Goal: Information Seeking & Learning: Learn about a topic

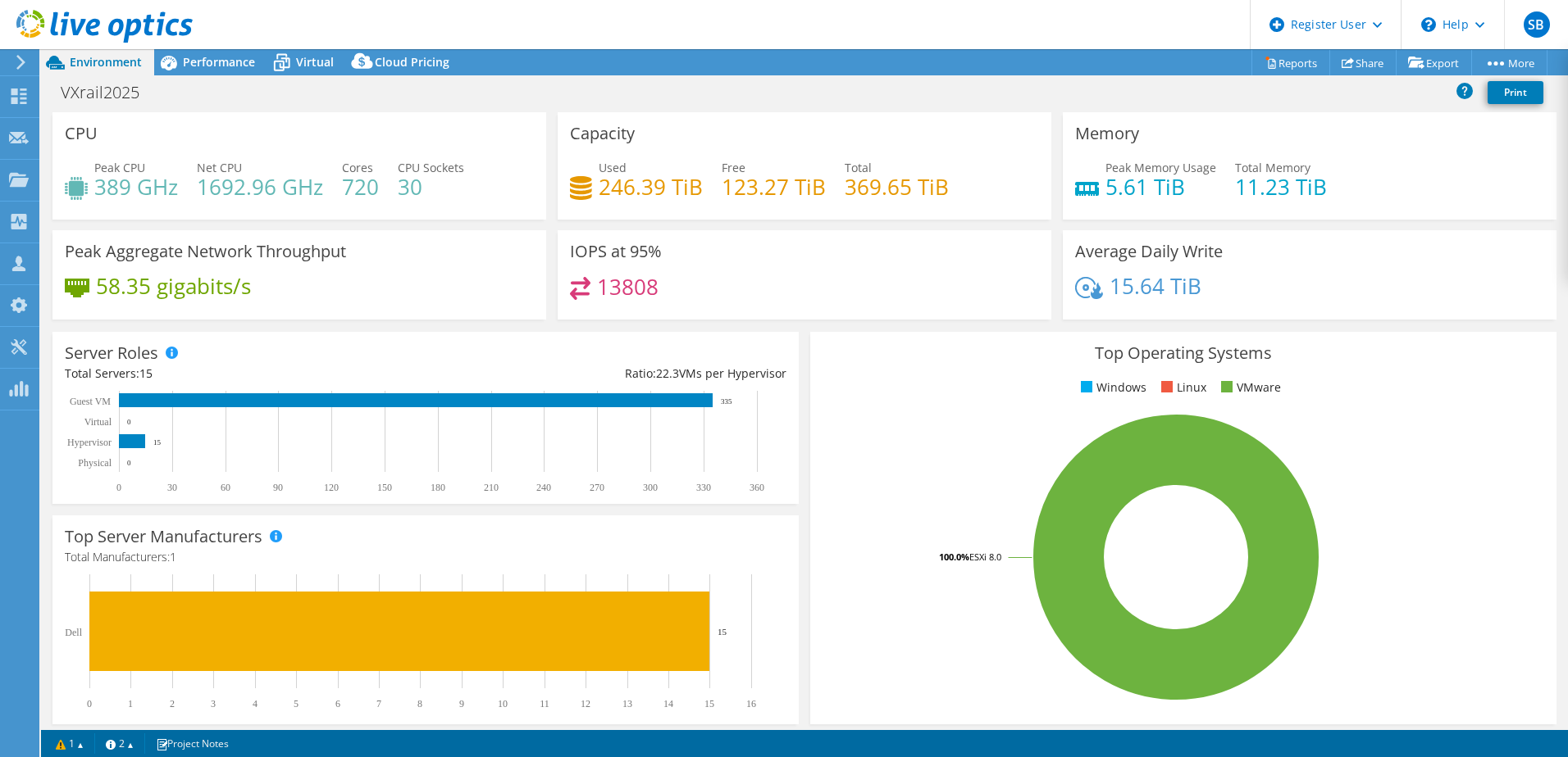
select select "EUFrankfurt"
select select "EUR"
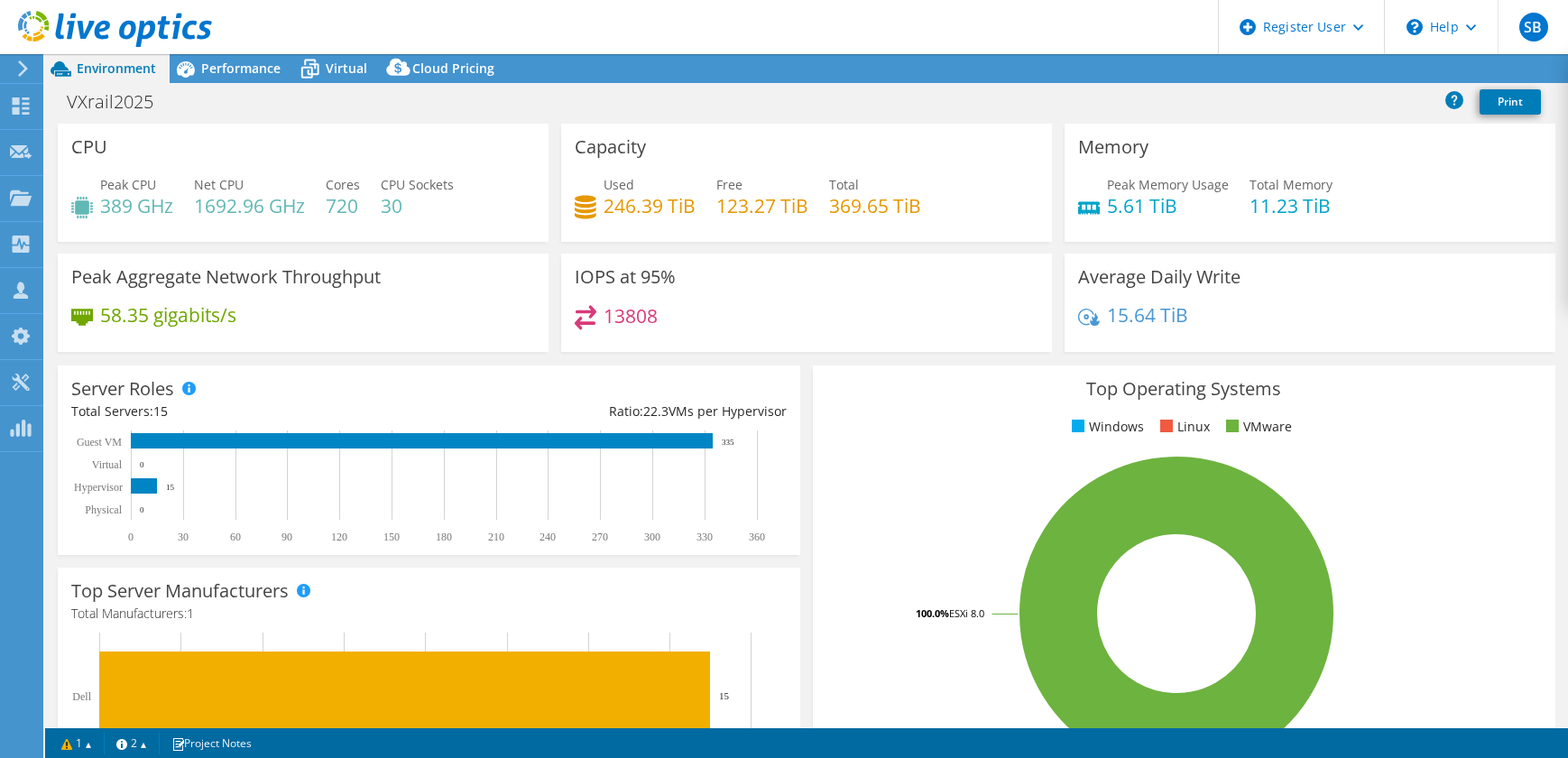
select select "EUFrankfurt"
select select "EUR"
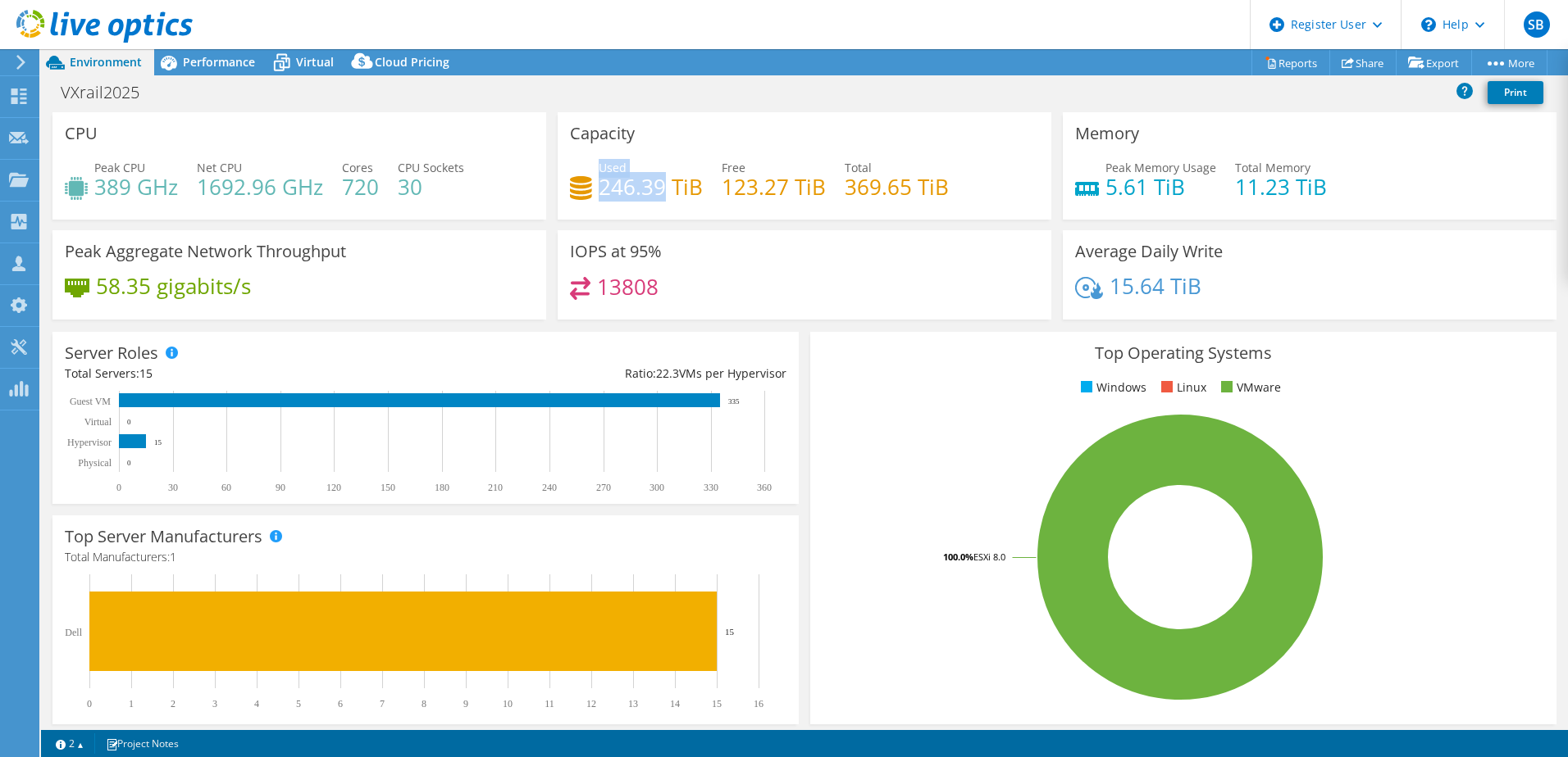
drag, startPoint x: 594, startPoint y: 189, endPoint x: 658, endPoint y: 199, distance: 64.8
click at [658, 196] on div "Used 246.39 TiB" at bounding box center [636, 177] width 133 height 37
drag, startPoint x: 658, startPoint y: 199, endPoint x: 546, endPoint y: 226, distance: 115.2
click at [546, 226] on div "CPU Peak CPU 389 GHz Net CPU 1692.96 GHz Cores 720 CPU Sockets 30" at bounding box center [299, 171] width 505 height 118
drag, startPoint x: 720, startPoint y: 189, endPoint x: 749, endPoint y: 190, distance: 29.0
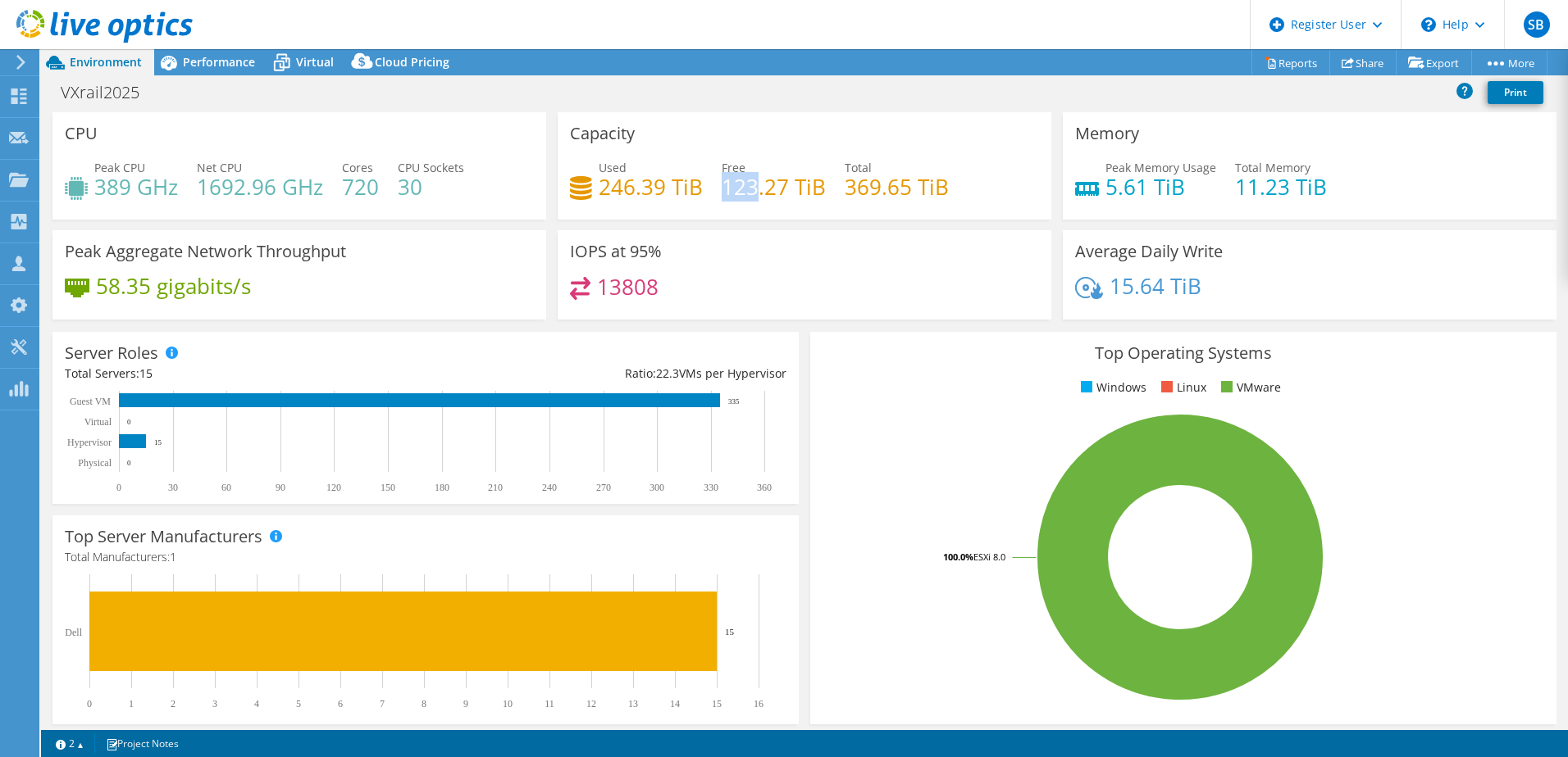
click at [749, 190] on h4 "123.27 TiB" at bounding box center [774, 187] width 104 height 18
drag, startPoint x: 749, startPoint y: 190, endPoint x: 838, endPoint y: 192, distance: 89.0
click at [838, 192] on div "Used 246.39 TiB Free 123.27 TiB Total 369.65 TiB" at bounding box center [804, 185] width 469 height 53
click at [845, 192] on h4 "369.65 TiB" at bounding box center [897, 187] width 104 height 18
drag, startPoint x: 841, startPoint y: 194, endPoint x: 851, endPoint y: 194, distance: 10.0
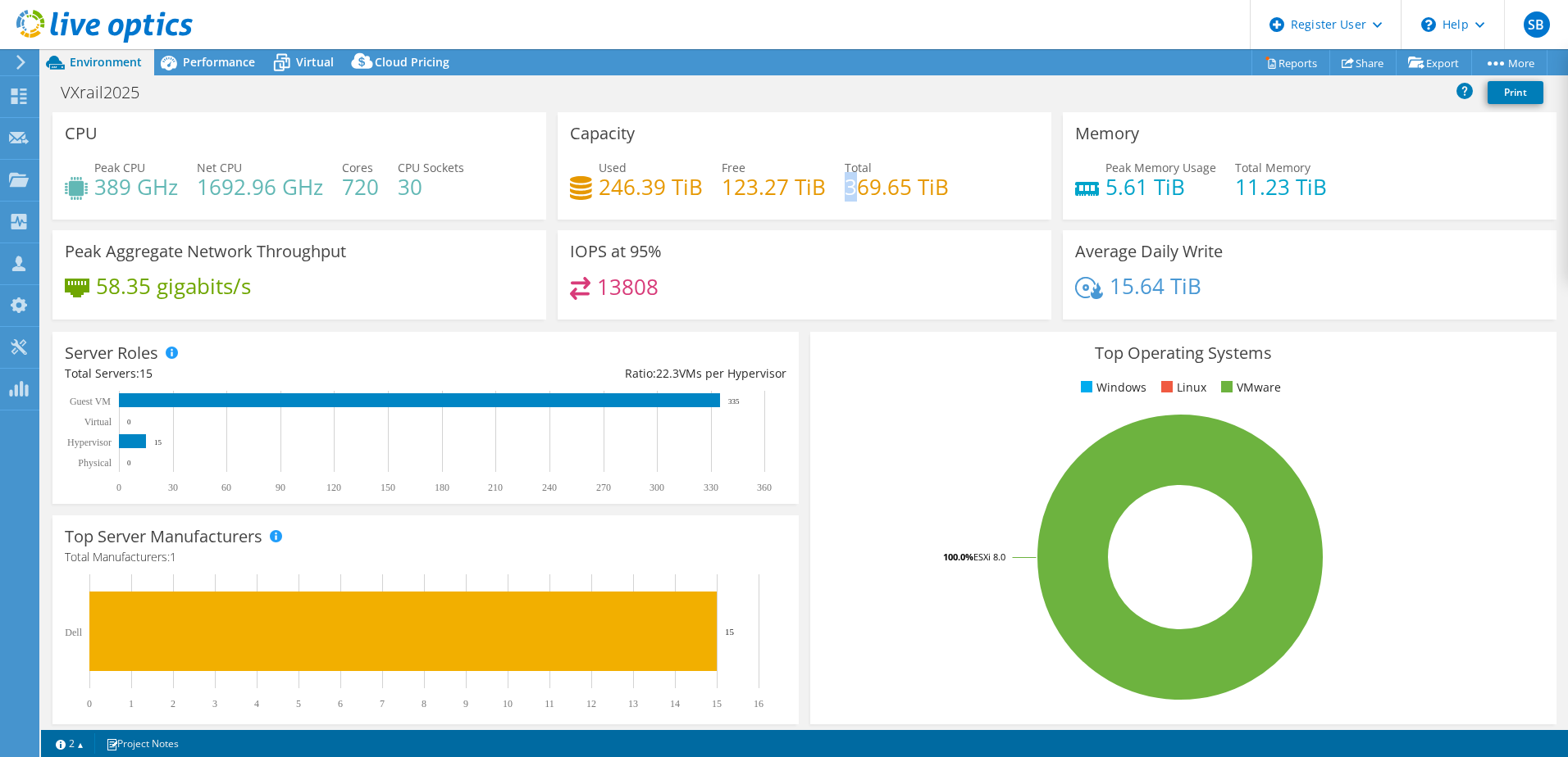
click at [851, 194] on h4 "369.65 TiB" at bounding box center [897, 187] width 104 height 18
drag, startPoint x: 200, startPoint y: 184, endPoint x: 274, endPoint y: 196, distance: 75.0
click at [274, 196] on h4 "1692.96 GHz" at bounding box center [260, 187] width 127 height 18
drag, startPoint x: 274, startPoint y: 196, endPoint x: 341, endPoint y: 188, distance: 67.5
click at [341, 188] on div "Peak CPU 389 GHz Net CPU 1692.96 GHz Cores 720 CPU Sockets 30" at bounding box center [299, 185] width 469 height 53
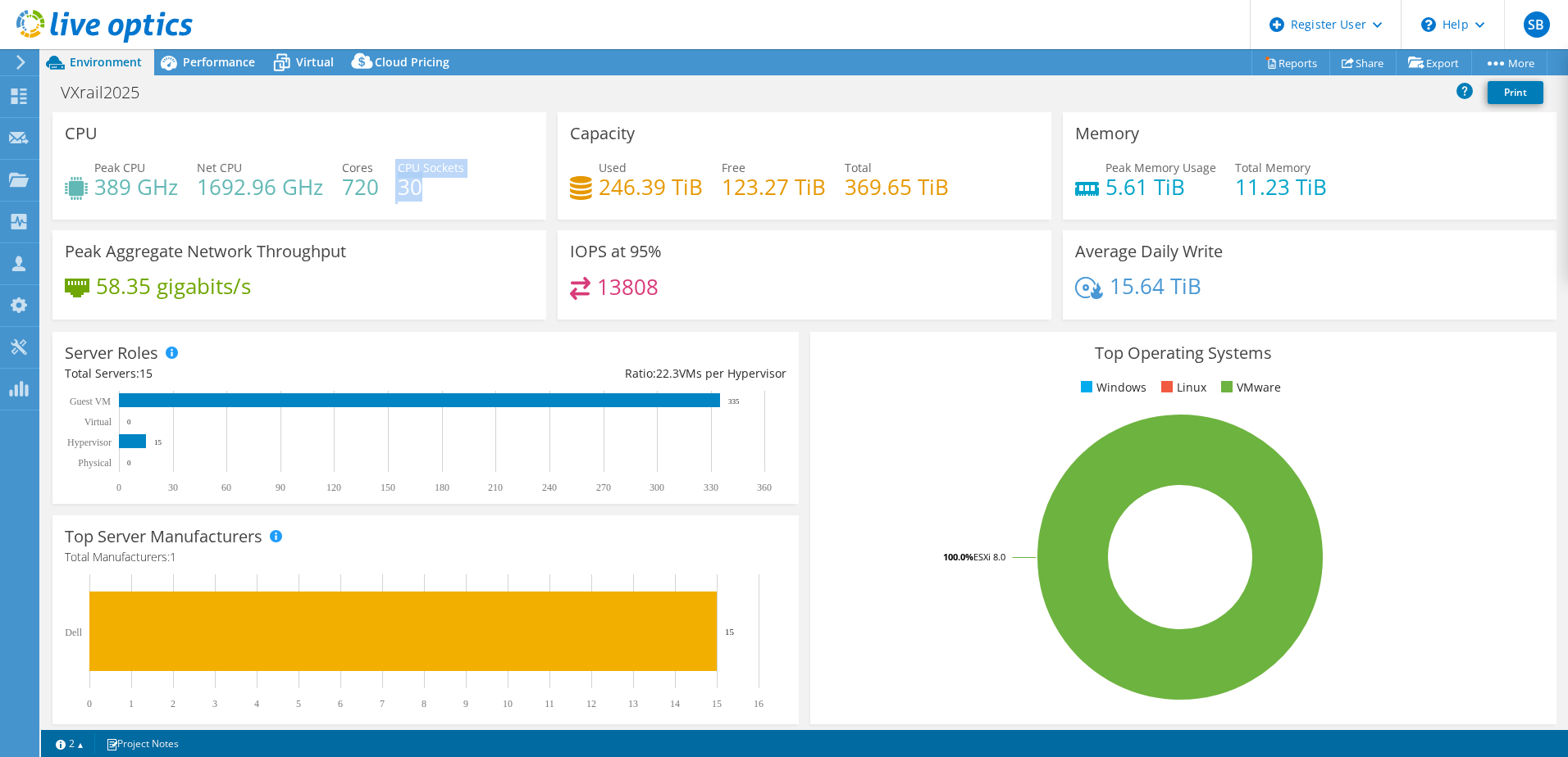
drag, startPoint x: 420, startPoint y: 195, endPoint x: 394, endPoint y: 195, distance: 26.0
click at [394, 195] on div "Peak CPU 389 GHz Net CPU 1692.96 GHz Cores 720 CPU Sockets 30" at bounding box center [299, 185] width 469 height 53
drag, startPoint x: 394, startPoint y: 195, endPoint x: 411, endPoint y: 198, distance: 17.3
click at [411, 196] on h4 "30" at bounding box center [431, 187] width 66 height 18
drag, startPoint x: 97, startPoint y: 192, endPoint x: 127, endPoint y: 194, distance: 30.1
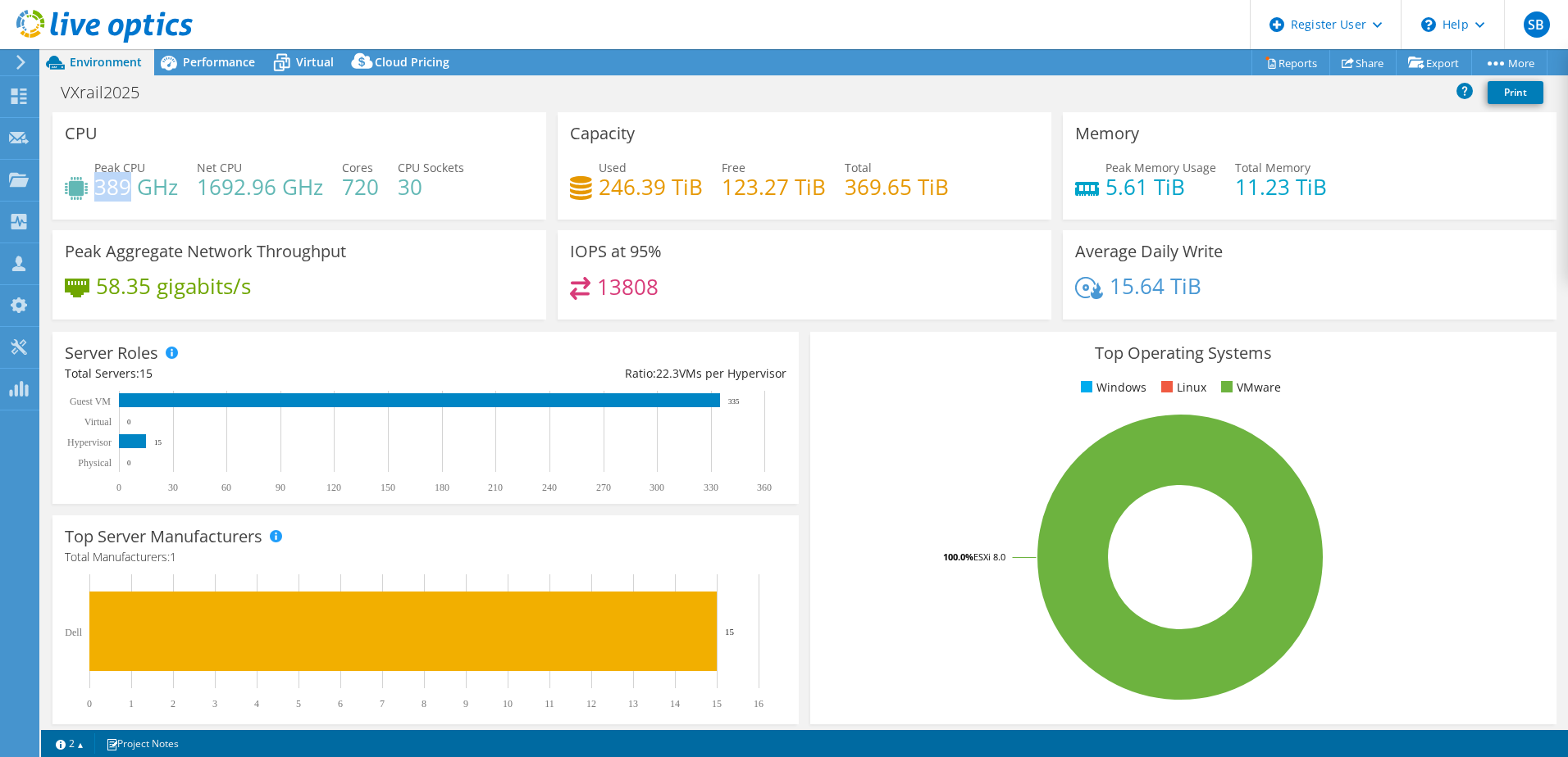
click at [127, 194] on h4 "389 GHz" at bounding box center [136, 187] width 84 height 18
drag, startPoint x: 127, startPoint y: 194, endPoint x: 133, endPoint y: 232, distance: 38.5
click at [133, 232] on div "Peak Aggregate Network Throughput 58.35 gigabits/s" at bounding box center [298, 274] width 493 height 89
drag, startPoint x: 1104, startPoint y: 290, endPoint x: 1152, endPoint y: 289, distance: 48.0
click at [1152, 289] on h4 "15.64 TiB" at bounding box center [1156, 286] width 92 height 18
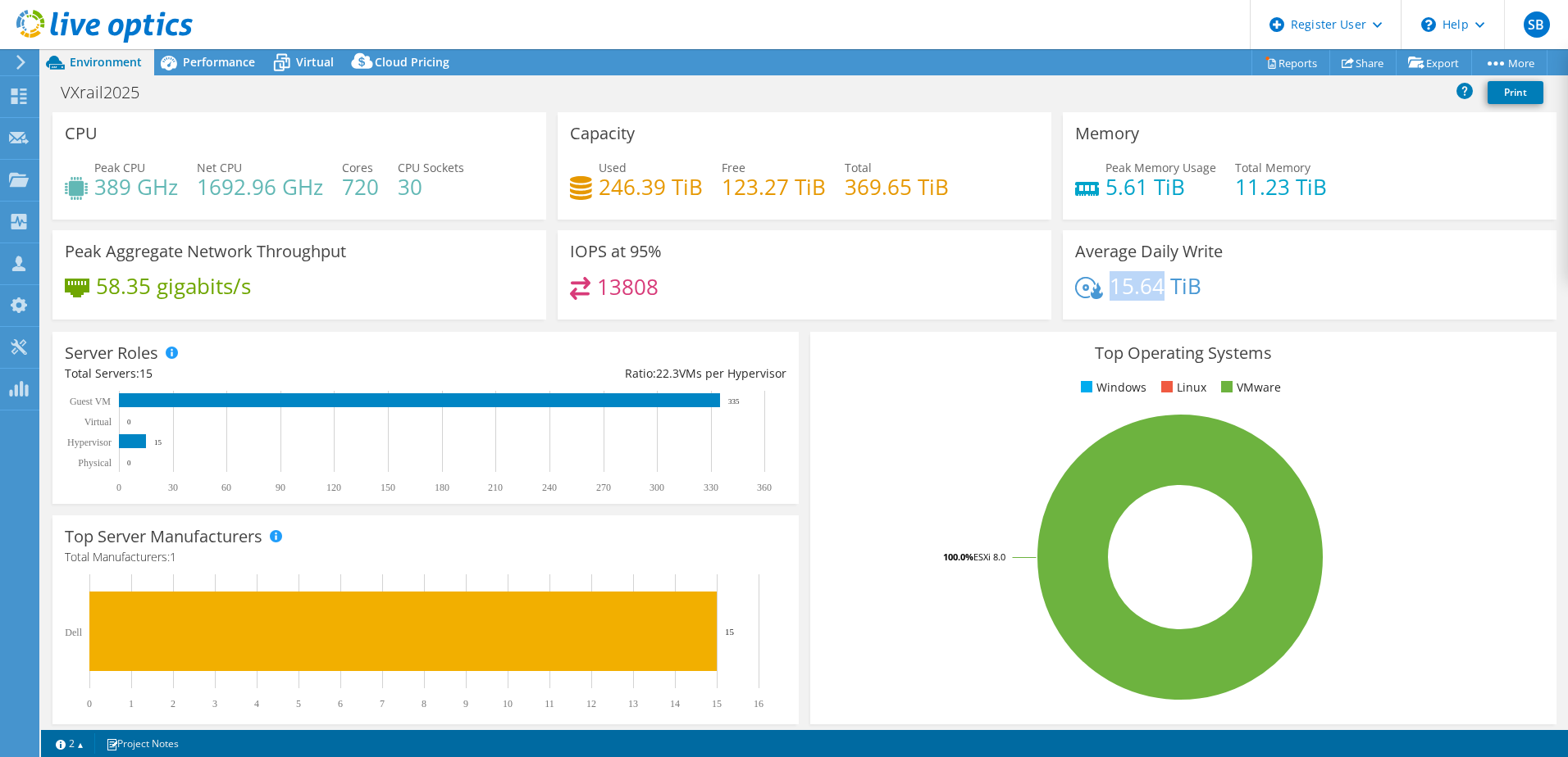
drag, startPoint x: 1152, startPoint y: 289, endPoint x: 1138, endPoint y: 301, distance: 18.4
click at [1140, 295] on h4 "15.64 TiB" at bounding box center [1156, 286] width 92 height 18
drag, startPoint x: 596, startPoint y: 283, endPoint x: 658, endPoint y: 288, distance: 62.2
click at [658, 288] on div "13808" at bounding box center [804, 294] width 469 height 35
click at [657, 289] on div "13808" at bounding box center [804, 294] width 469 height 35
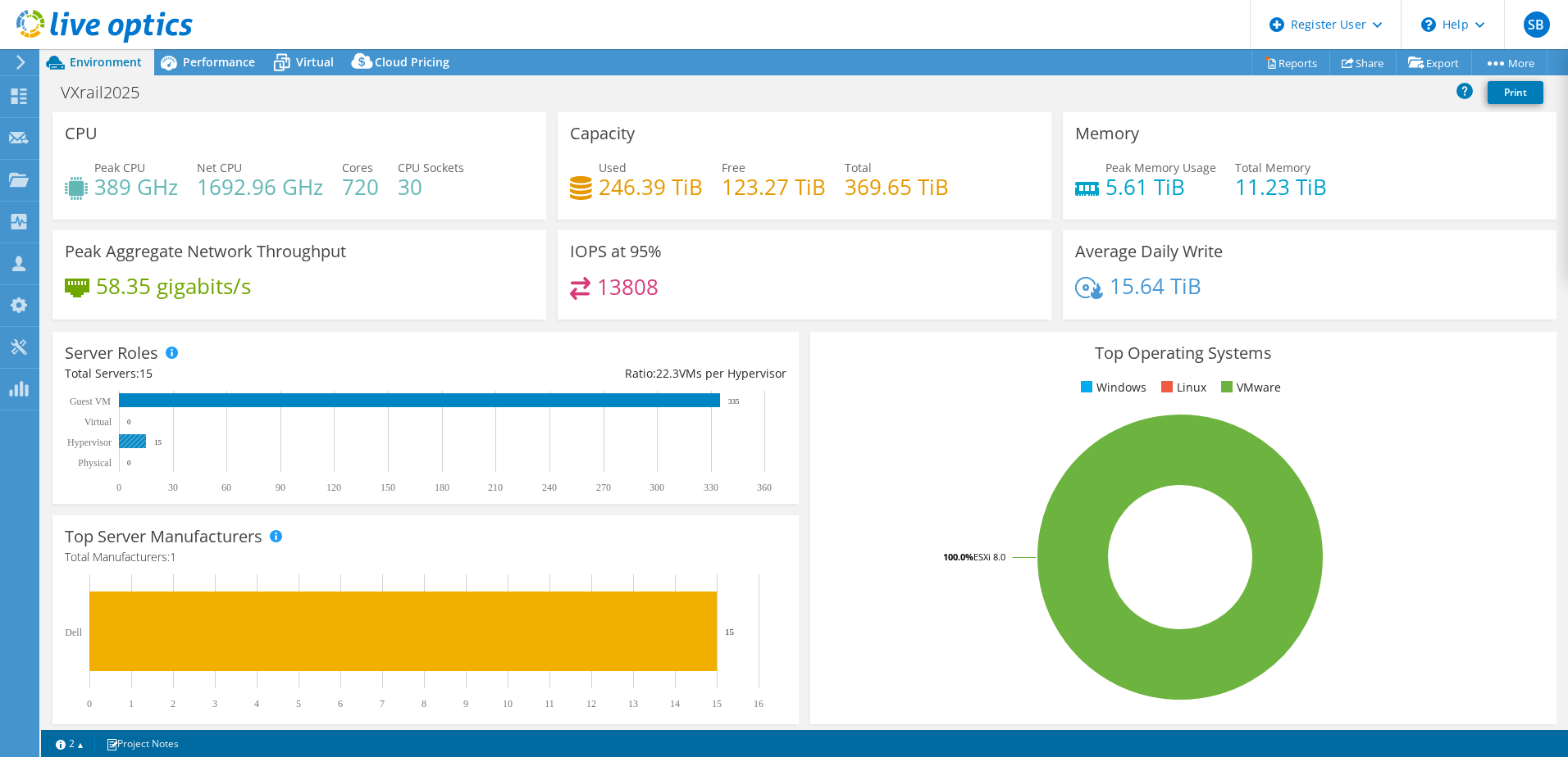
click at [160, 444] on icon "0 30 60 90 120 150 180 210 240 270 300 330 360 Physical Hypervisor Virtual Gues…" at bounding box center [422, 442] width 715 height 102
click at [226, 67] on span "Performance" at bounding box center [219, 61] width 72 height 15
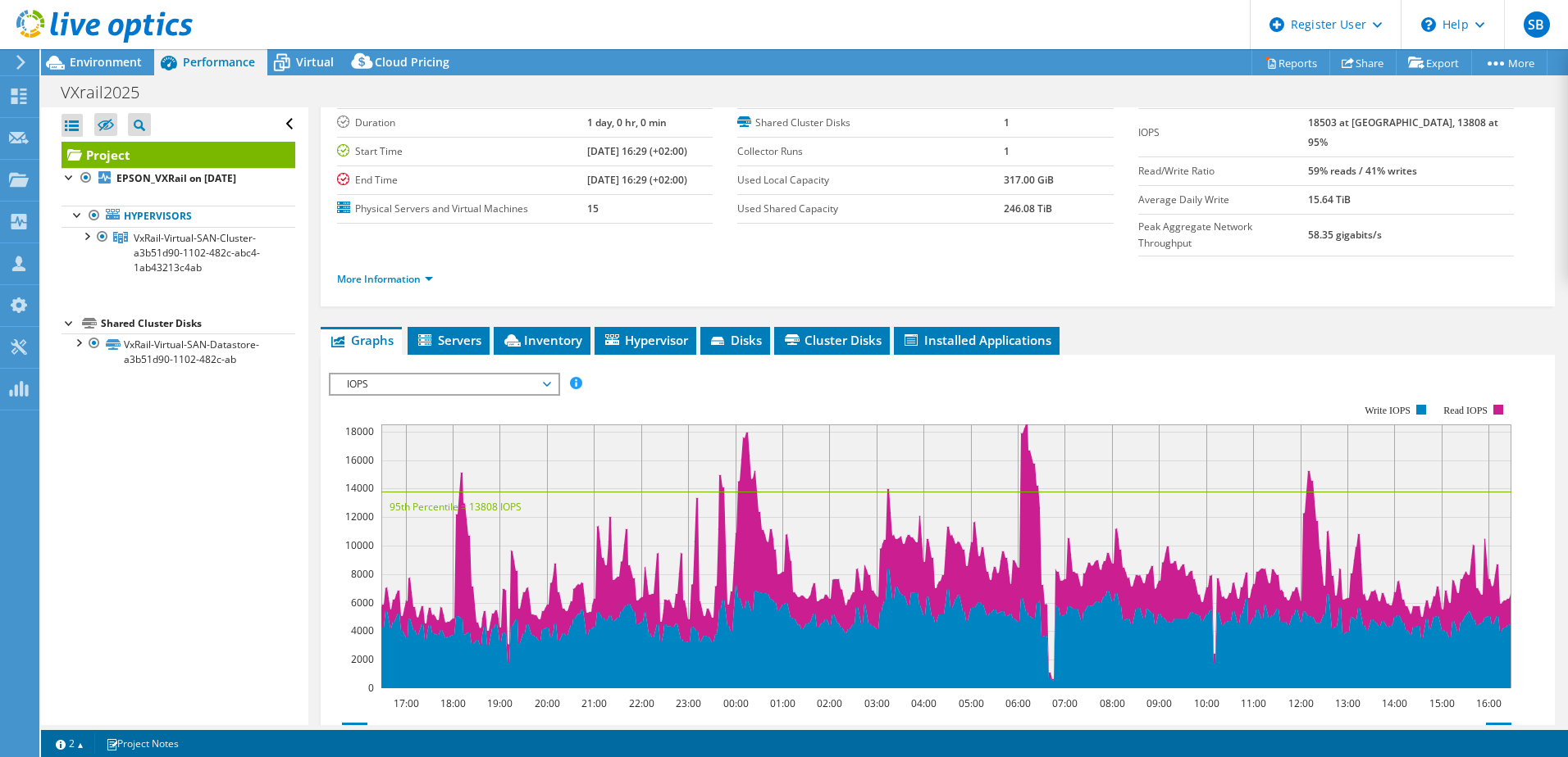
scroll to position [82, 0]
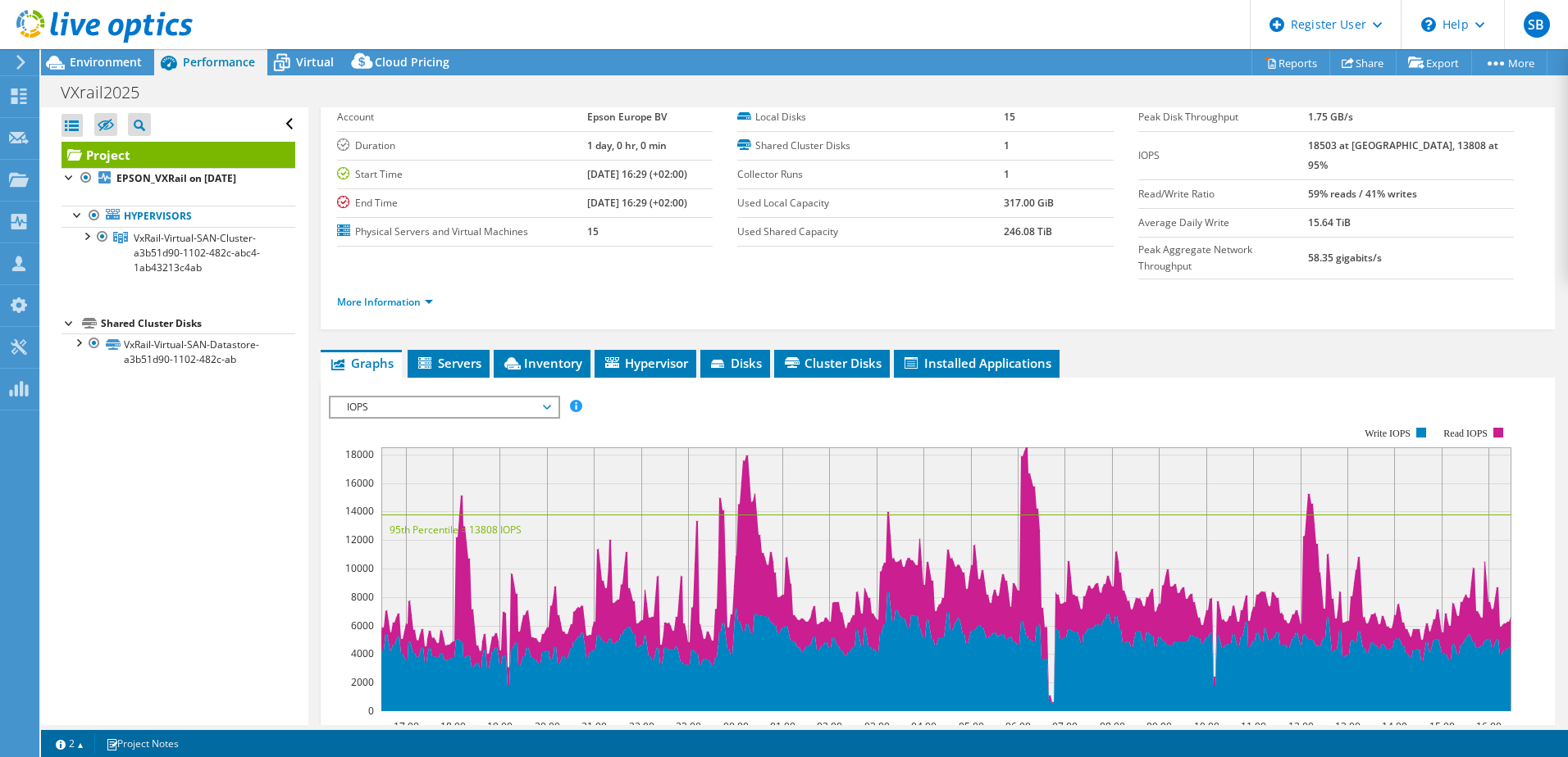
click at [387, 398] on span "IOPS" at bounding box center [444, 408] width 211 height 20
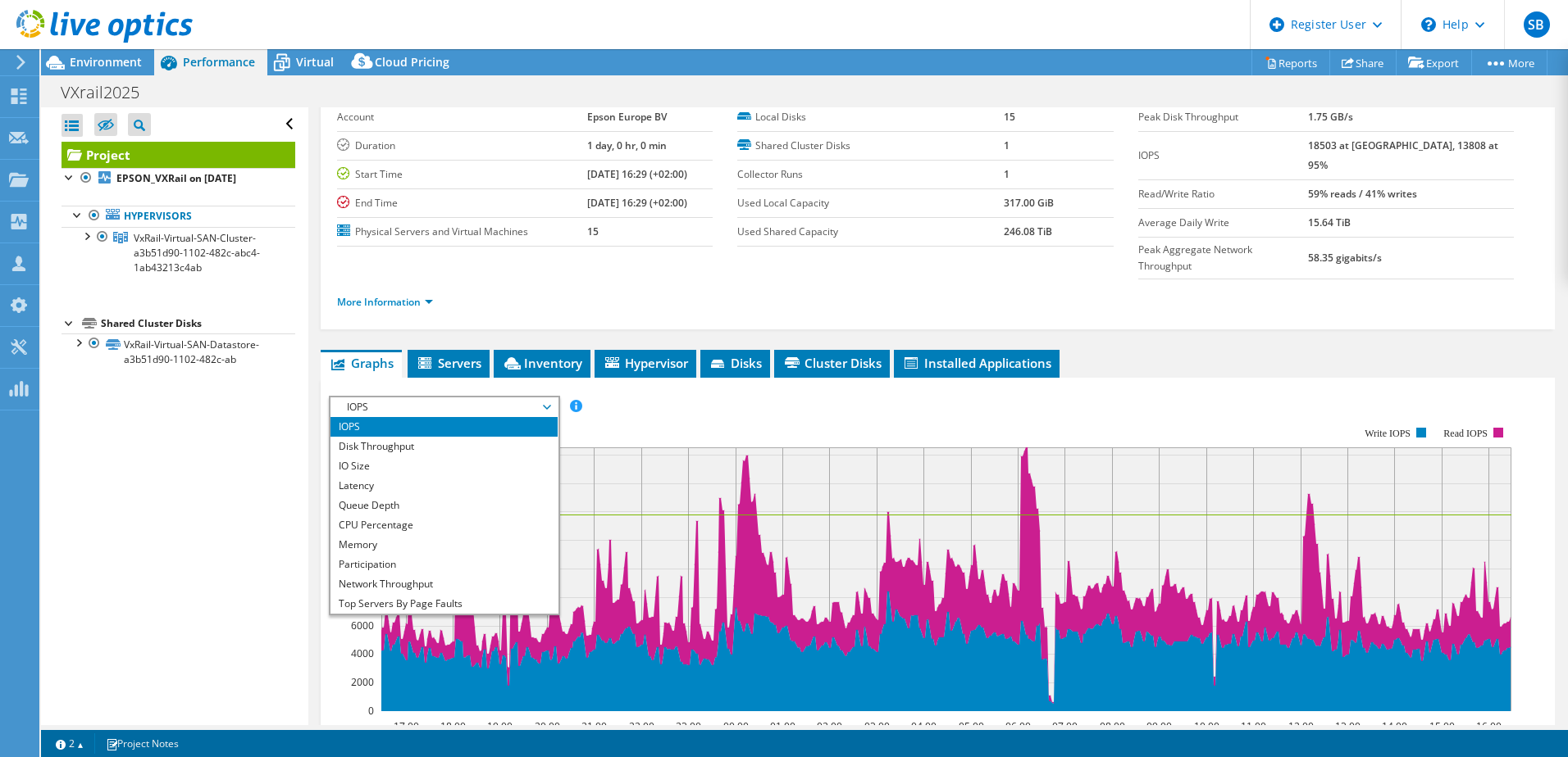
click at [672, 396] on div "IOPS Disk Throughput IO Size Latency Queue Depth CPU Percentage Memory Page Fau…" at bounding box center [937, 407] width 1218 height 22
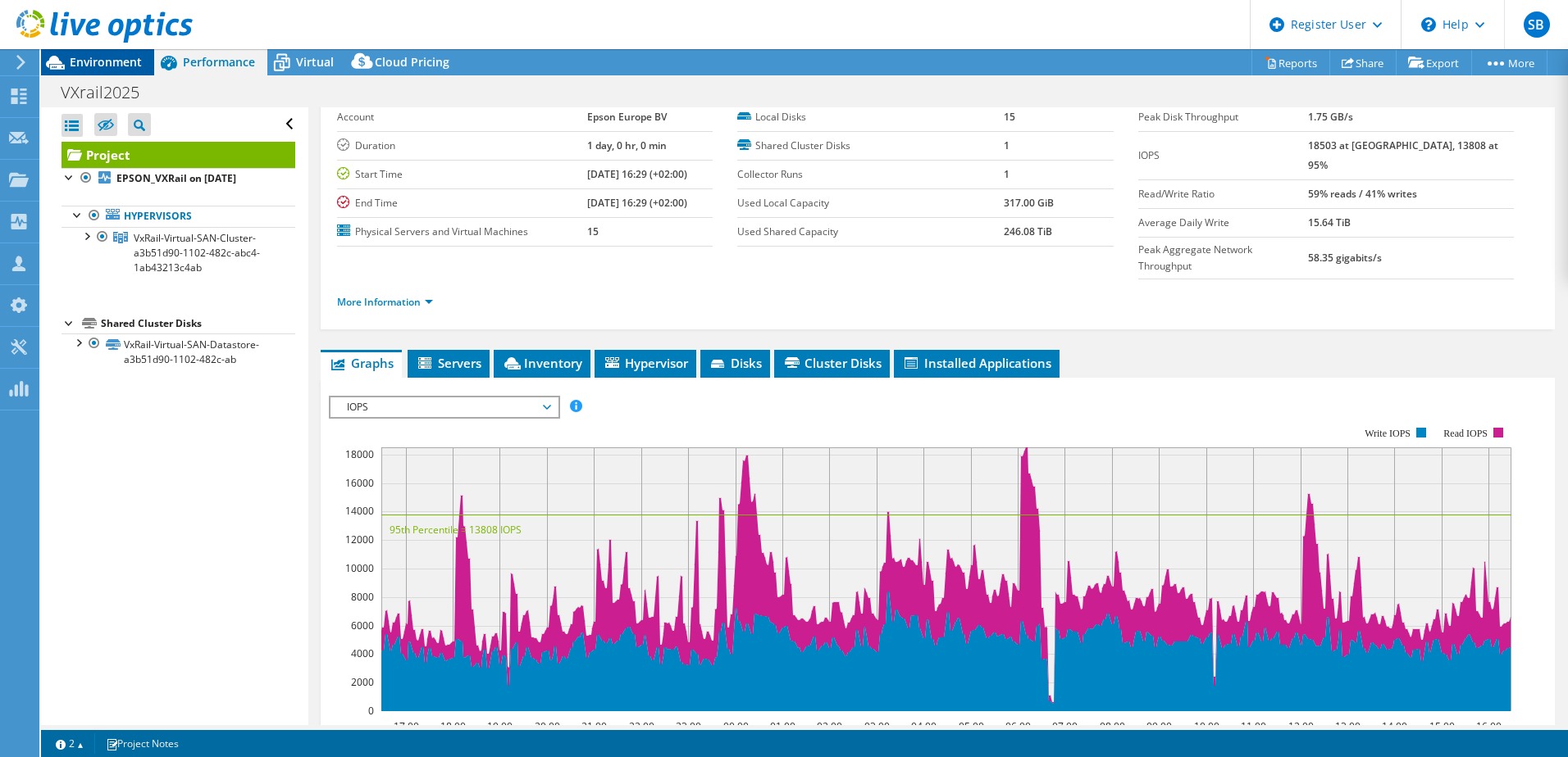
click at [84, 63] on span "Environment" at bounding box center [106, 61] width 72 height 15
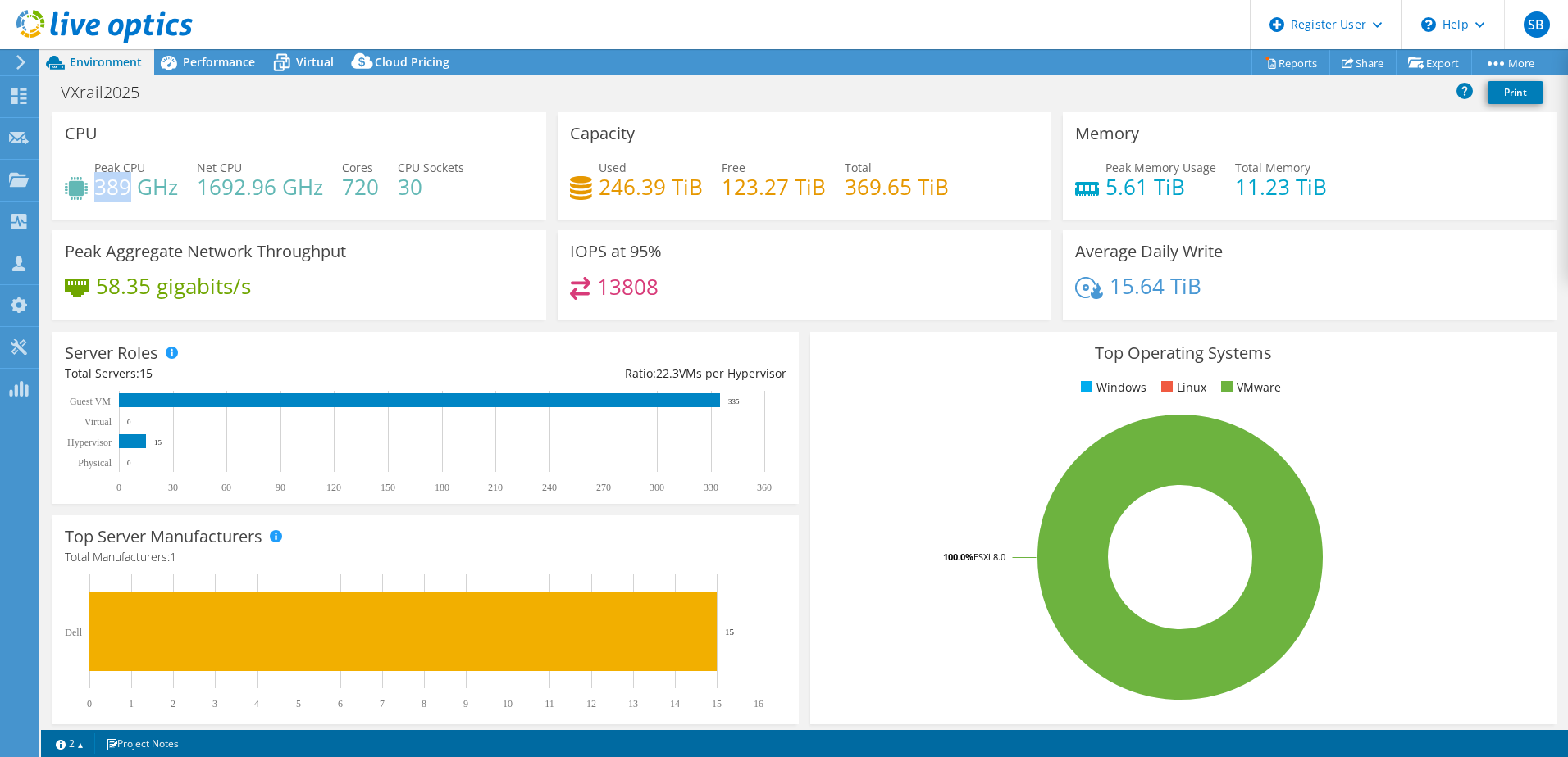
drag, startPoint x: 111, startPoint y: 196, endPoint x: 127, endPoint y: 198, distance: 16.1
click at [127, 196] on h4 "389 GHz" at bounding box center [136, 187] width 84 height 18
drag, startPoint x: 127, startPoint y: 198, endPoint x: 621, endPoint y: 384, distance: 527.9
click at [618, 384] on div "Server Roles Physical Servers represent bare metal servers that were targets of…" at bounding box center [425, 418] width 746 height 172
click at [224, 63] on span "Performance" at bounding box center [219, 61] width 72 height 15
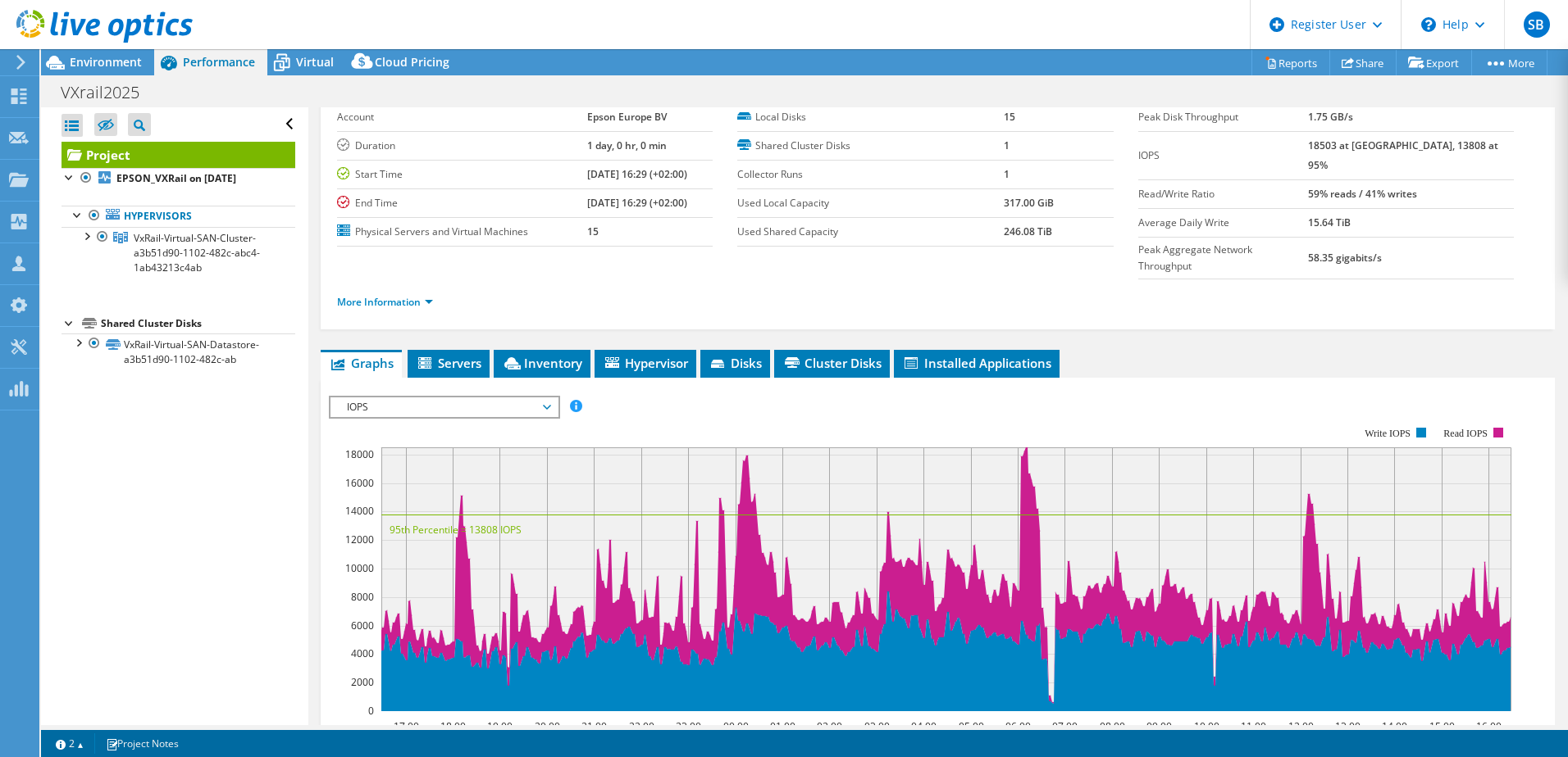
click at [472, 398] on span "IOPS" at bounding box center [444, 408] width 211 height 20
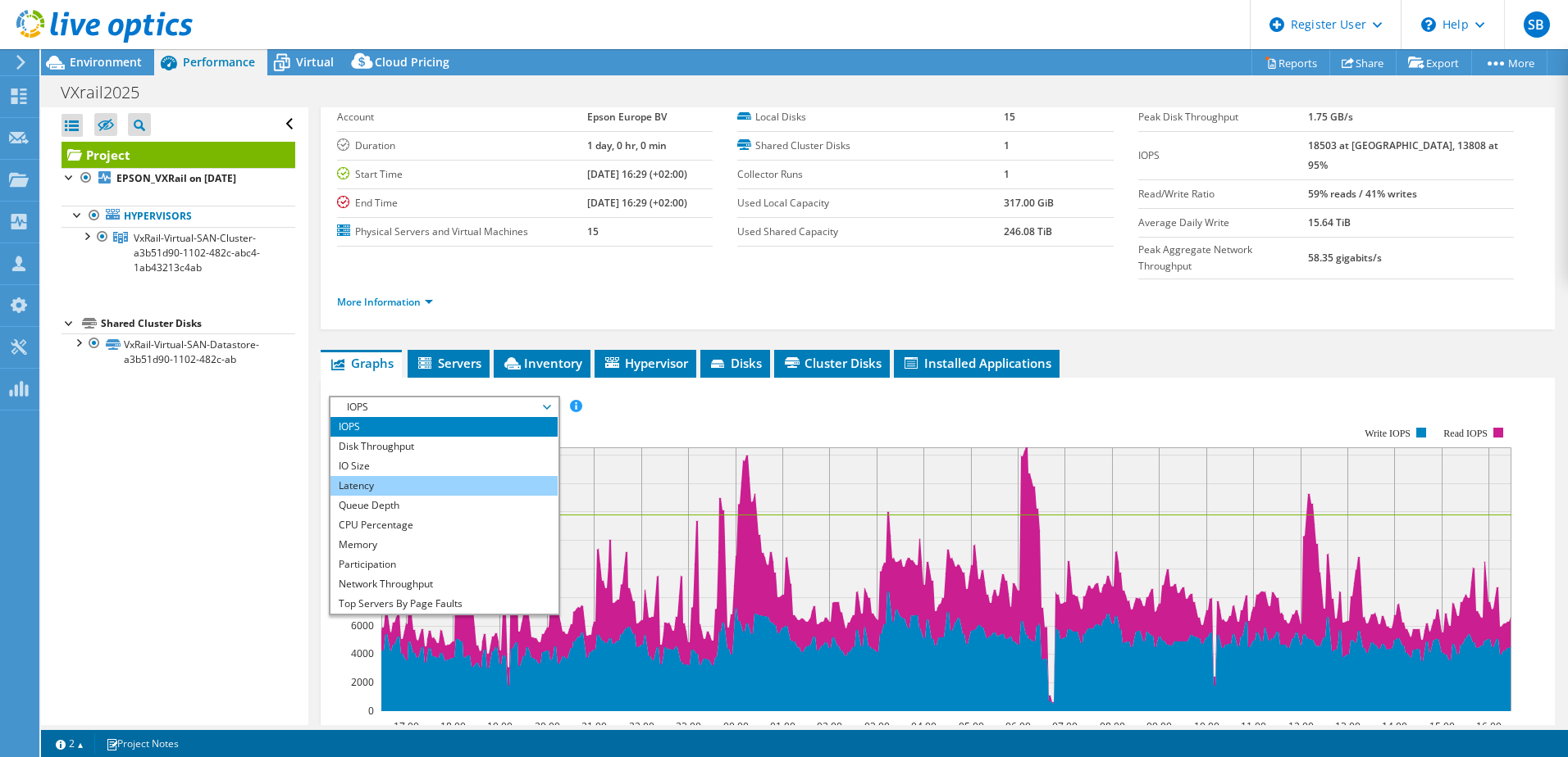
click at [427, 476] on li "Latency" at bounding box center [444, 486] width 227 height 20
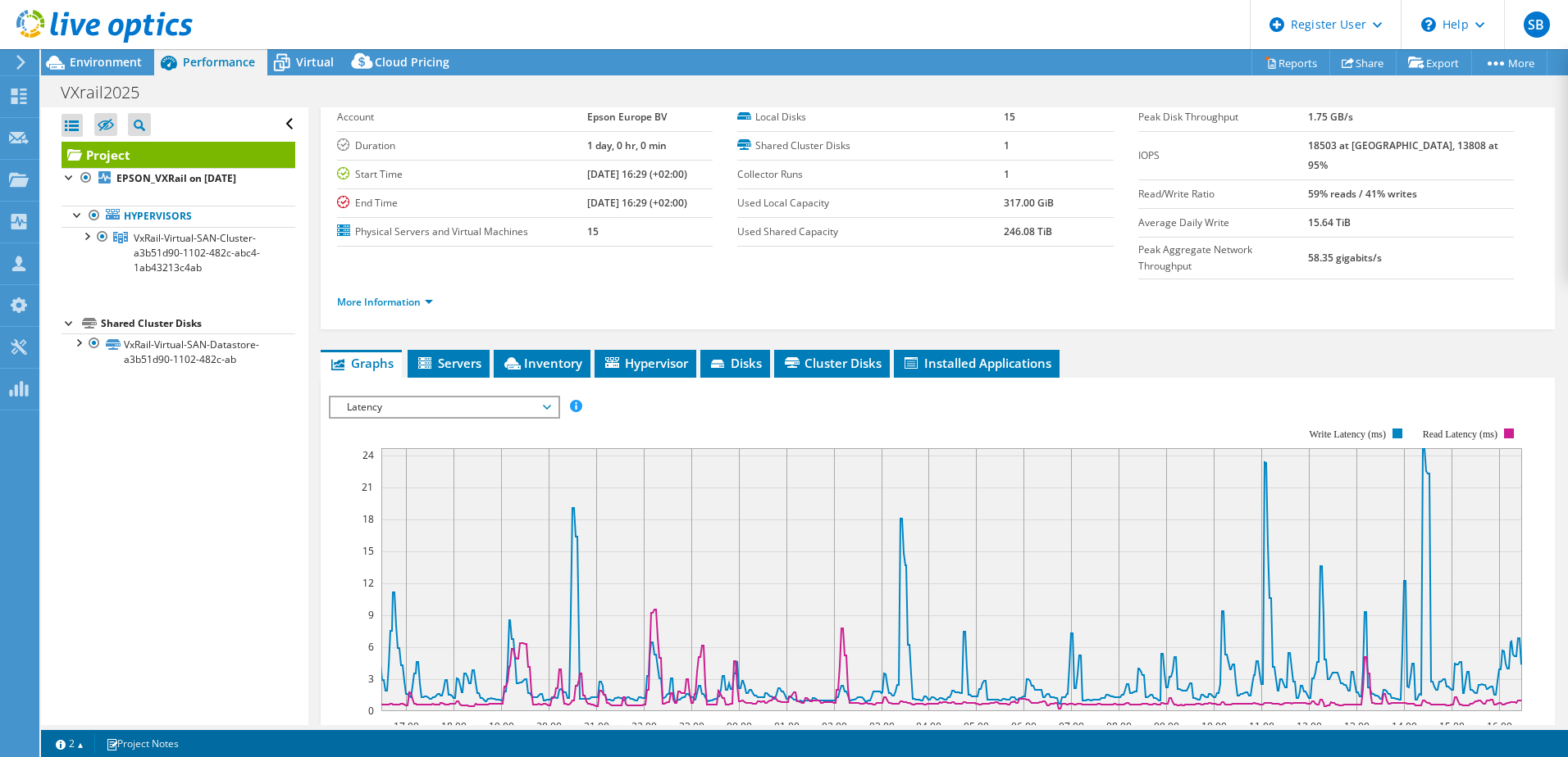
click at [405, 398] on span "Latency" at bounding box center [444, 408] width 211 height 20
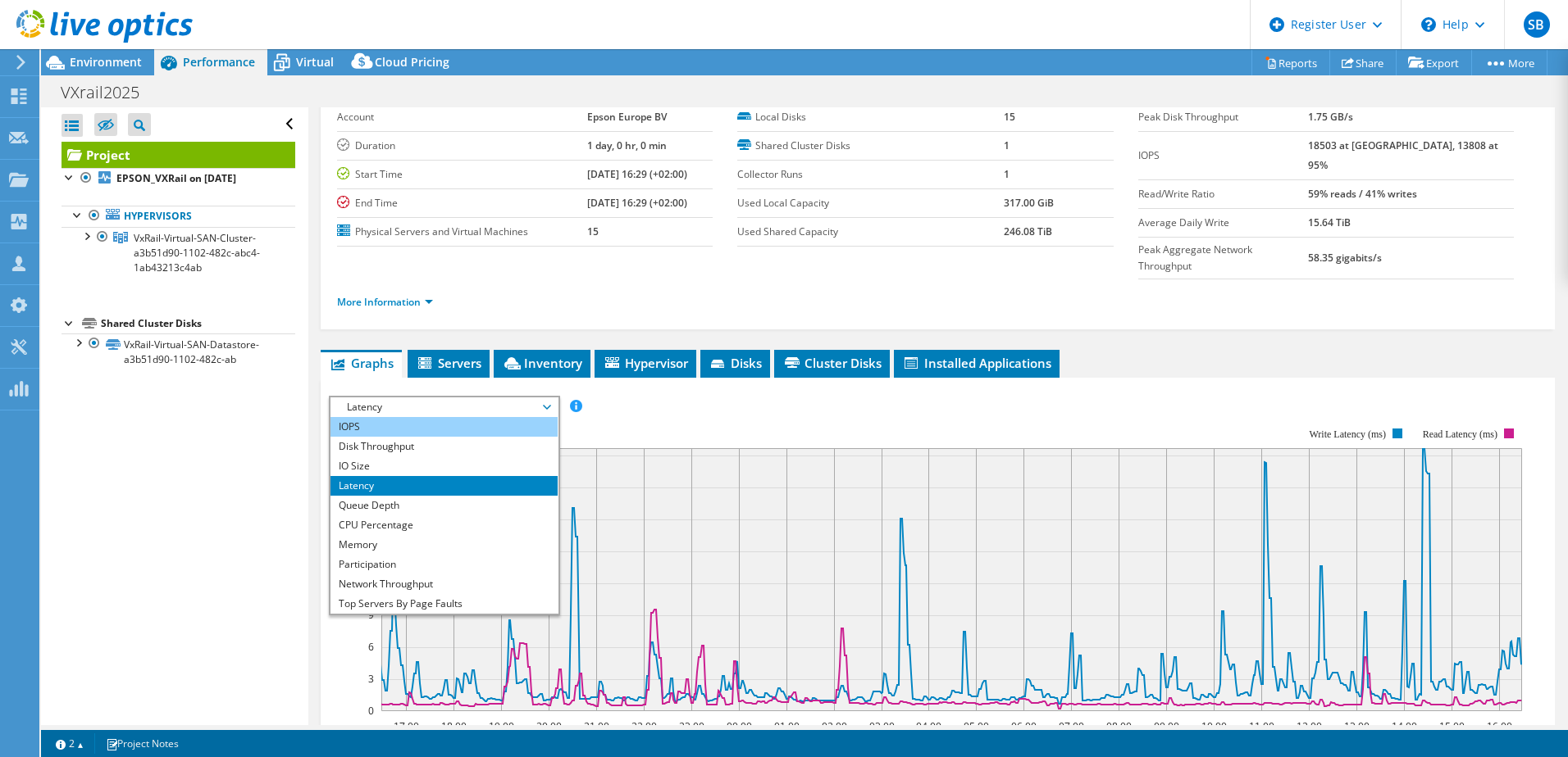
click at [386, 418] on li "IOPS" at bounding box center [444, 427] width 227 height 20
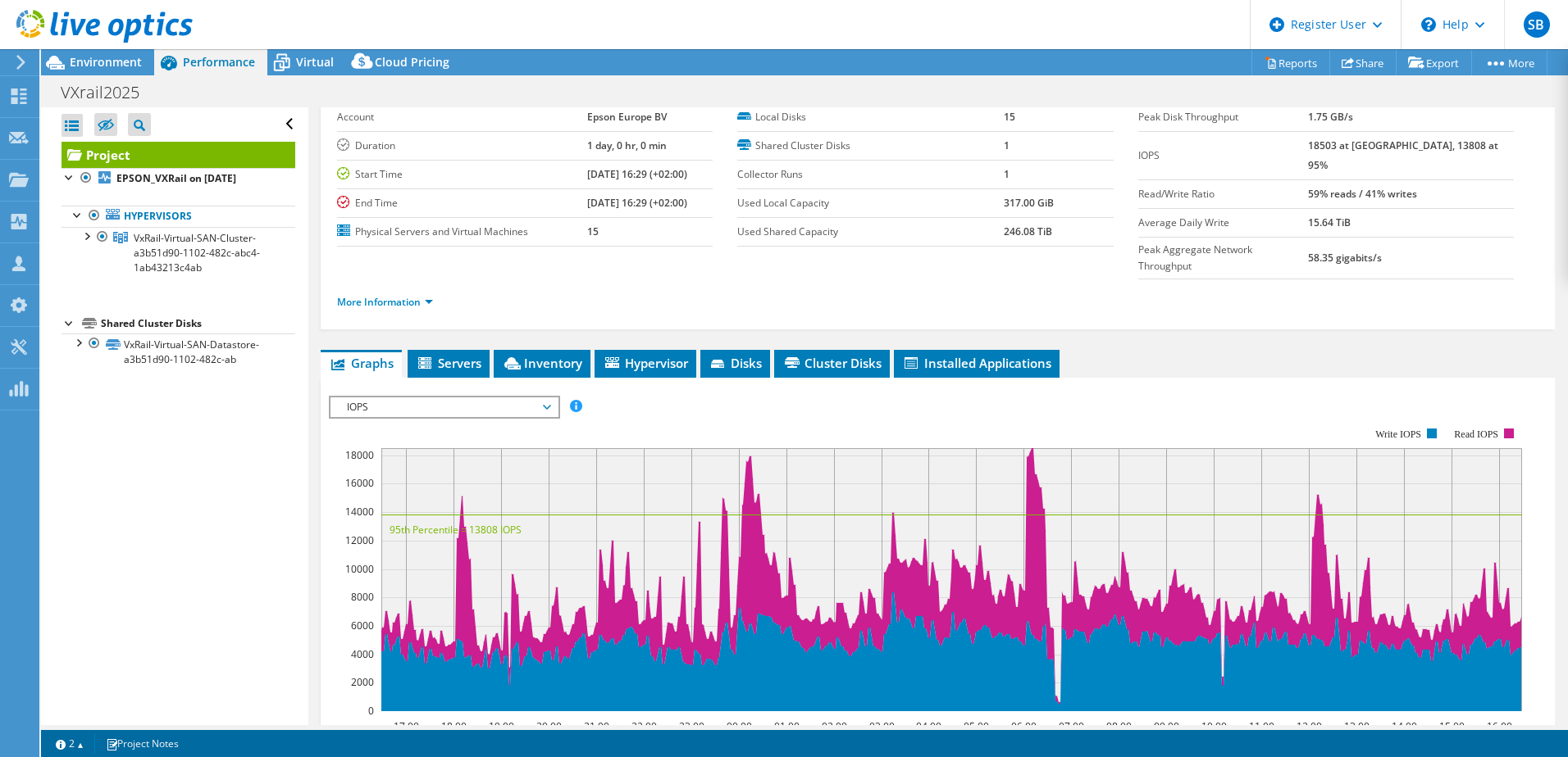
click at [403, 398] on span "IOPS" at bounding box center [444, 408] width 211 height 20
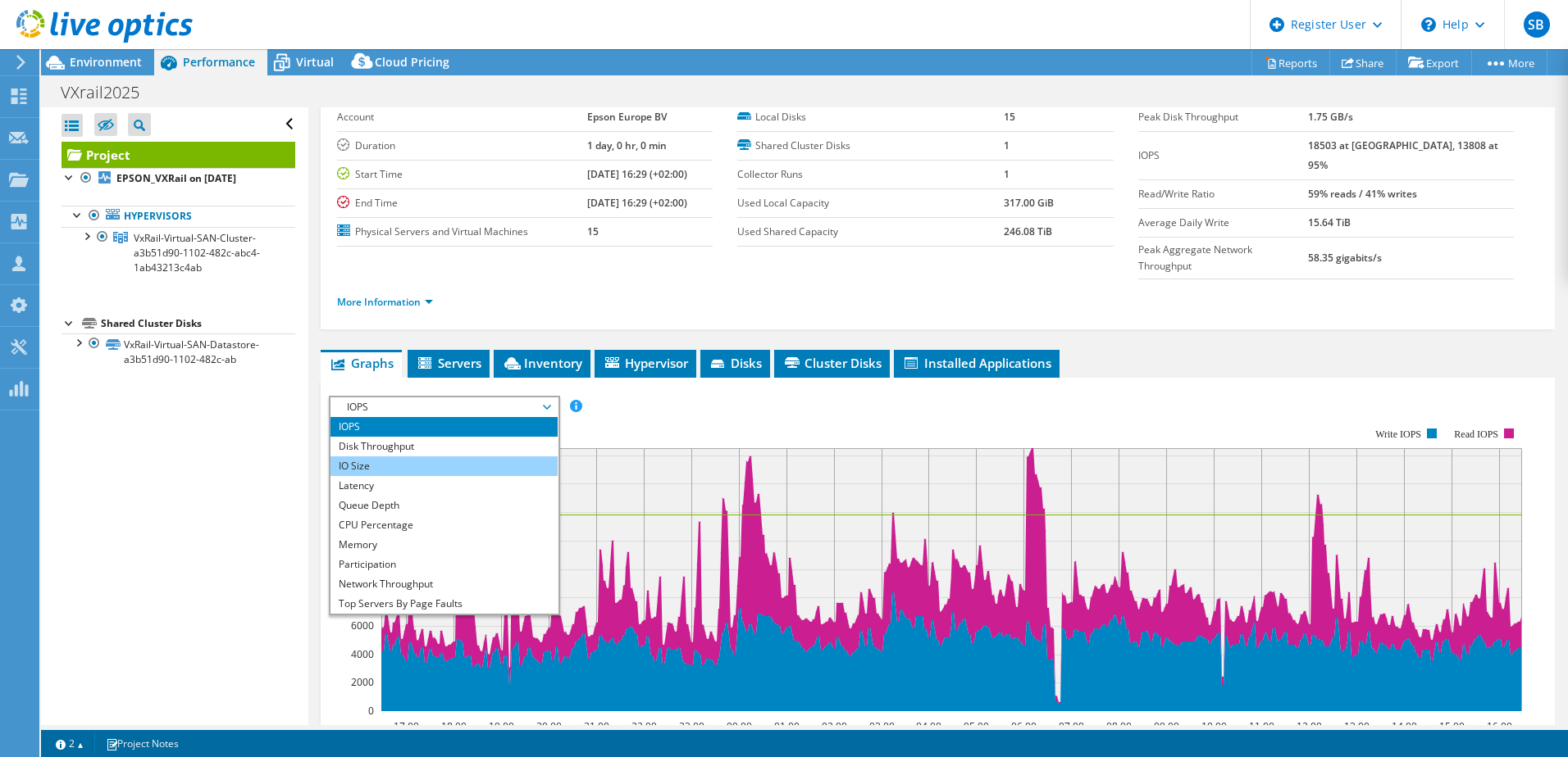
click at [382, 456] on li "IO Size" at bounding box center [444, 466] width 227 height 20
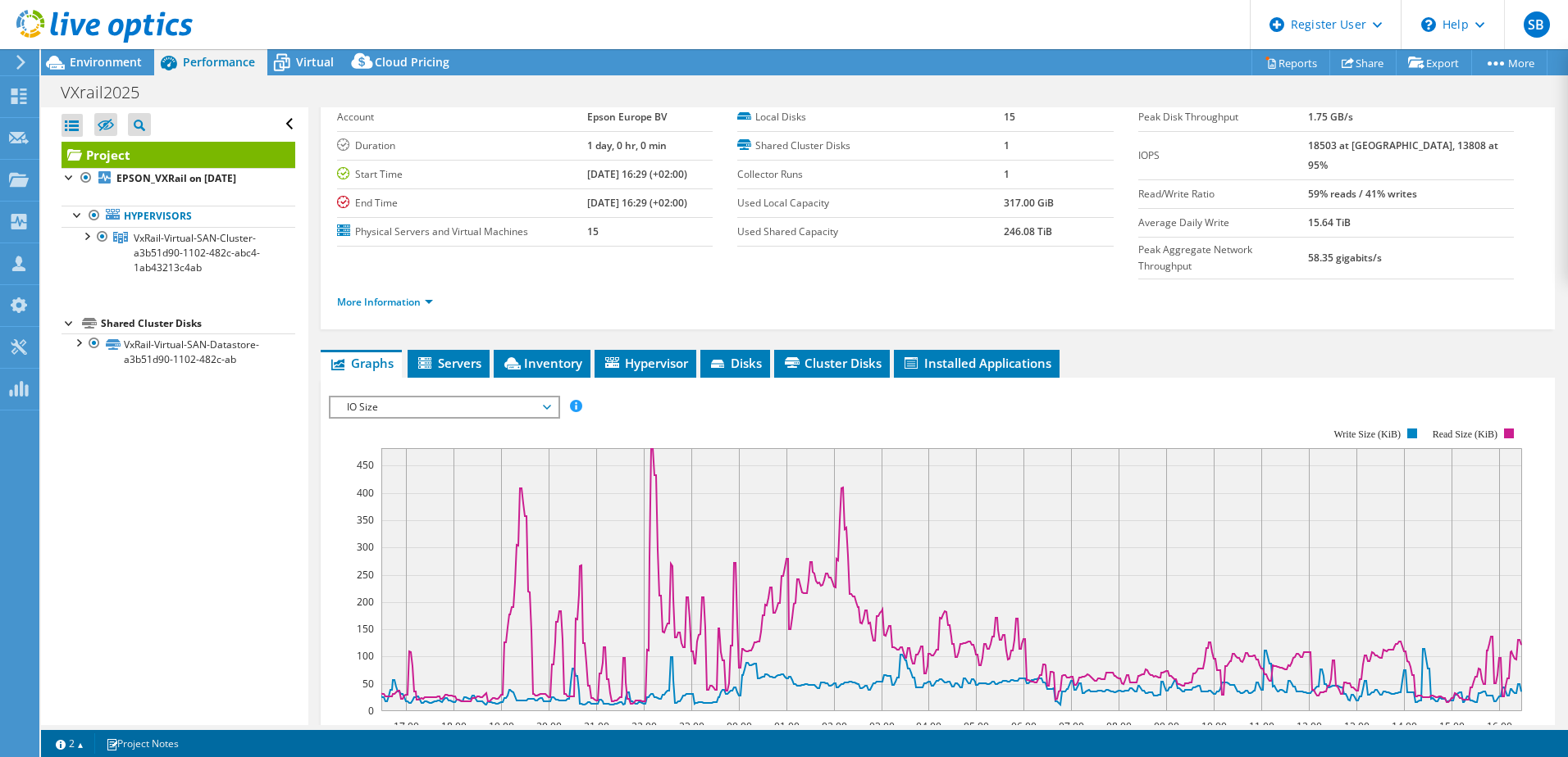
click at [456, 398] on span "IO Size" at bounding box center [444, 408] width 211 height 20
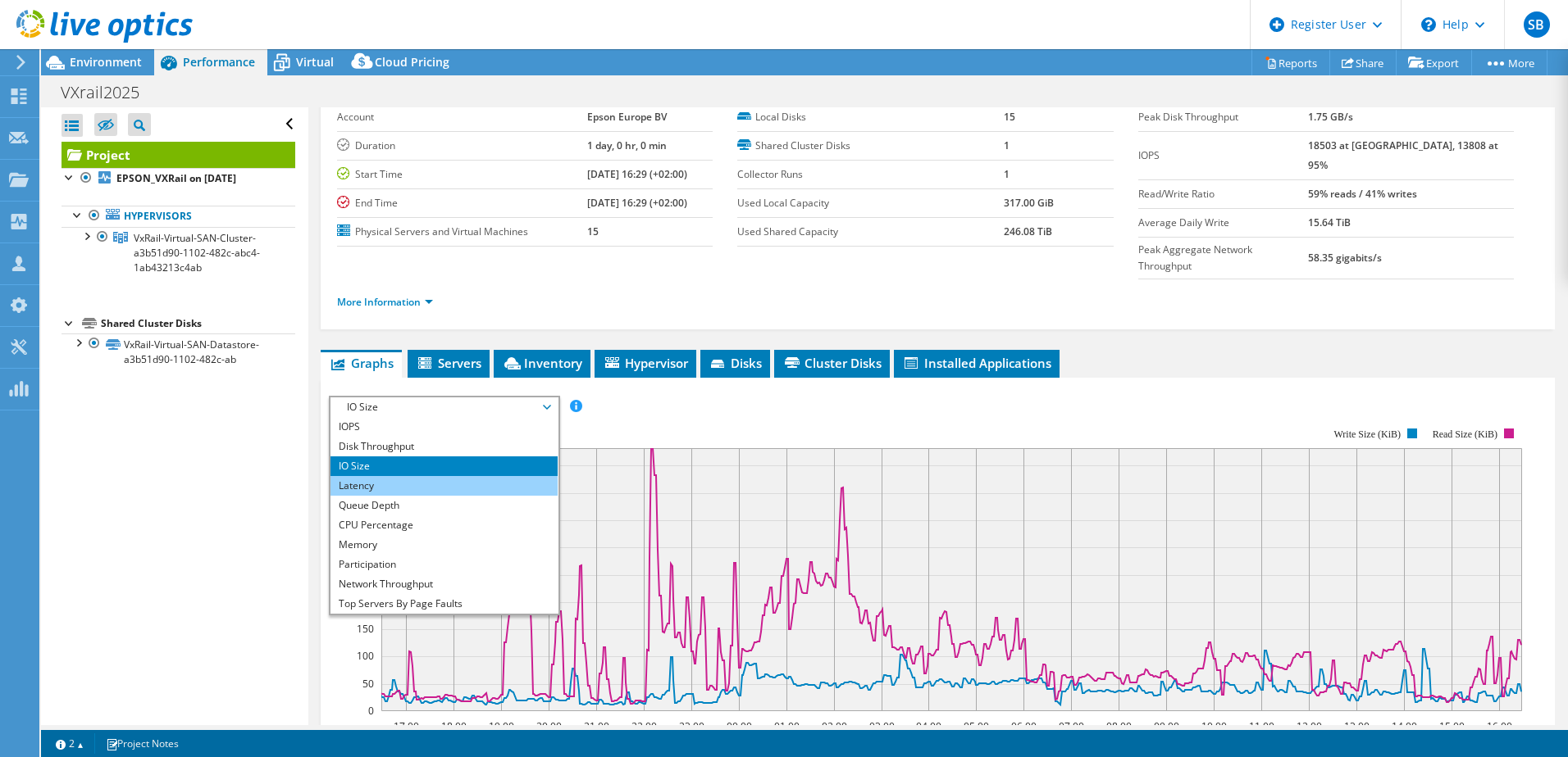
click at [418, 476] on li "Latency" at bounding box center [444, 486] width 227 height 20
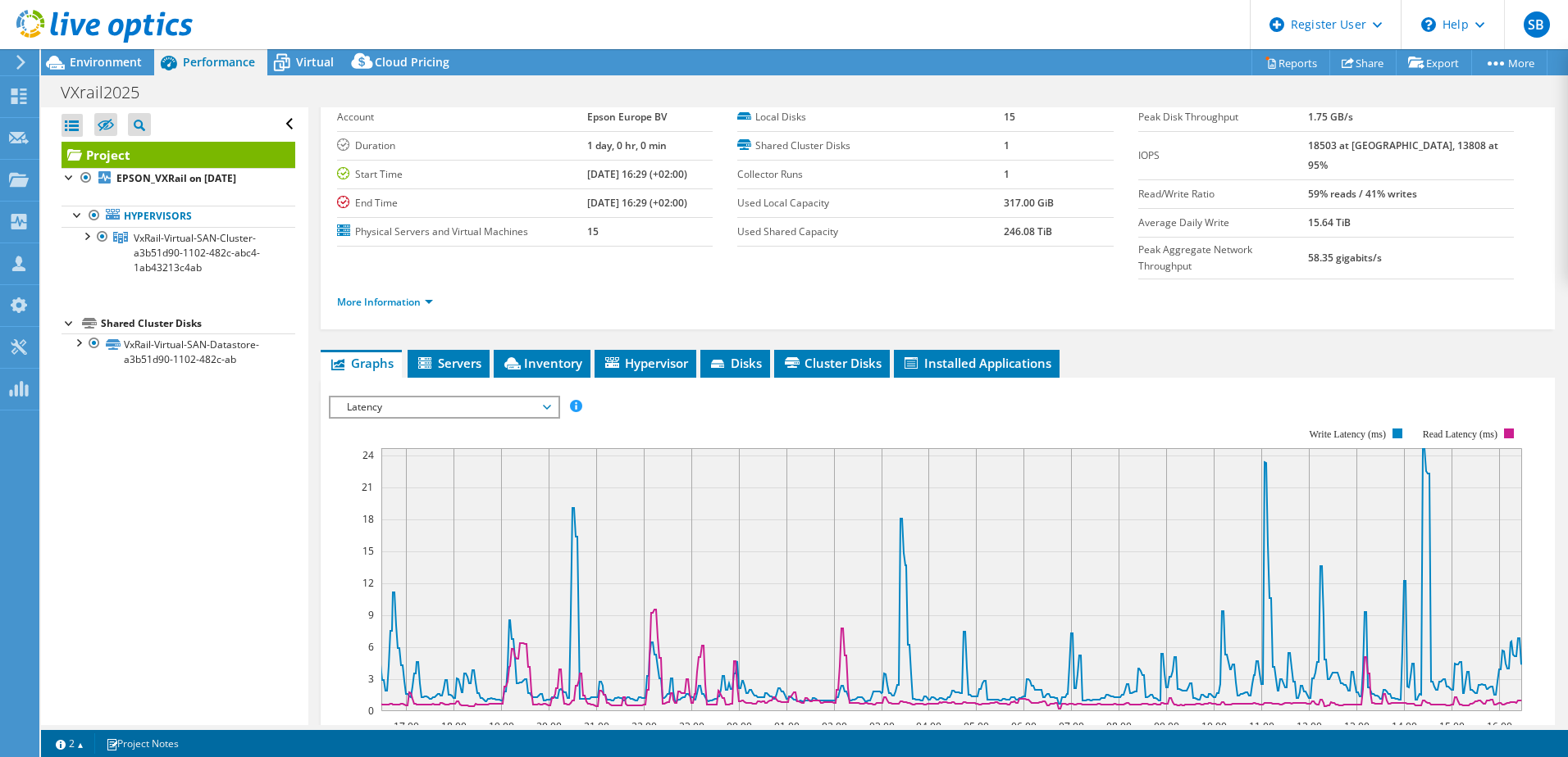
click at [442, 398] on span "Latency" at bounding box center [444, 408] width 211 height 20
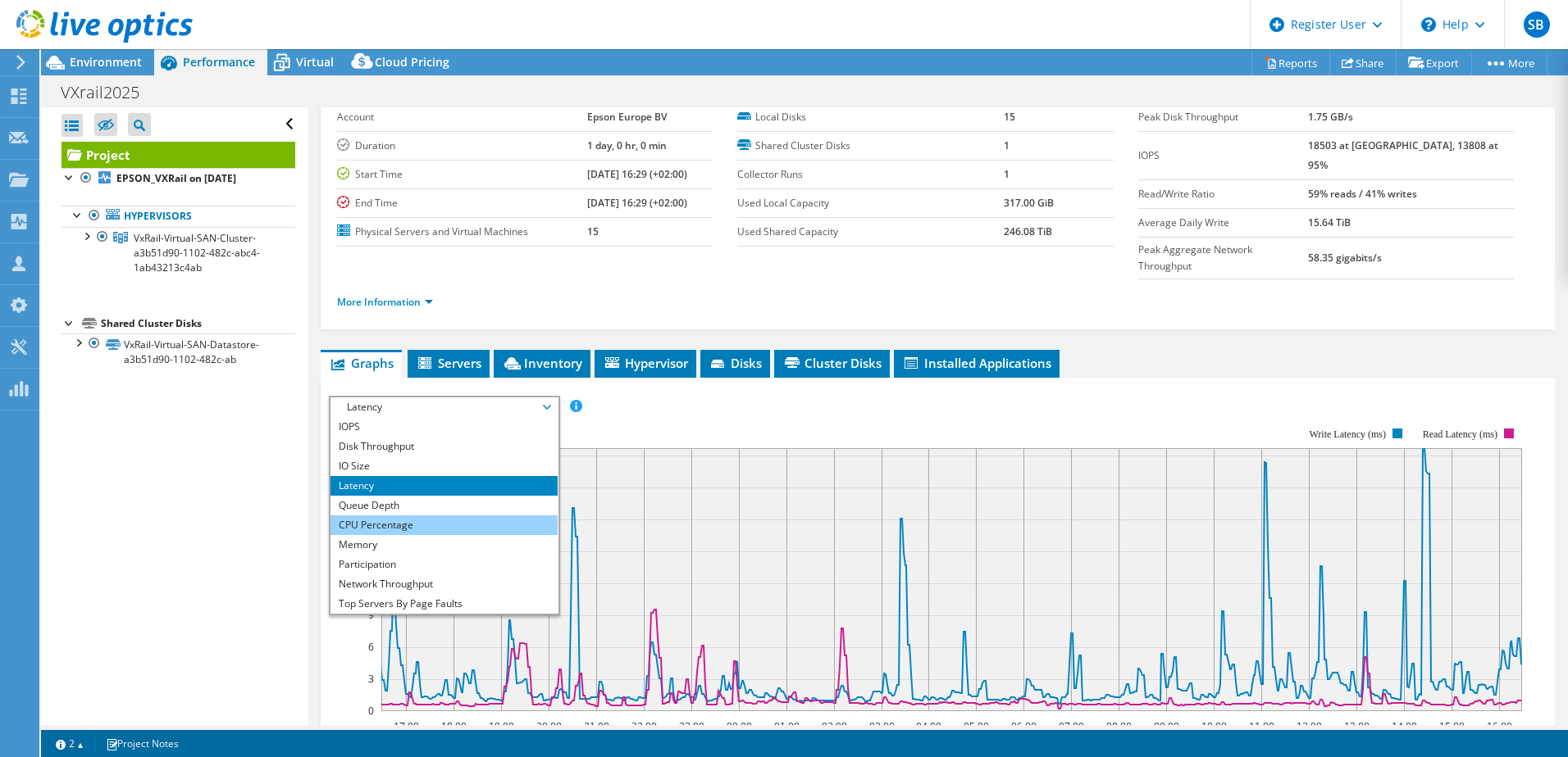
click at [432, 515] on li "CPU Percentage" at bounding box center [444, 525] width 227 height 20
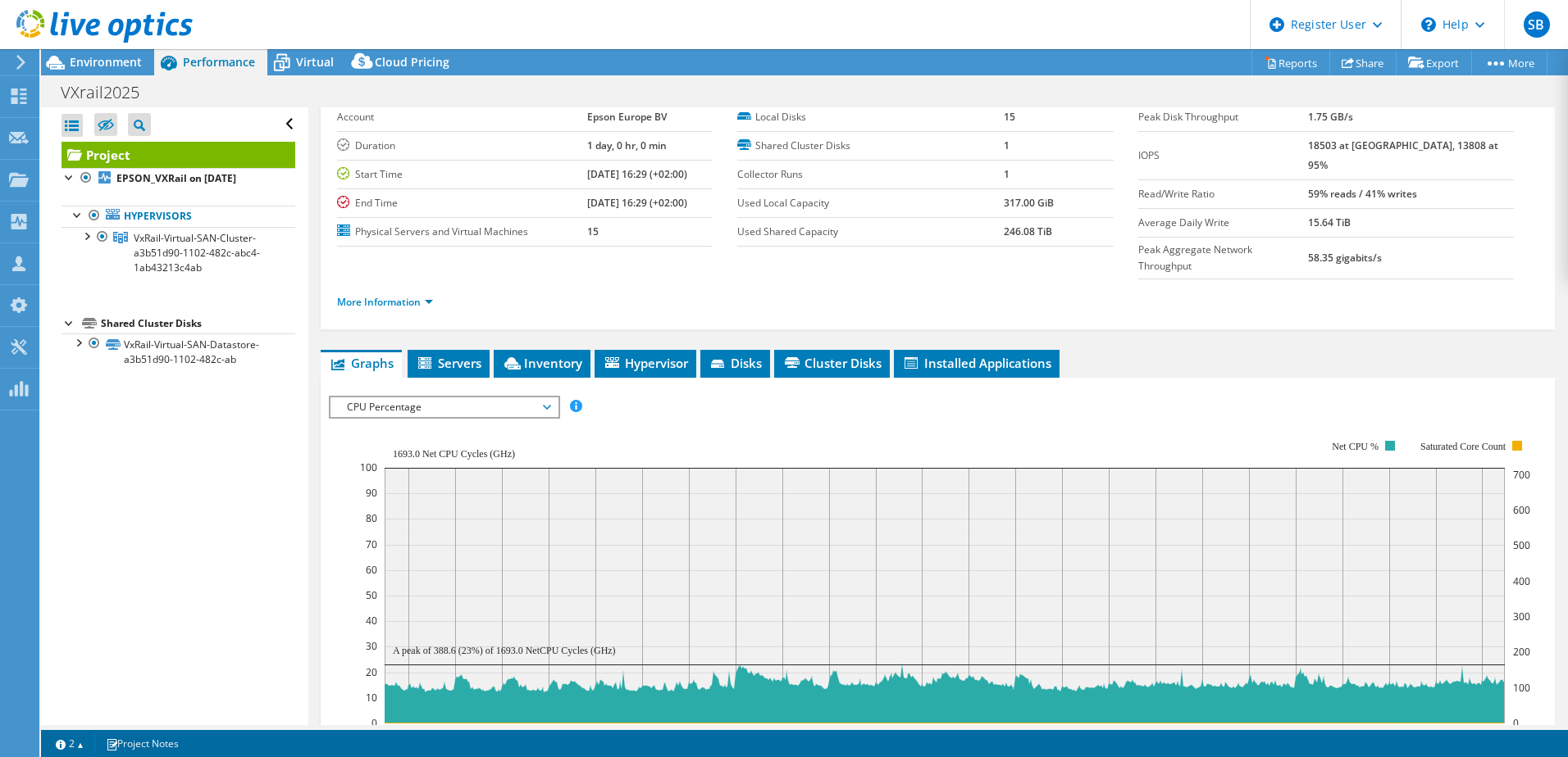
click at [452, 398] on span "CPU Percentage" at bounding box center [444, 408] width 211 height 20
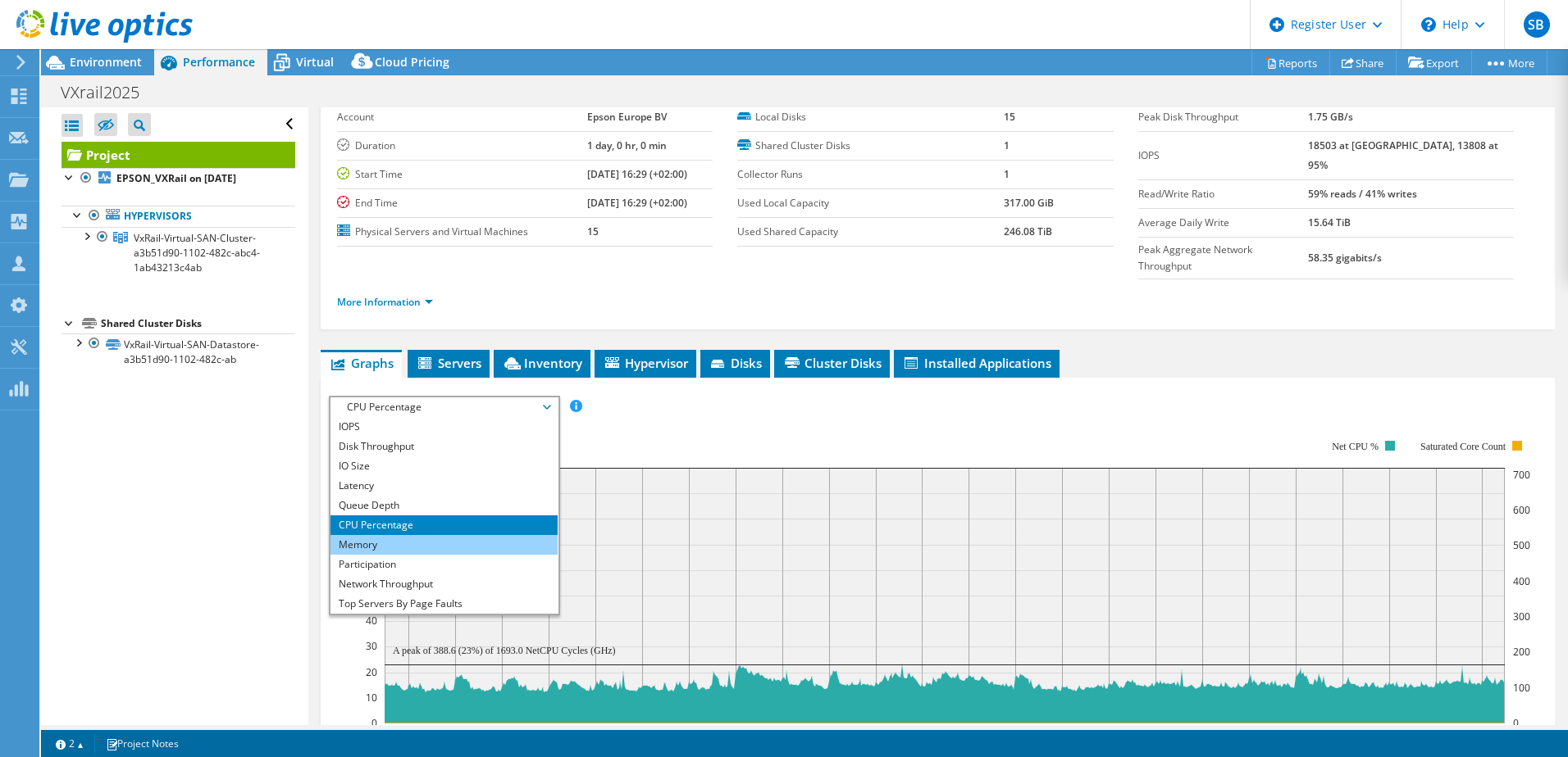
click at [452, 535] on li "Memory" at bounding box center [444, 545] width 227 height 20
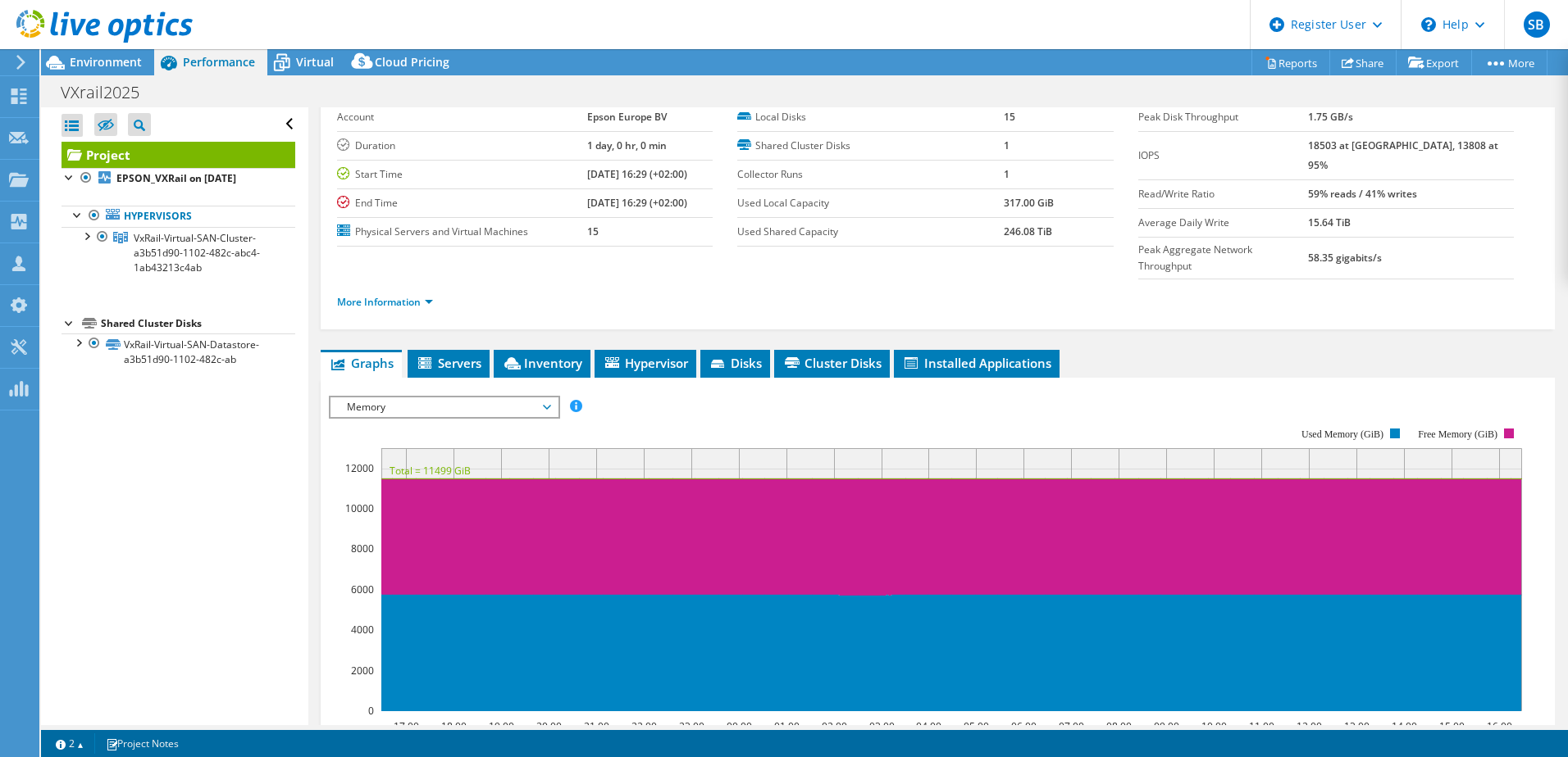
click at [424, 398] on span "Memory" at bounding box center [444, 408] width 211 height 20
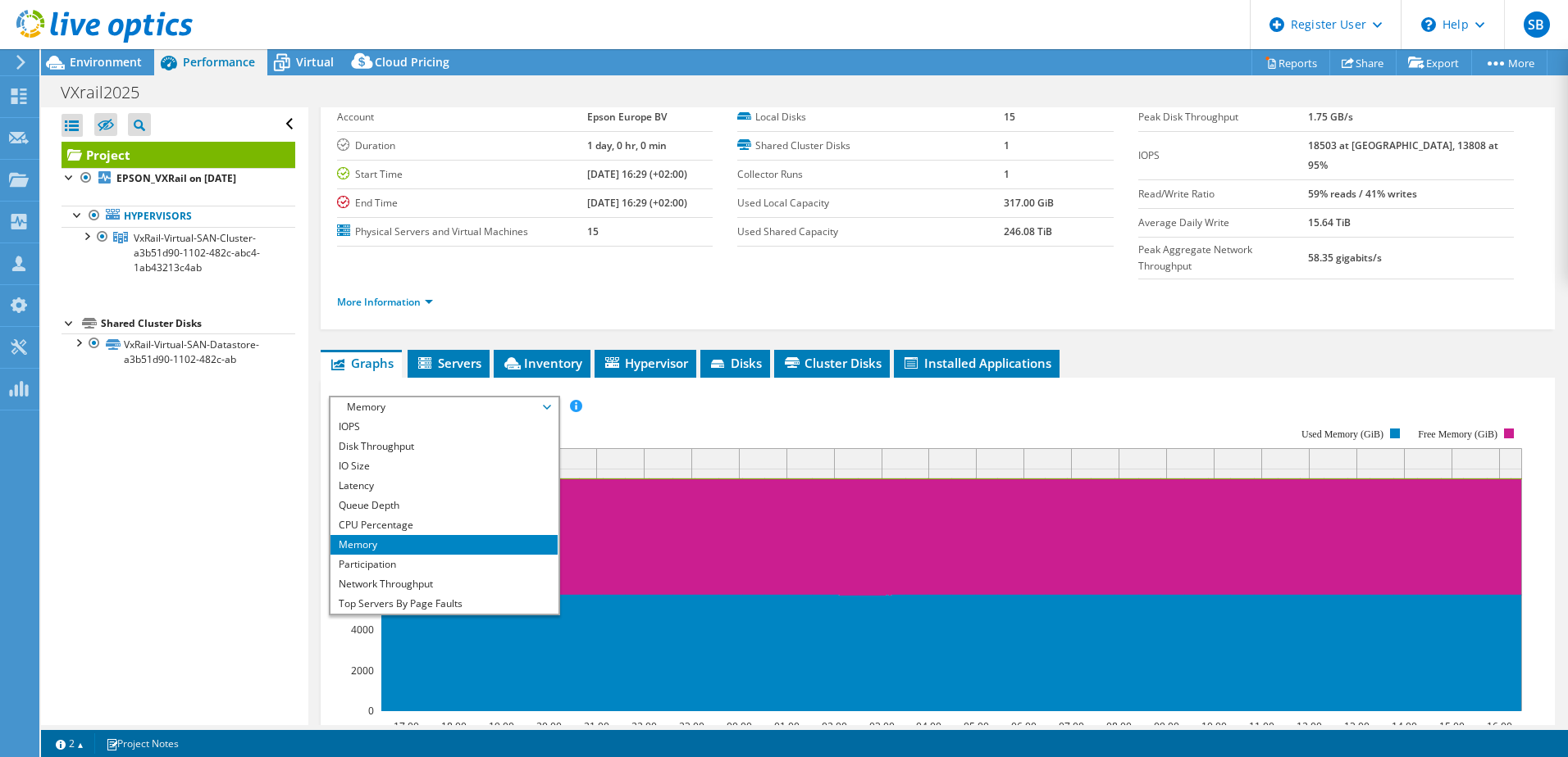
click at [777, 406] on rect at bounding box center [926, 569] width 1193 height 328
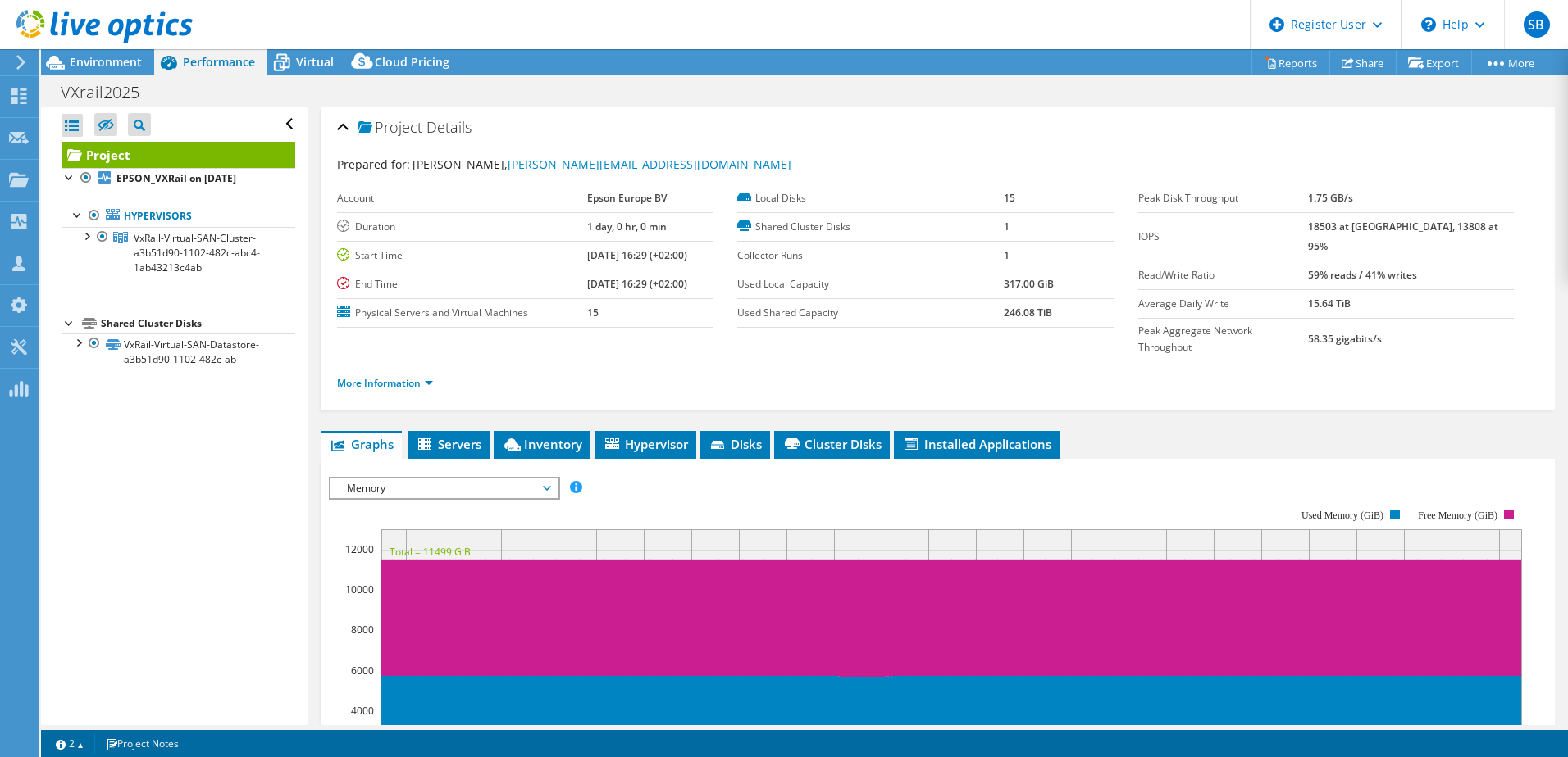
scroll to position [0, 0]
click at [361, 377] on link "More Information" at bounding box center [385, 384] width 96 height 14
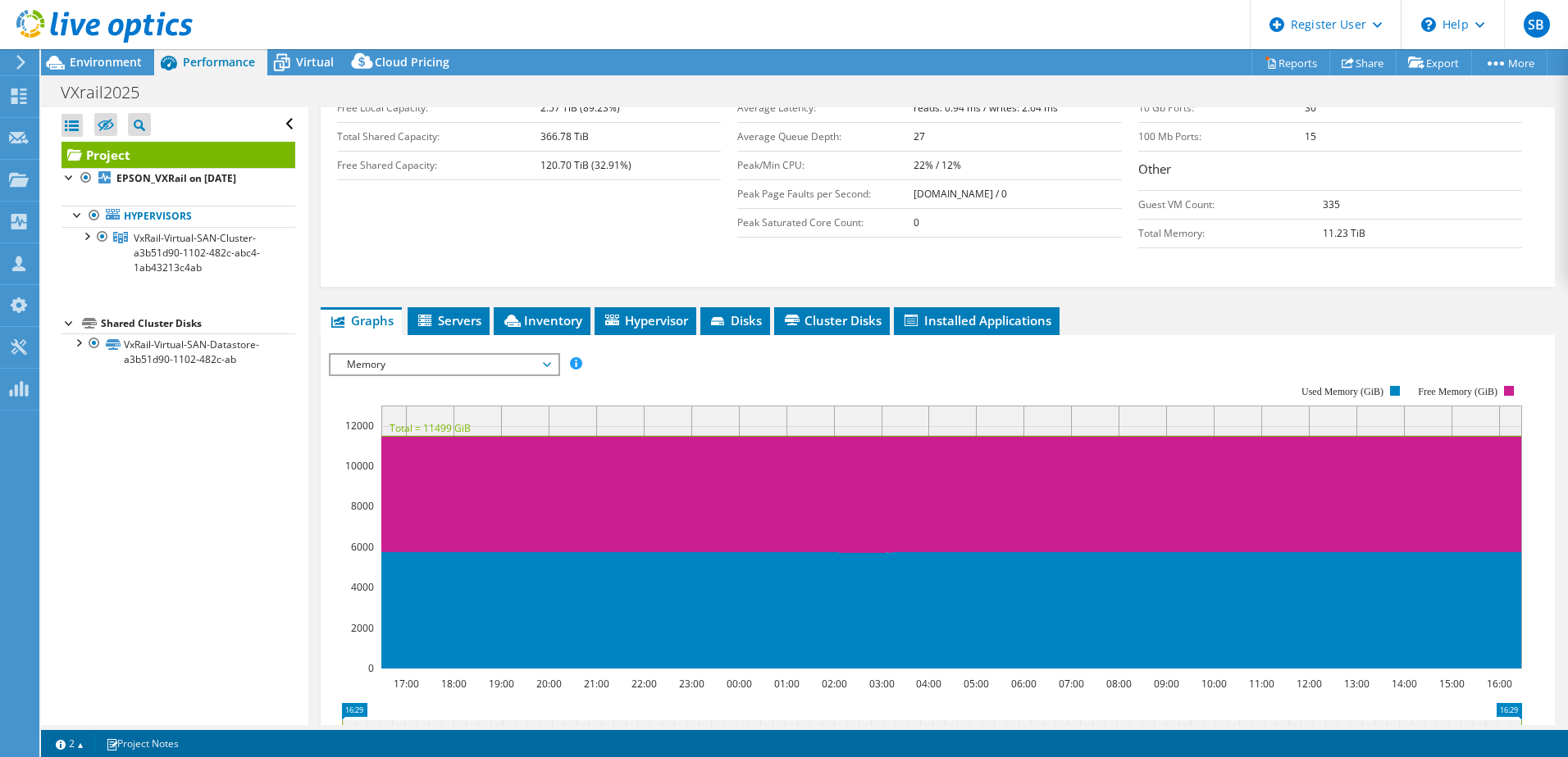
scroll to position [409, 0]
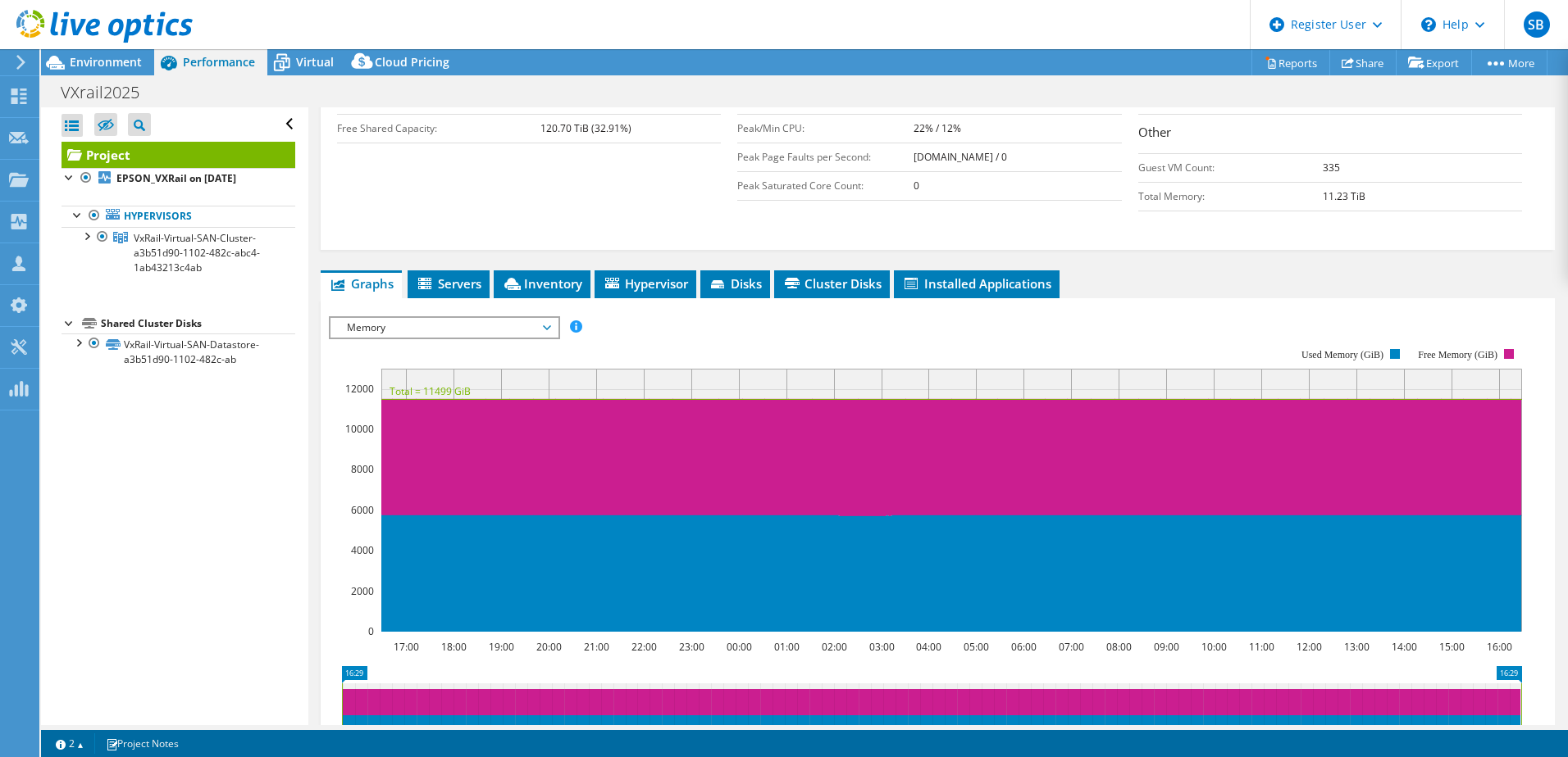
click at [437, 318] on span "Memory" at bounding box center [444, 328] width 211 height 20
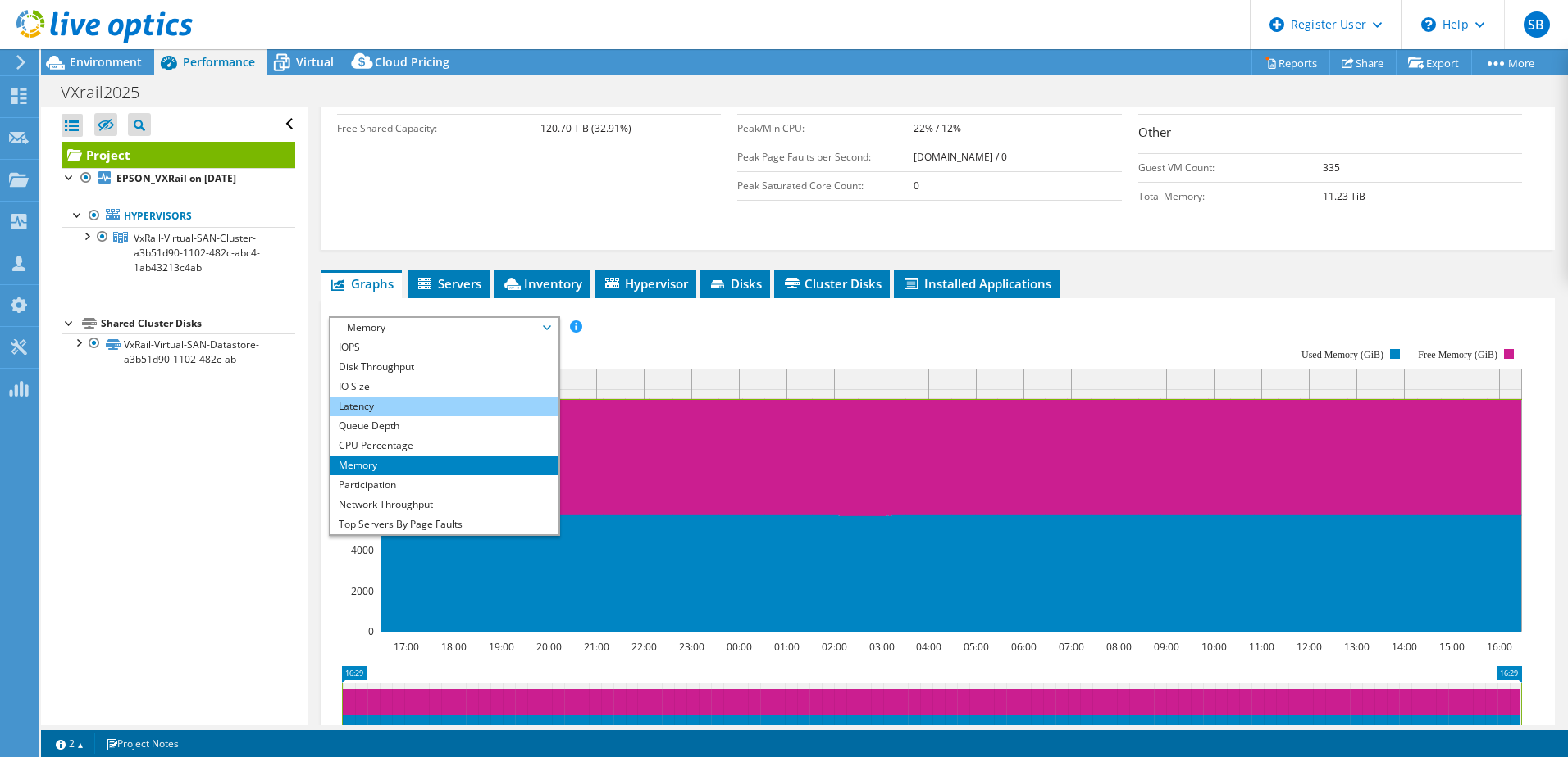
scroll to position [59, 0]
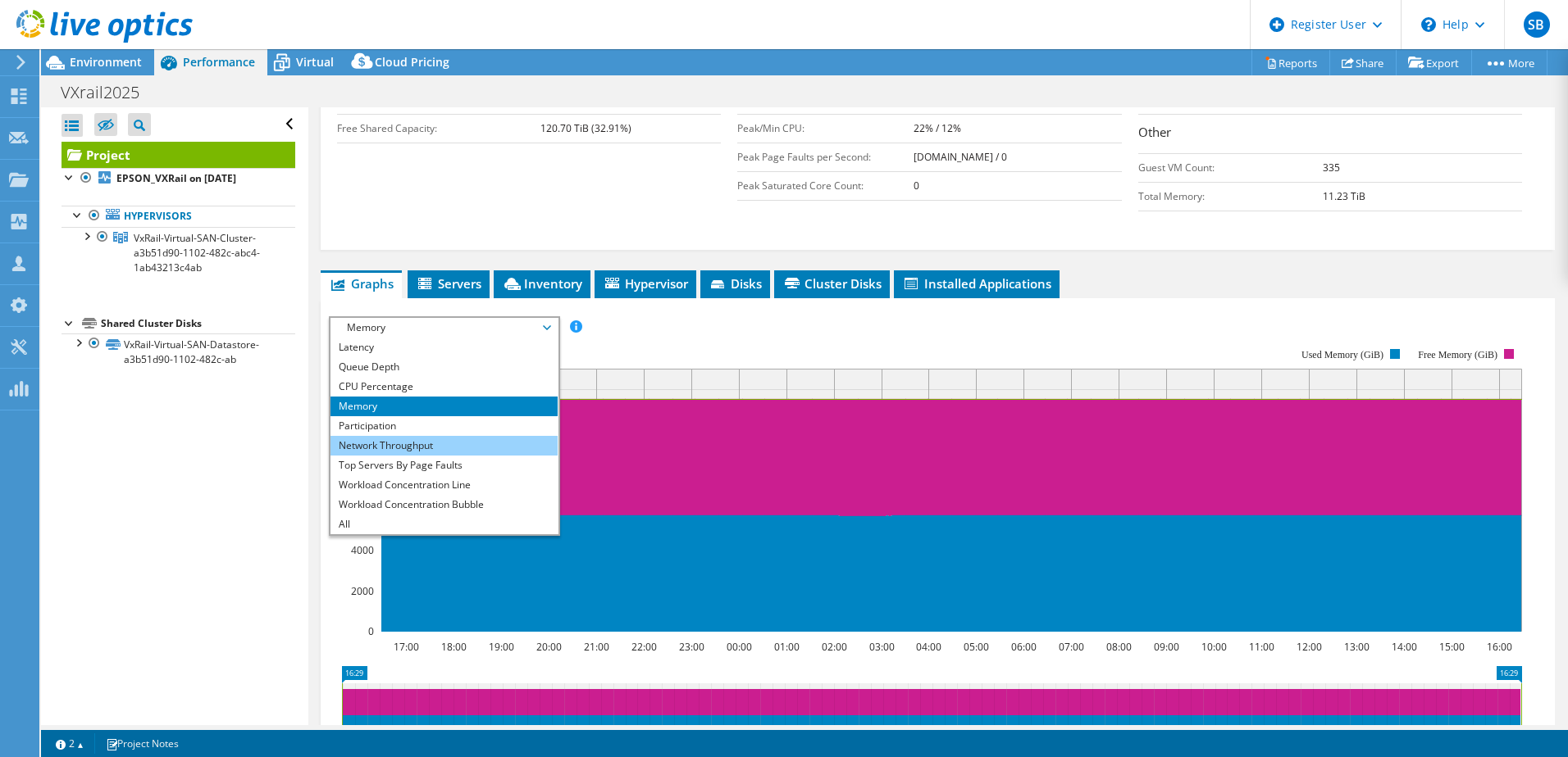
click at [398, 436] on li "Network Throughput" at bounding box center [444, 446] width 227 height 20
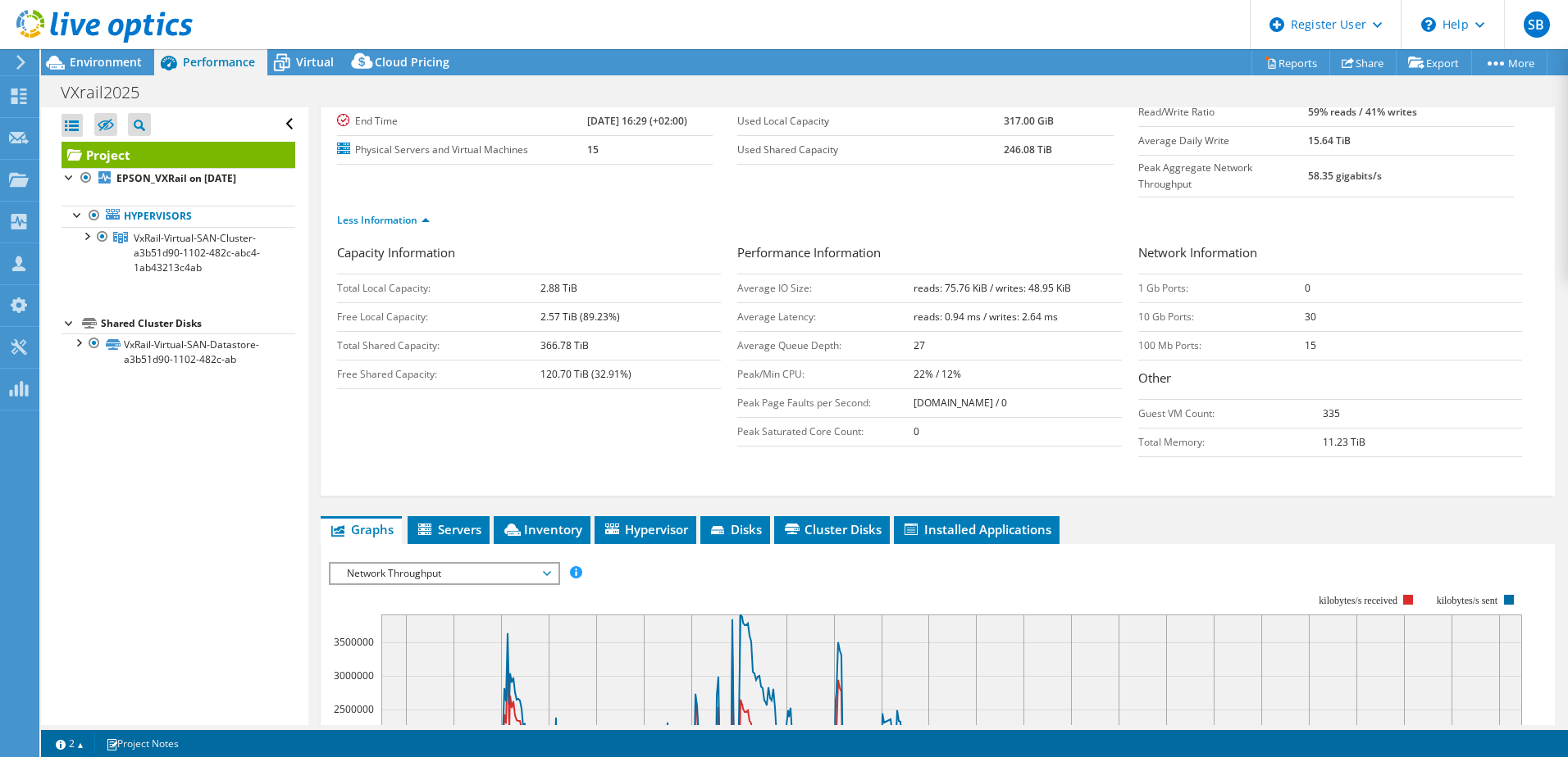
scroll to position [82, 0]
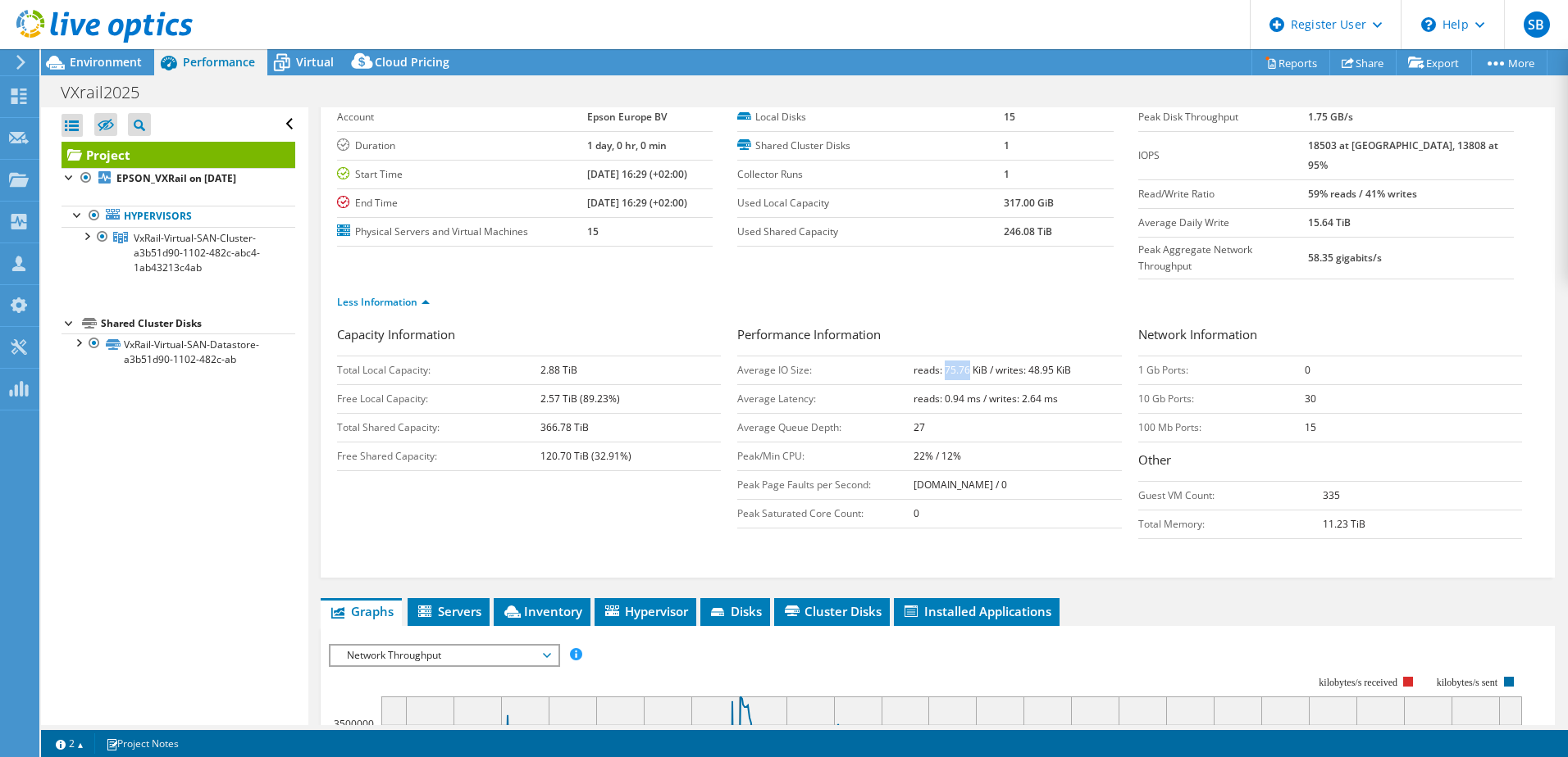
drag, startPoint x: 940, startPoint y: 337, endPoint x: 963, endPoint y: 339, distance: 23.1
click at [963, 363] on b "reads: 75.76 KiB / writes: 48.95 KiB" at bounding box center [992, 370] width 157 height 14
drag, startPoint x: 963, startPoint y: 339, endPoint x: 937, endPoint y: 348, distance: 27.5
click at [937, 356] on td "reads: 75.76 KiB / writes: 48.95 KiB" at bounding box center [1017, 370] width 208 height 29
drag, startPoint x: 939, startPoint y: 338, endPoint x: 961, endPoint y: 338, distance: 22.0
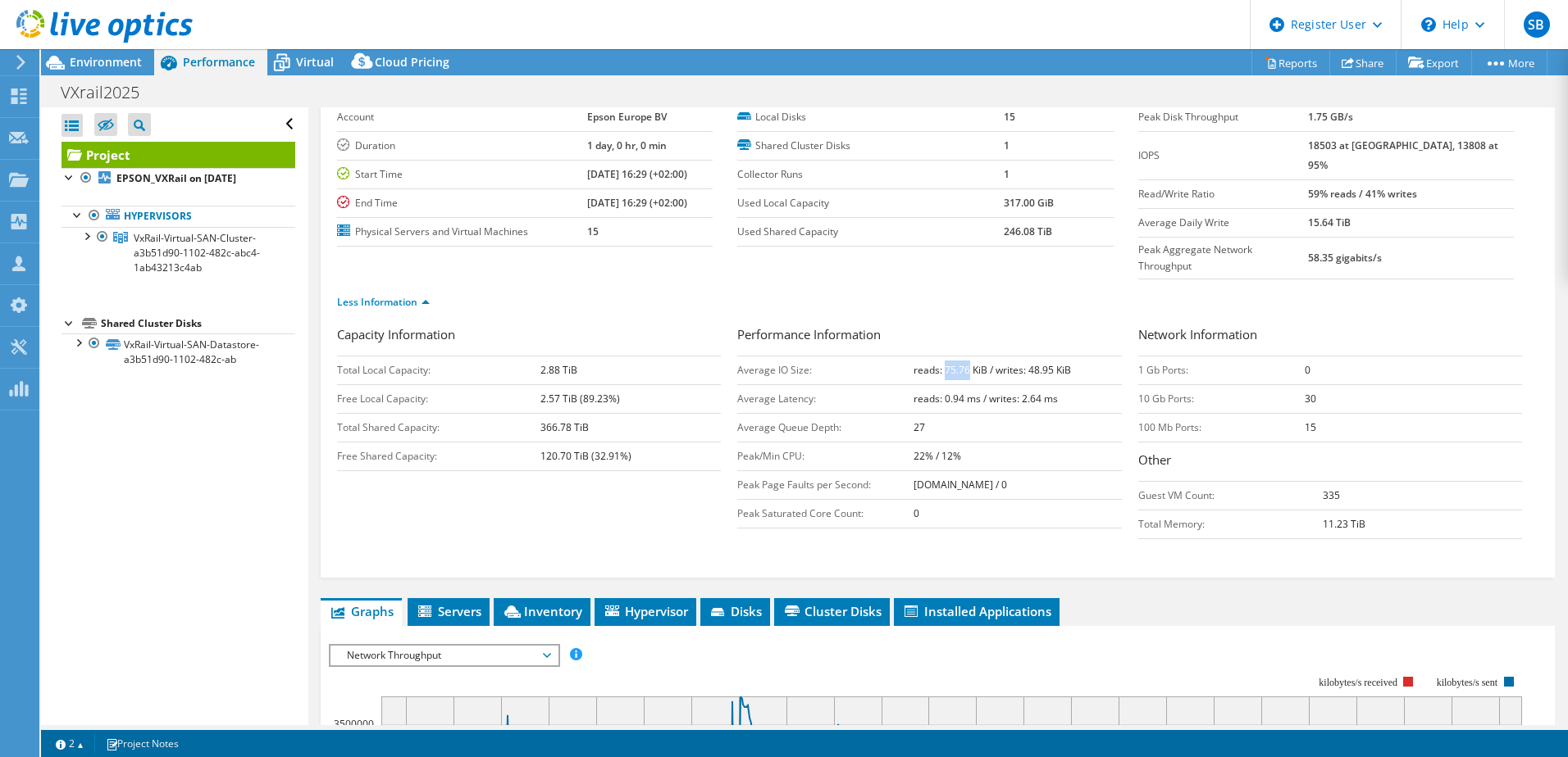
click at [961, 363] on b "reads: 75.76 KiB / writes: 48.95 KiB" at bounding box center [992, 370] width 157 height 14
drag, startPoint x: 961, startPoint y: 338, endPoint x: 990, endPoint y: 342, distance: 29.3
click at [990, 363] on b "reads: 75.76 KiB / writes: 48.95 KiB" at bounding box center [992, 370] width 157 height 14
drag, startPoint x: 1024, startPoint y: 336, endPoint x: 1051, endPoint y: 339, distance: 27.2
click at [1051, 363] on b "reads: 75.76 KiB / writes: 48.95 KiB" at bounding box center [992, 370] width 157 height 14
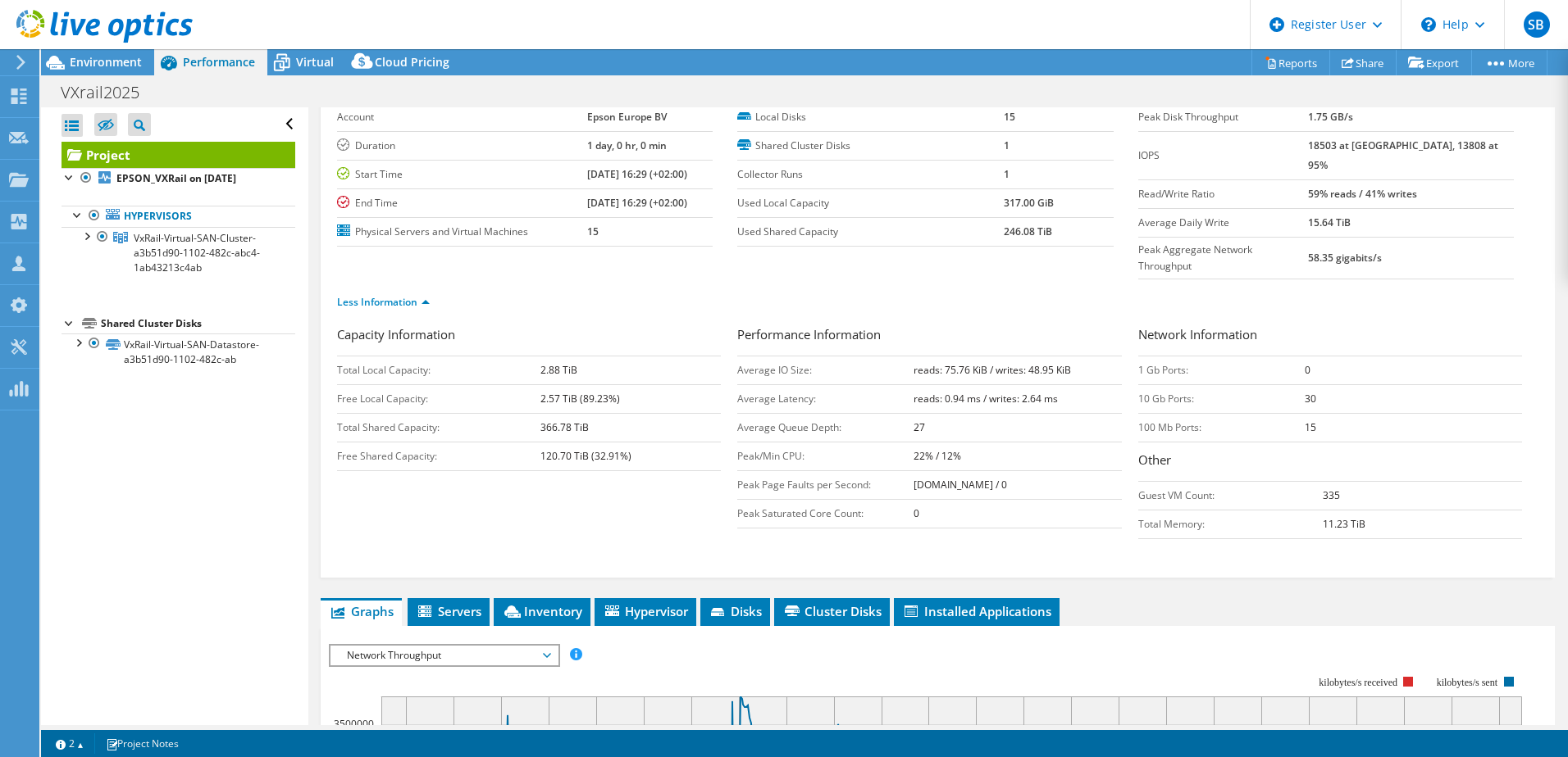
drag, startPoint x: 1051, startPoint y: 339, endPoint x: 983, endPoint y: 285, distance: 86.8
click at [983, 285] on div "Less Information" at bounding box center [937, 302] width 1201 height 46
drag, startPoint x: 938, startPoint y: 366, endPoint x: 960, endPoint y: 366, distance: 22.0
click at [960, 392] on b "reads: 0.94 ms / writes: 2.64 ms" at bounding box center [986, 399] width 145 height 14
drag, startPoint x: 960, startPoint y: 366, endPoint x: 982, endPoint y: 364, distance: 22.1
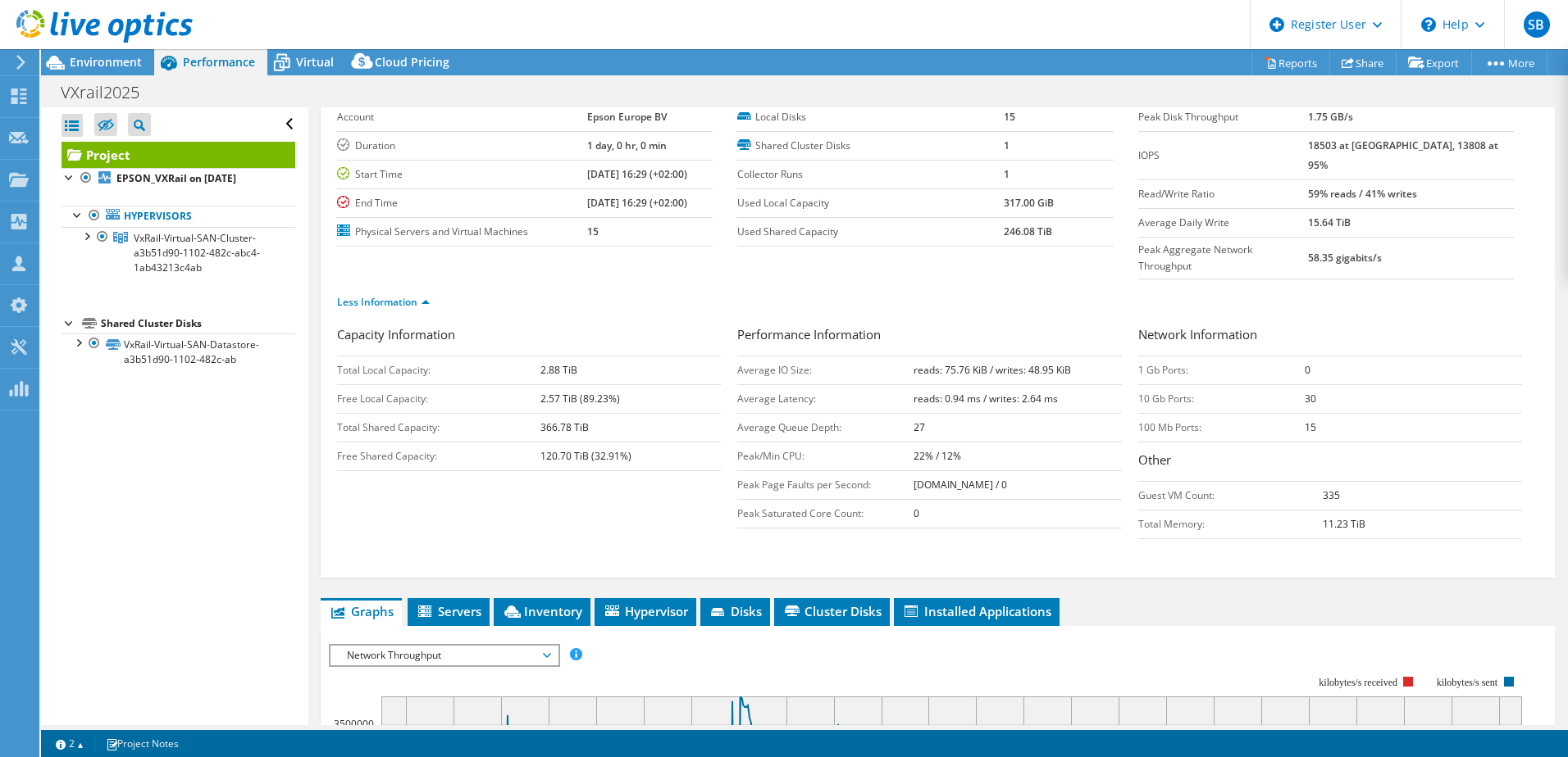
click at [978, 392] on b "reads: 0.94 ms / writes: 2.64 ms" at bounding box center [986, 399] width 145 height 14
drag, startPoint x: 1016, startPoint y: 366, endPoint x: 1037, endPoint y: 366, distance: 21.0
click at [1037, 392] on b "reads: 0.94 ms / writes: 2.64 ms" at bounding box center [986, 399] width 145 height 14
drag, startPoint x: 1037, startPoint y: 366, endPoint x: 1121, endPoint y: 286, distance: 116.0
click at [1121, 286] on div "Less Information" at bounding box center [937, 302] width 1201 height 46
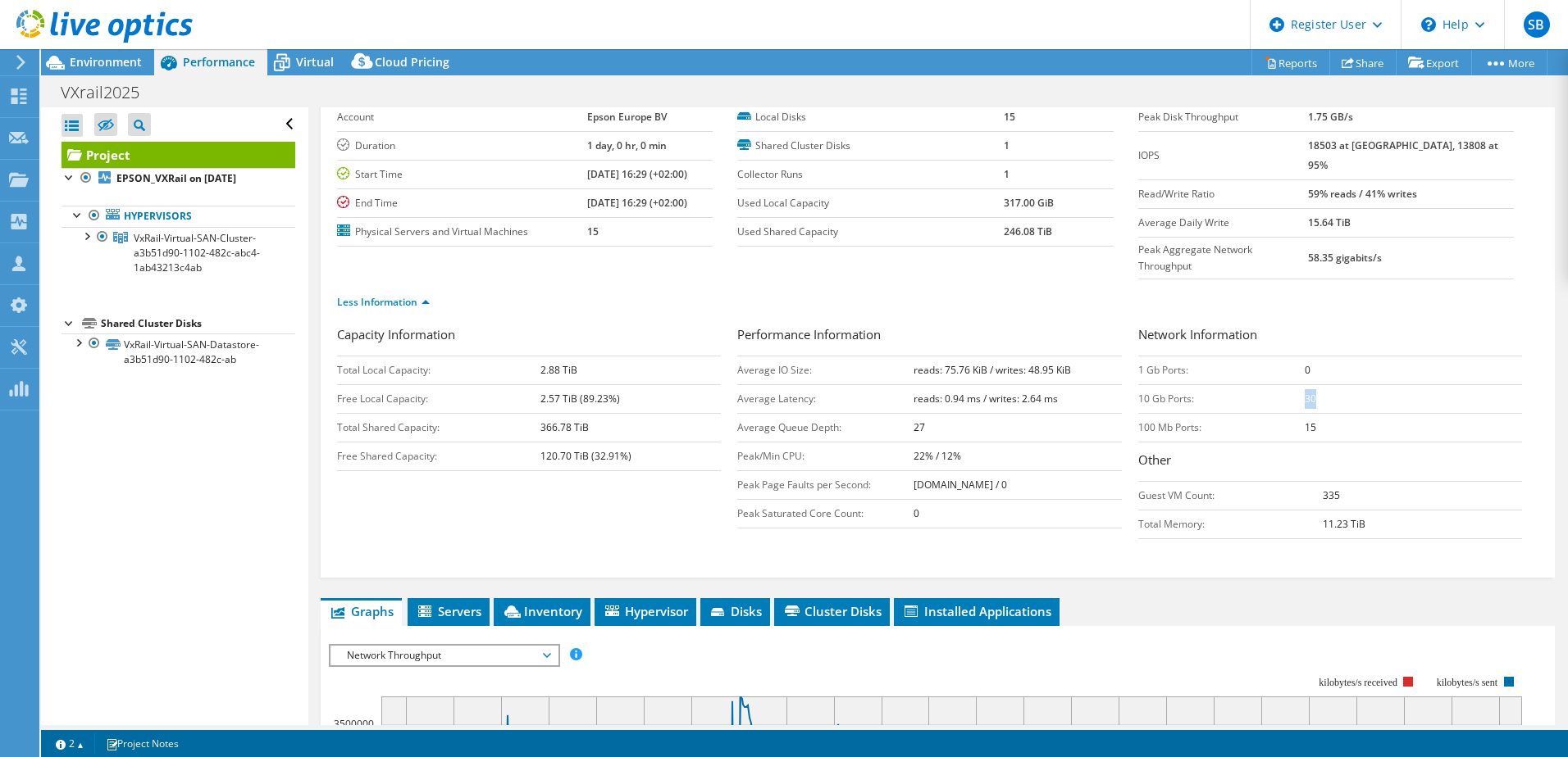
drag, startPoint x: 1309, startPoint y: 365, endPoint x: 1296, endPoint y: 367, distance: 13.2
click at [1305, 384] on td "30" at bounding box center [1413, 399] width 217 height 29
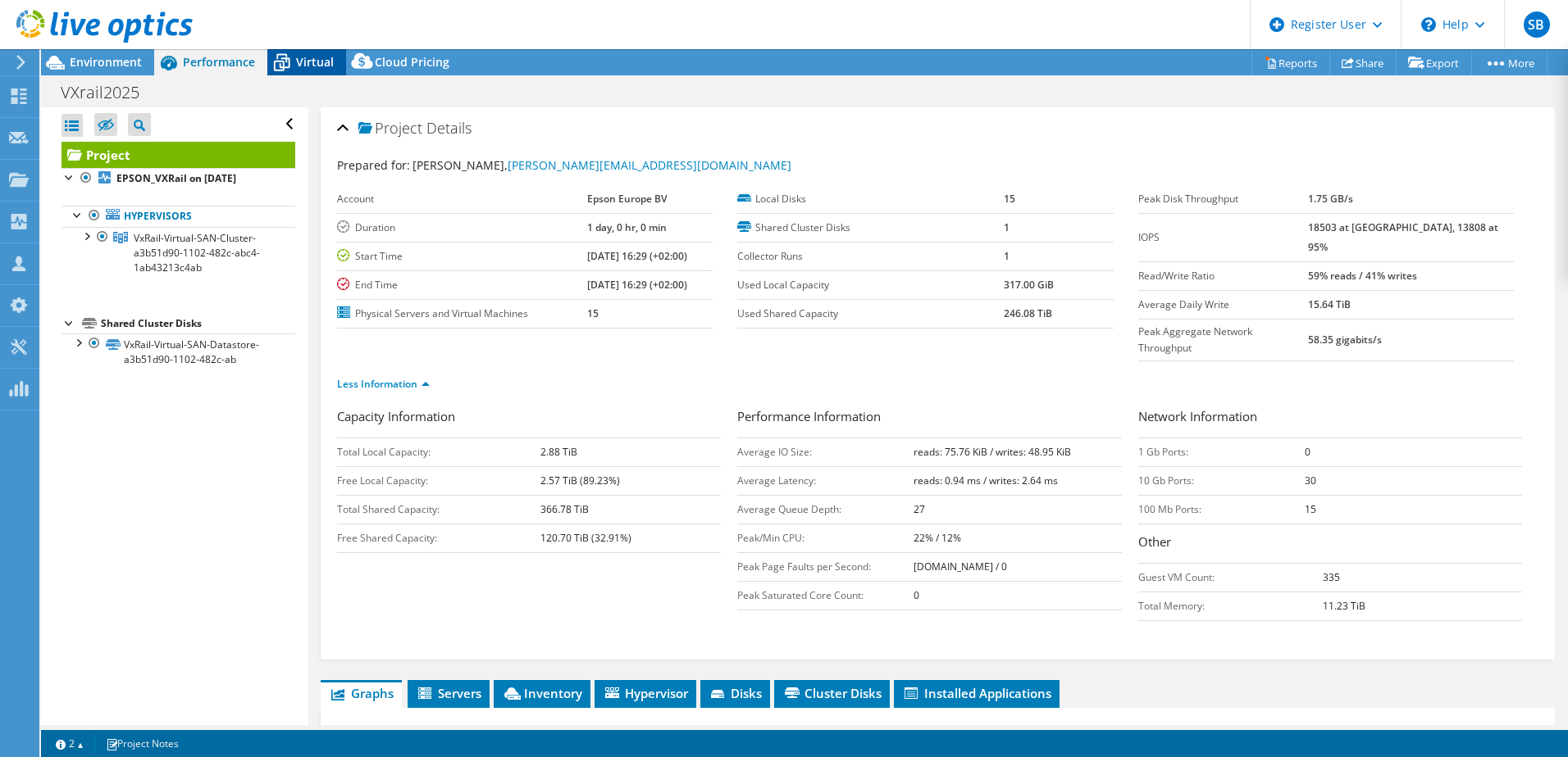
click at [287, 67] on icon at bounding box center [282, 64] width 16 height 13
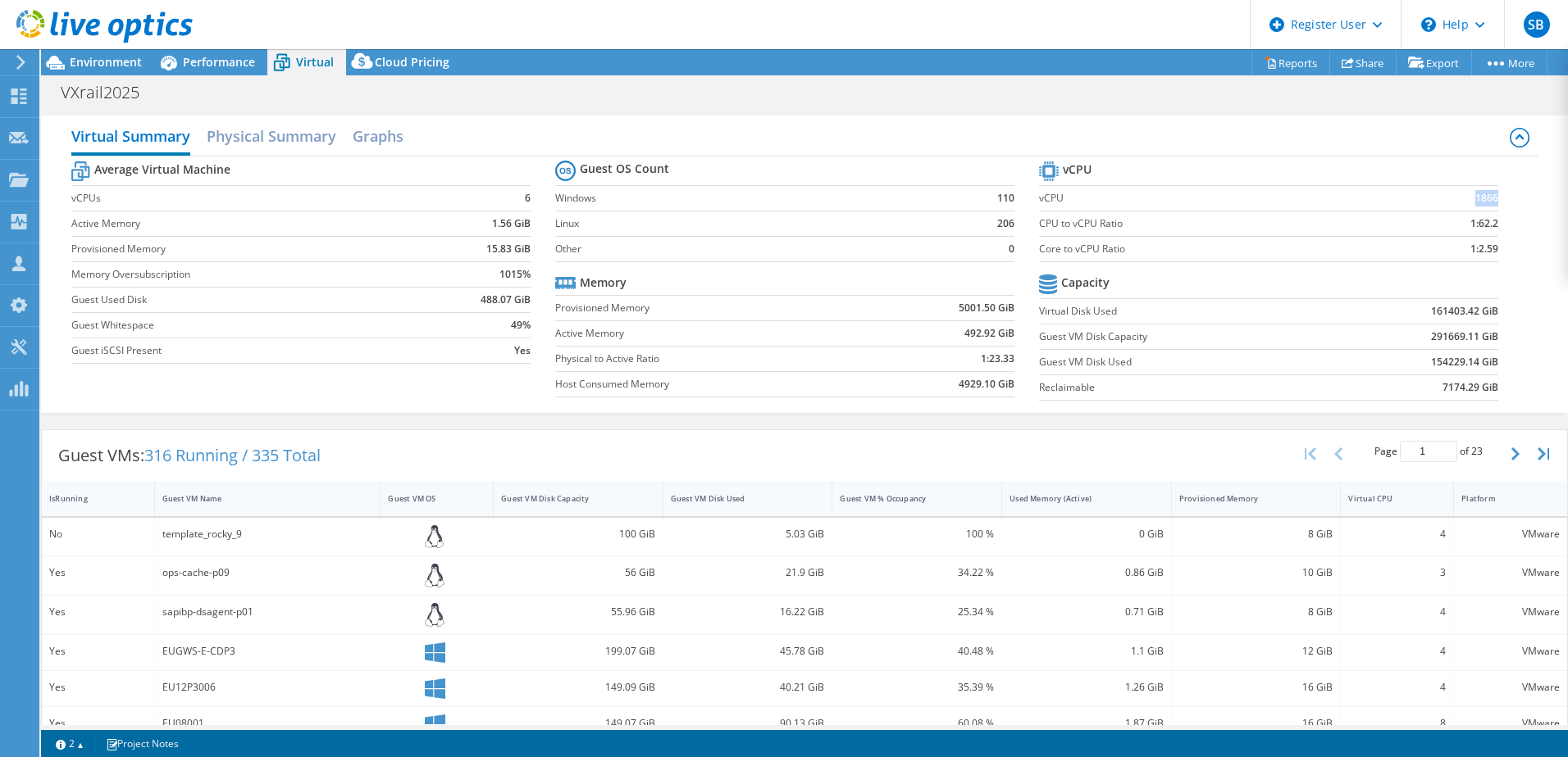
drag, startPoint x: 1466, startPoint y: 198, endPoint x: 1486, endPoint y: 198, distance: 20.0
click at [1424, 198] on b "1866" at bounding box center [1487, 198] width 23 height 16
drag, startPoint x: 1486, startPoint y: 198, endPoint x: 1448, endPoint y: 198, distance: 38.0
click at [1424, 198] on td "1866" at bounding box center [1446, 198] width 105 height 25
drag, startPoint x: 1459, startPoint y: 251, endPoint x: 1486, endPoint y: 251, distance: 27.0
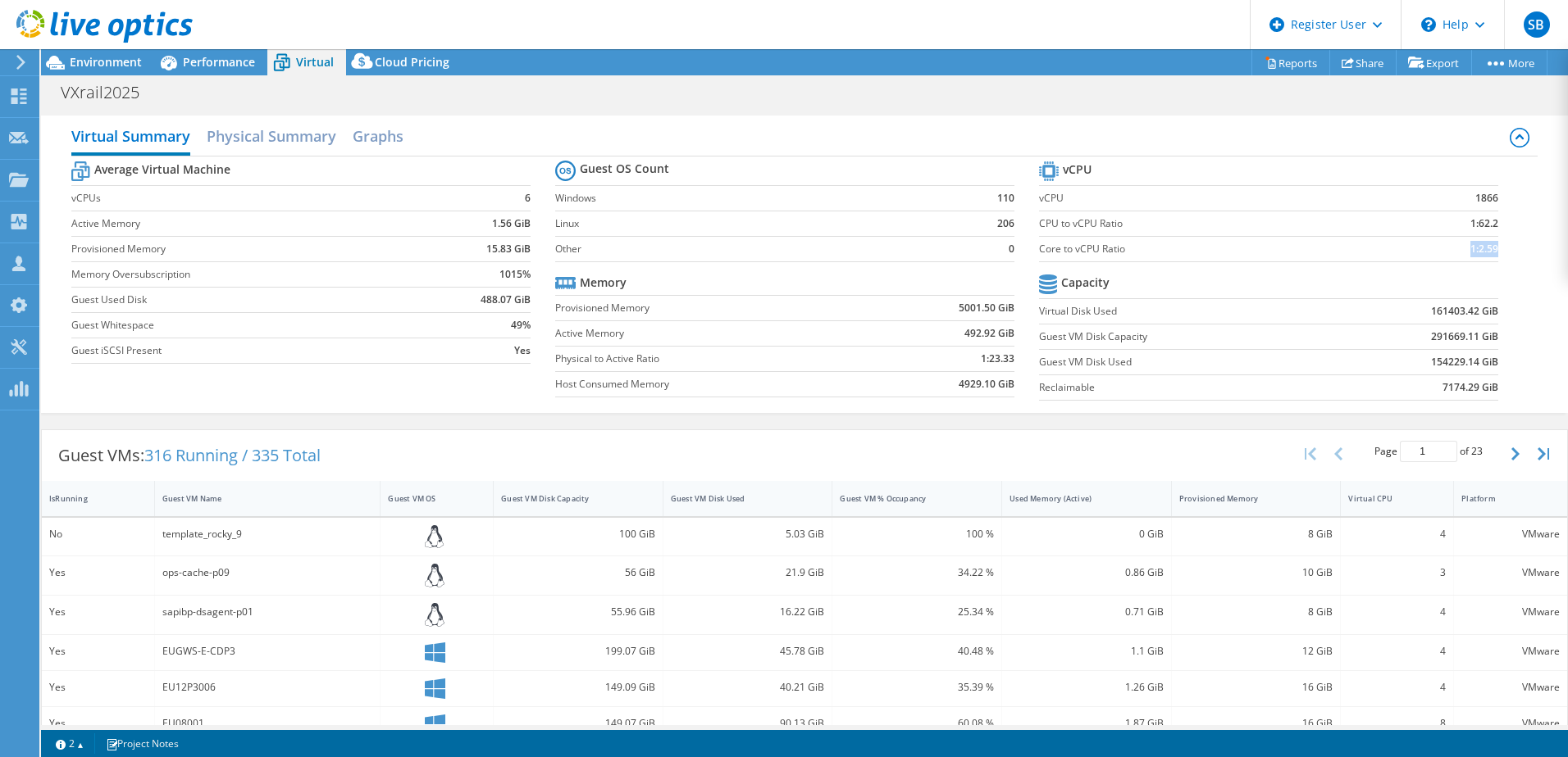
click at [1424, 251] on b "1:2.59" at bounding box center [1484, 249] width 28 height 16
drag, startPoint x: 1486, startPoint y: 251, endPoint x: 1498, endPoint y: 276, distance: 27.7
click at [1424, 276] on section "vCPU vCPU 1866 CPU to vCPU Ratio 1:62.2 Core to vCPU Ratio 1:2.59 Capacity Virt…" at bounding box center [1280, 283] width 483 height 251
drag, startPoint x: 1459, startPoint y: 249, endPoint x: 1489, endPoint y: 251, distance: 30.1
click at [1424, 251] on section "vCPU vCPU 1866 CPU to vCPU Ratio 1:62.2 Core to vCPU Ratio 1:2.59 Capacity Virt…" at bounding box center [1280, 283] width 483 height 251
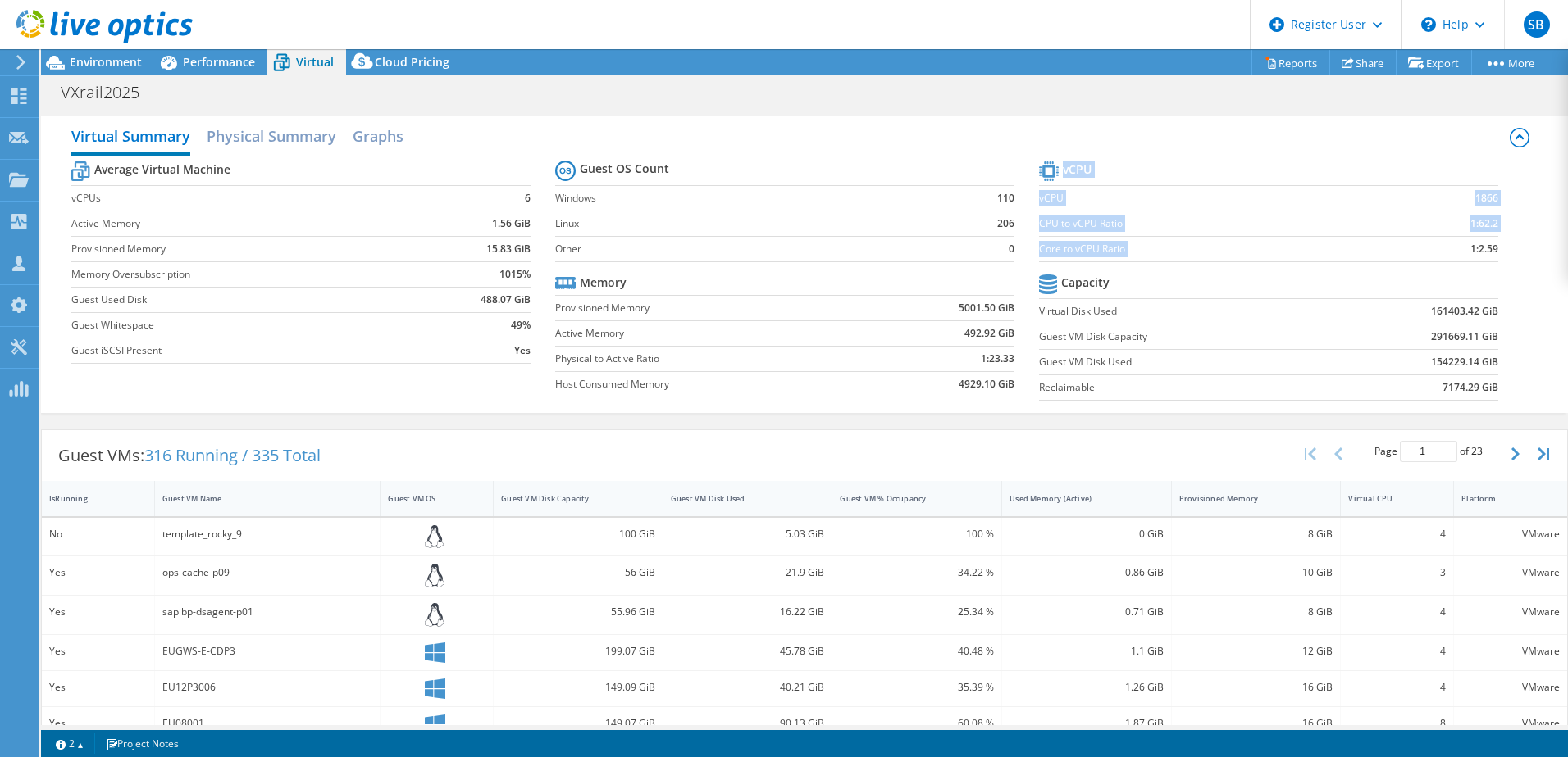
drag, startPoint x: 1489, startPoint y: 251, endPoint x: 1498, endPoint y: 266, distance: 17.5
click at [1424, 266] on section "vCPU vCPU 1866 CPU to vCPU Ratio 1:62.2 Core to vCPU Ratio 1:2.59 Capacity Virt…" at bounding box center [1280, 283] width 483 height 251
click at [466, 190] on td "6" at bounding box center [475, 198] width 110 height 25
click at [524, 198] on td "6" at bounding box center [475, 198] width 110 height 25
drag, startPoint x: 524, startPoint y: 198, endPoint x: 486, endPoint y: 224, distance: 46.0
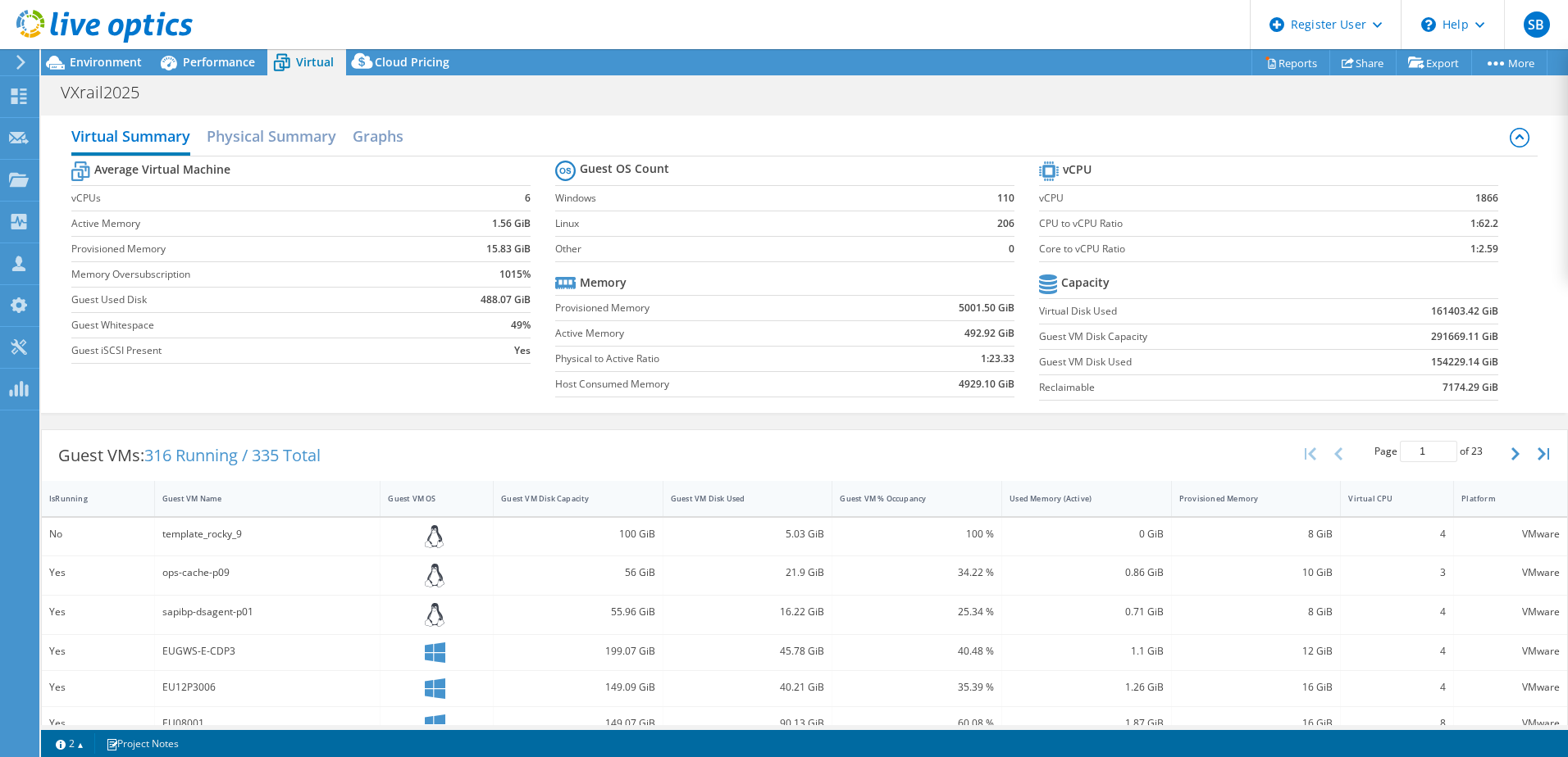
click at [486, 224] on td "1.56 GiB" at bounding box center [475, 224] width 110 height 25
drag, startPoint x: 487, startPoint y: 225, endPoint x: 506, endPoint y: 227, distance: 19.1
click at [506, 227] on td "1.56 GiB" at bounding box center [475, 224] width 110 height 25
drag, startPoint x: 506, startPoint y: 227, endPoint x: 474, endPoint y: 259, distance: 45.3
click at [474, 259] on td "15.83 GiB" at bounding box center [475, 249] width 110 height 25
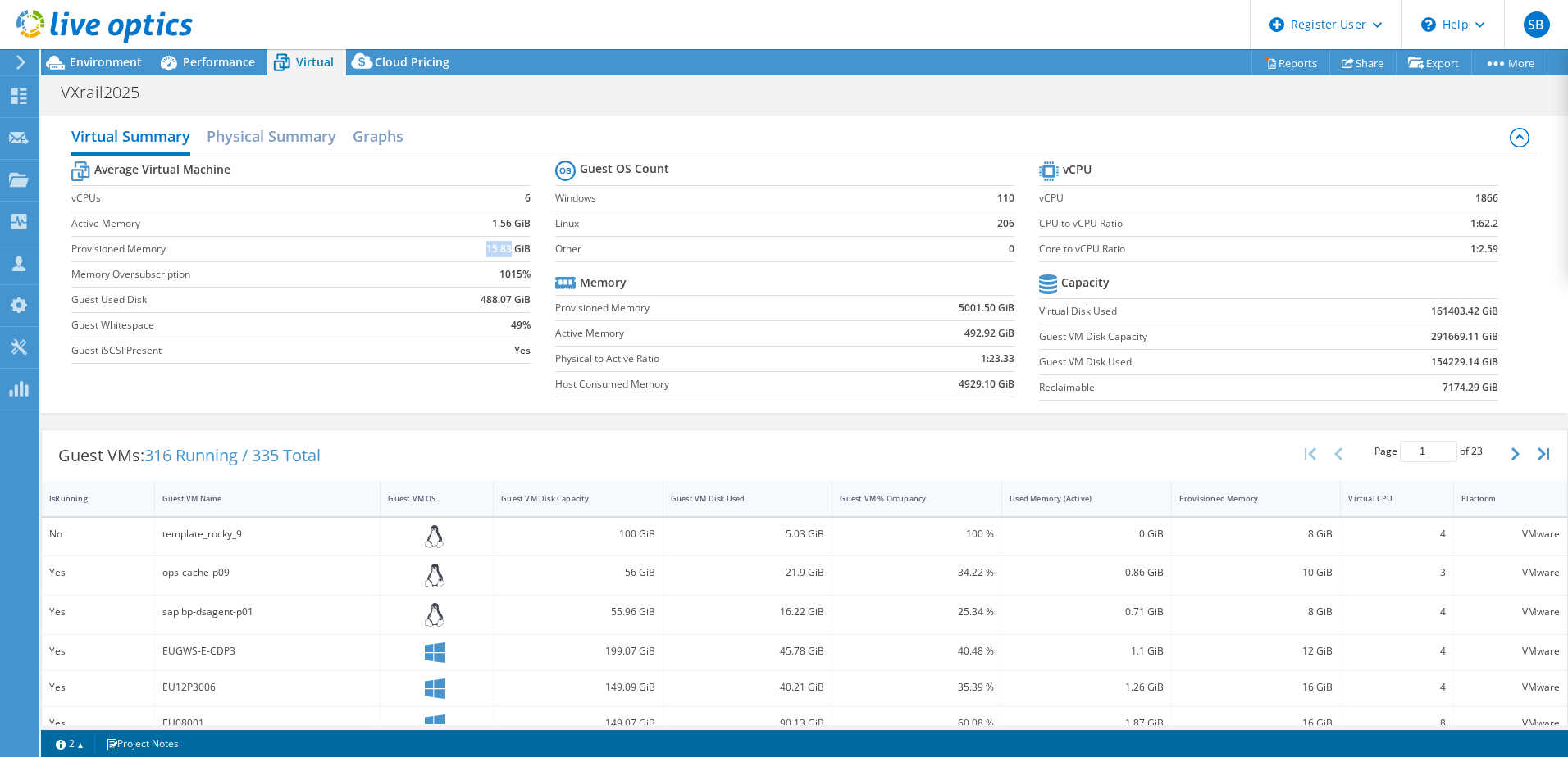
drag, startPoint x: 483, startPoint y: 247, endPoint x: 506, endPoint y: 251, distance: 23.3
click at [506, 251] on b "15.83 GiB" at bounding box center [508, 249] width 44 height 16
drag, startPoint x: 506, startPoint y: 251, endPoint x: 480, endPoint y: 141, distance: 113.0
click at [480, 141] on div "Virtual Summary Physical Summary Graphs" at bounding box center [804, 137] width 1466 height 37
drag, startPoint x: 498, startPoint y: 277, endPoint x: 528, endPoint y: 277, distance: 30.0
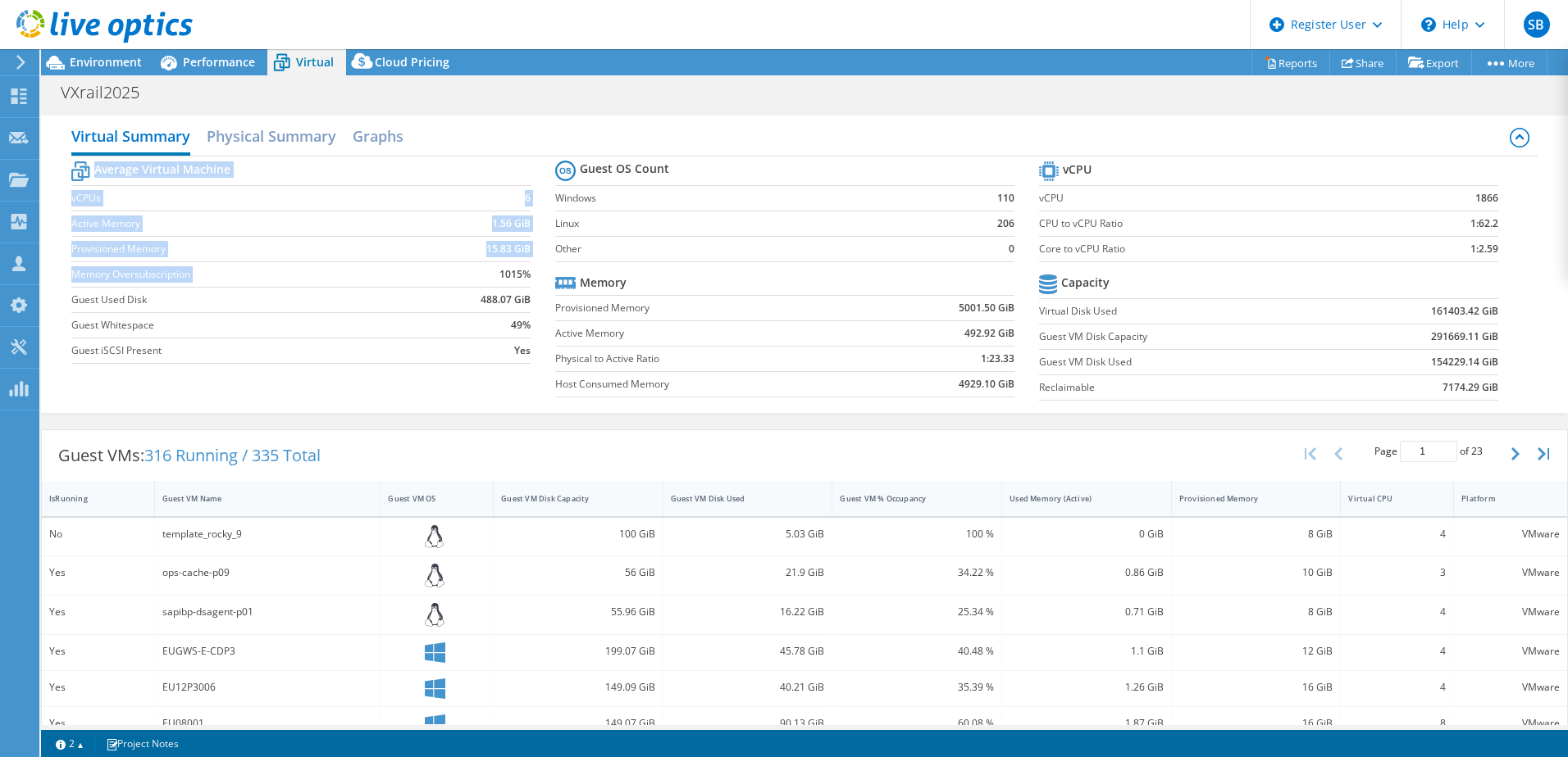
click at [528, 277] on section "Average Virtual Machine vCPUs 6 Active Memory 1.56 GiB Provisioned Memory 15.83…" at bounding box center [313, 264] width 483 height 215
drag, startPoint x: 528, startPoint y: 277, endPoint x: 500, endPoint y: 128, distance: 151.6
click at [500, 128] on div "Virtual Summary Physical Summary Graphs" at bounding box center [804, 137] width 1466 height 37
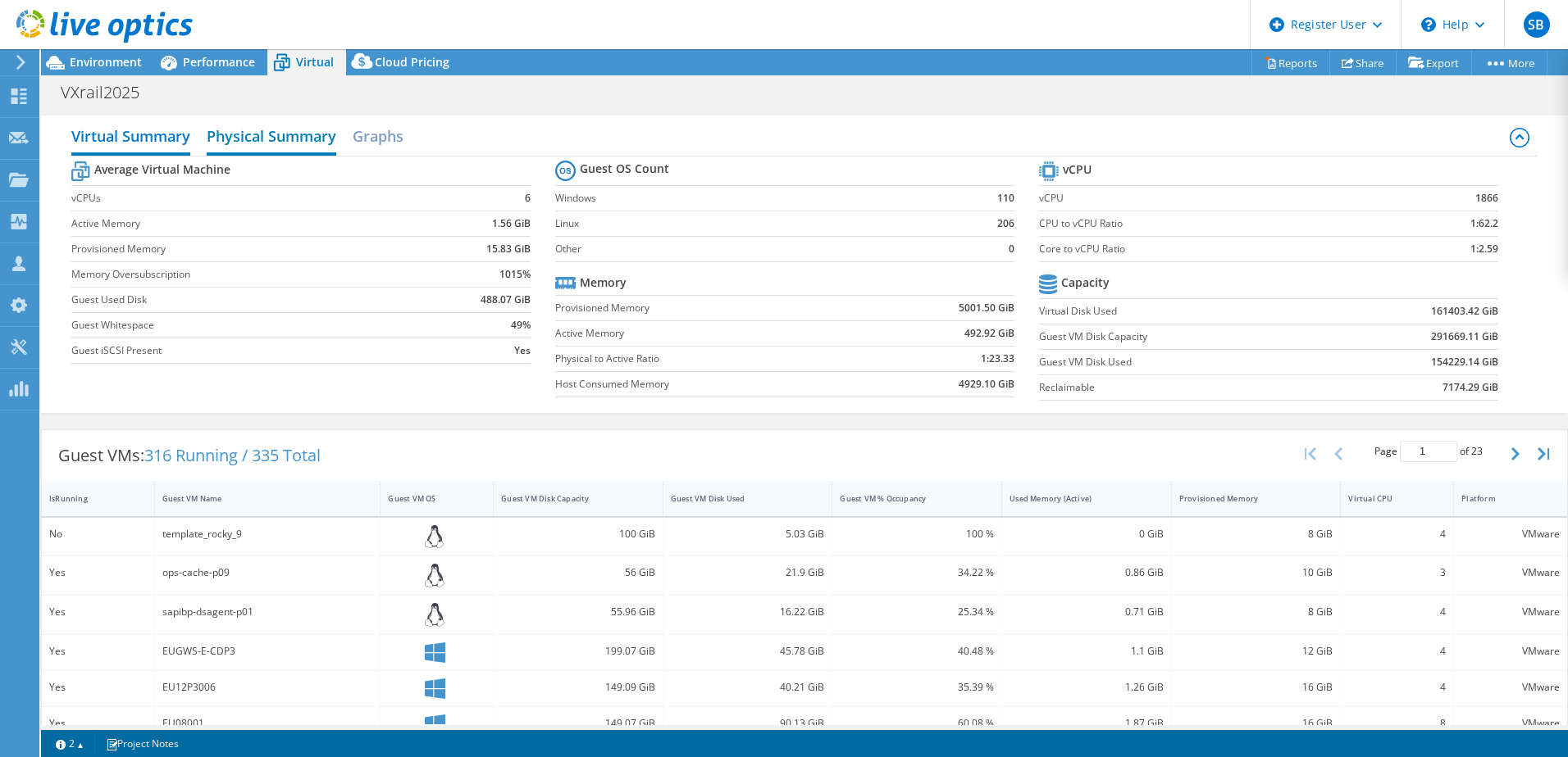
click at [235, 136] on h2 "Physical Summary" at bounding box center [271, 137] width 129 height 36
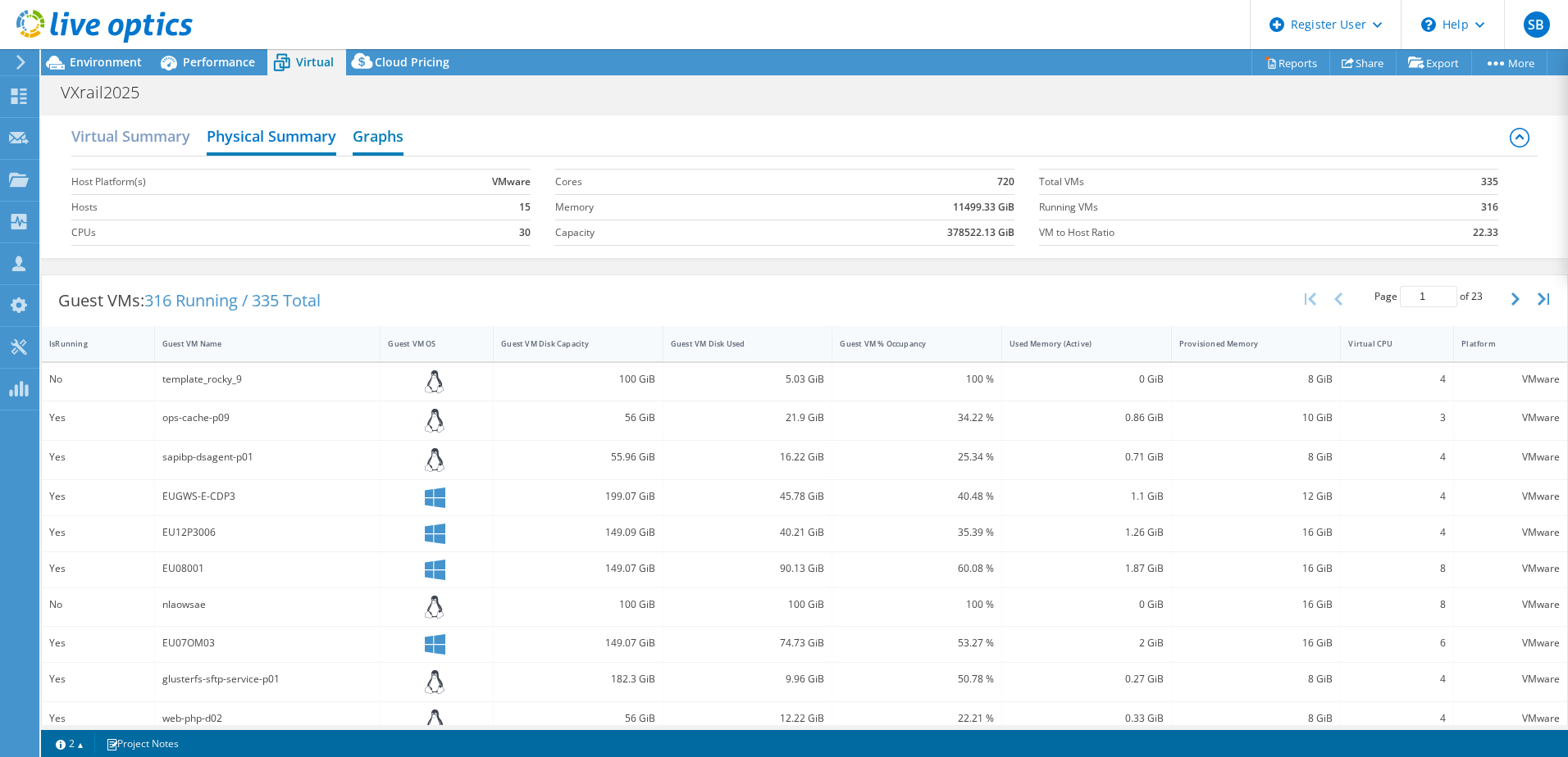
click at [391, 126] on h2 "Graphs" at bounding box center [377, 137] width 51 height 36
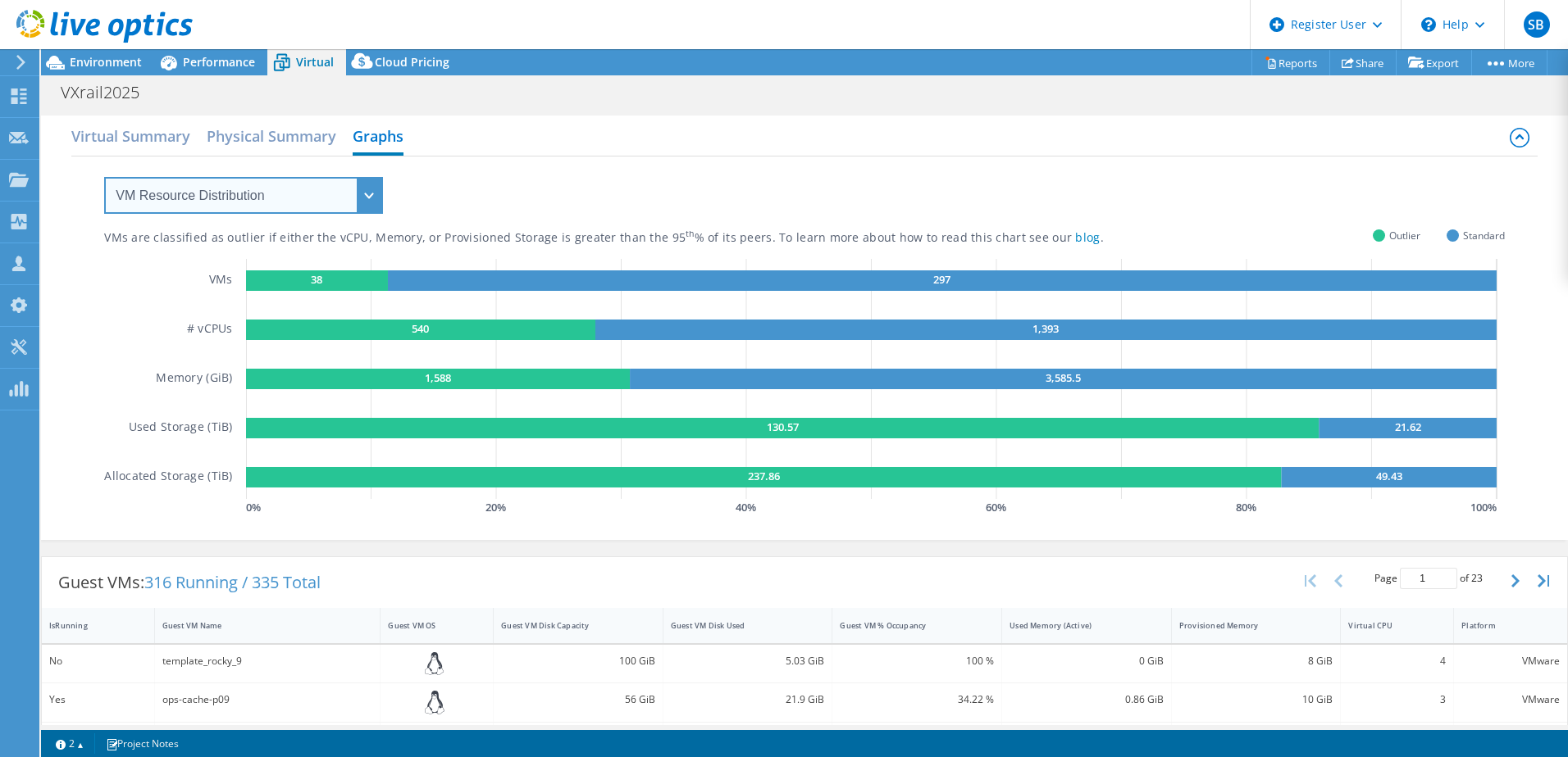
click at [236, 193] on select "VM Resource Distribution Provisioning Contrast Over Provisioning" at bounding box center [244, 195] width 279 height 37
select select "Over Provisioning"
click at [104, 177] on select "VM Resource Distribution Provisioning Contrast Over Provisioning" at bounding box center [244, 195] width 279 height 37
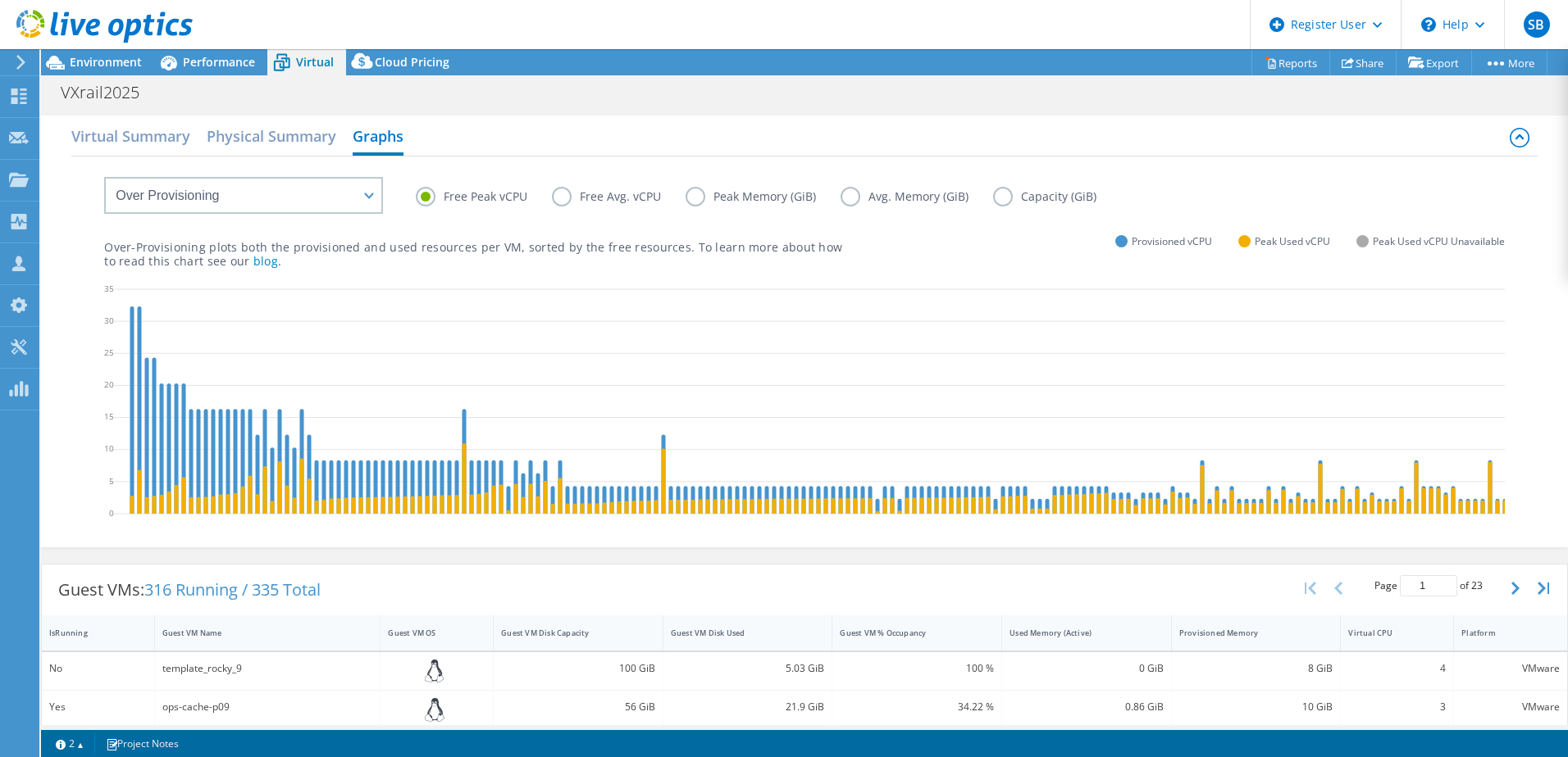
click at [552, 199] on label "Free Avg. vCPU" at bounding box center [618, 197] width 134 height 20
click at [0, 0] on input "Free Avg. vCPU" at bounding box center [0, 0] width 0 height 0
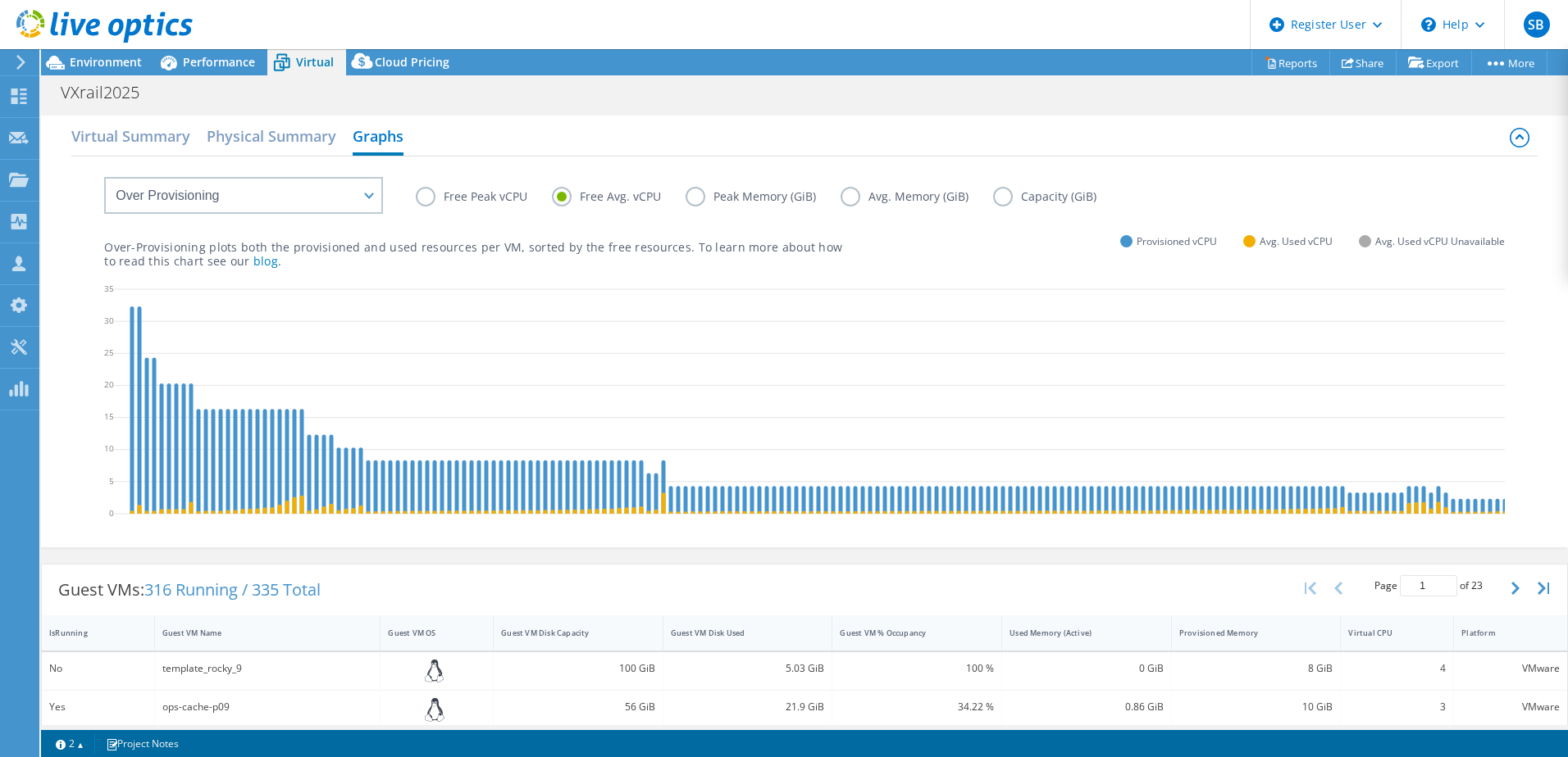
click at [852, 198] on label "Avg. Memory (GiB)" at bounding box center [917, 197] width 153 height 20
click at [0, 0] on input "Avg. Memory (GiB)" at bounding box center [0, 0] width 0 height 0
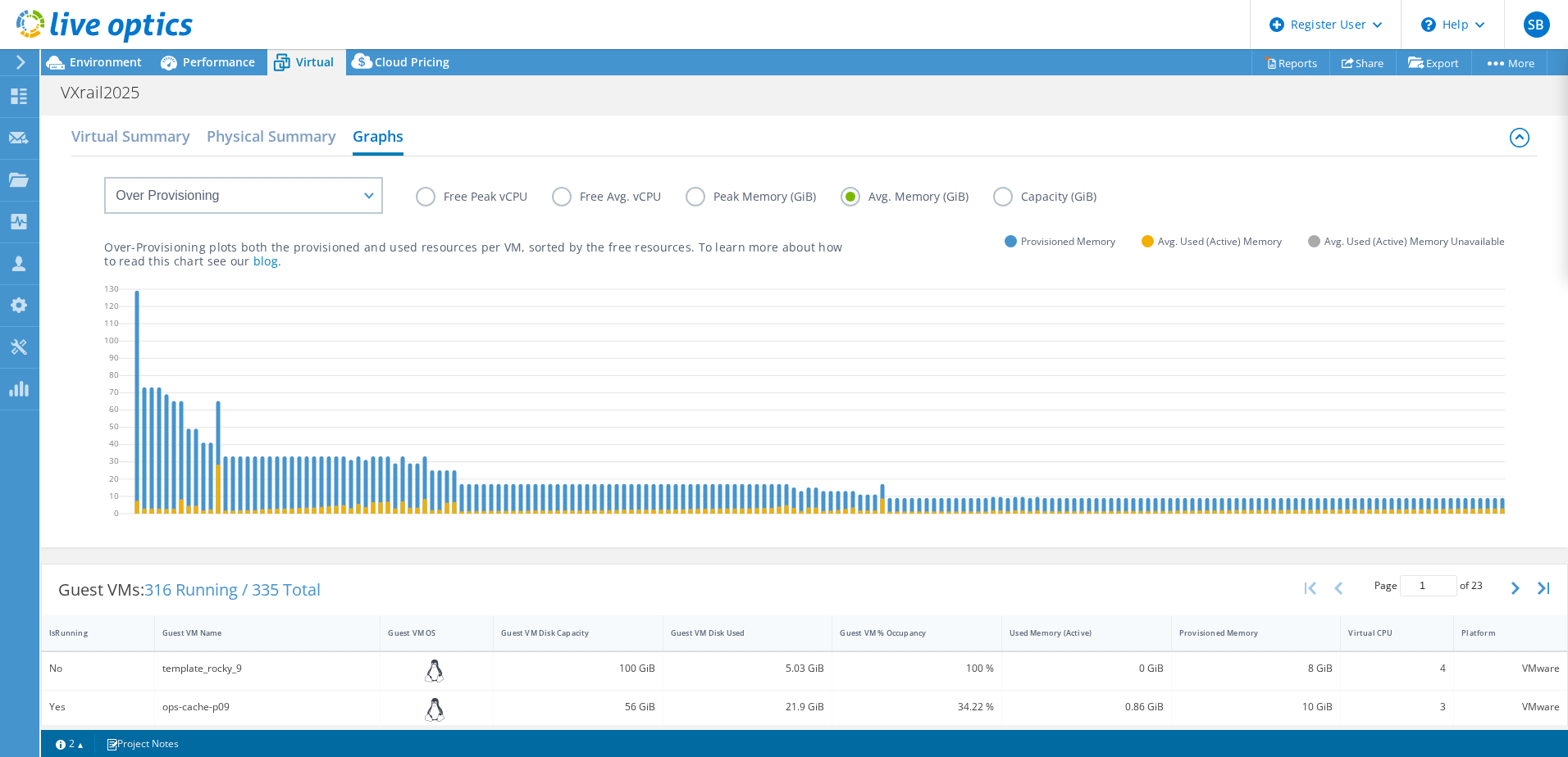
click at [698, 196] on label "Peak Memory (GiB)" at bounding box center [763, 197] width 155 height 20
click at [0, 0] on input "Peak Memory (GiB)" at bounding box center [0, 0] width 0 height 0
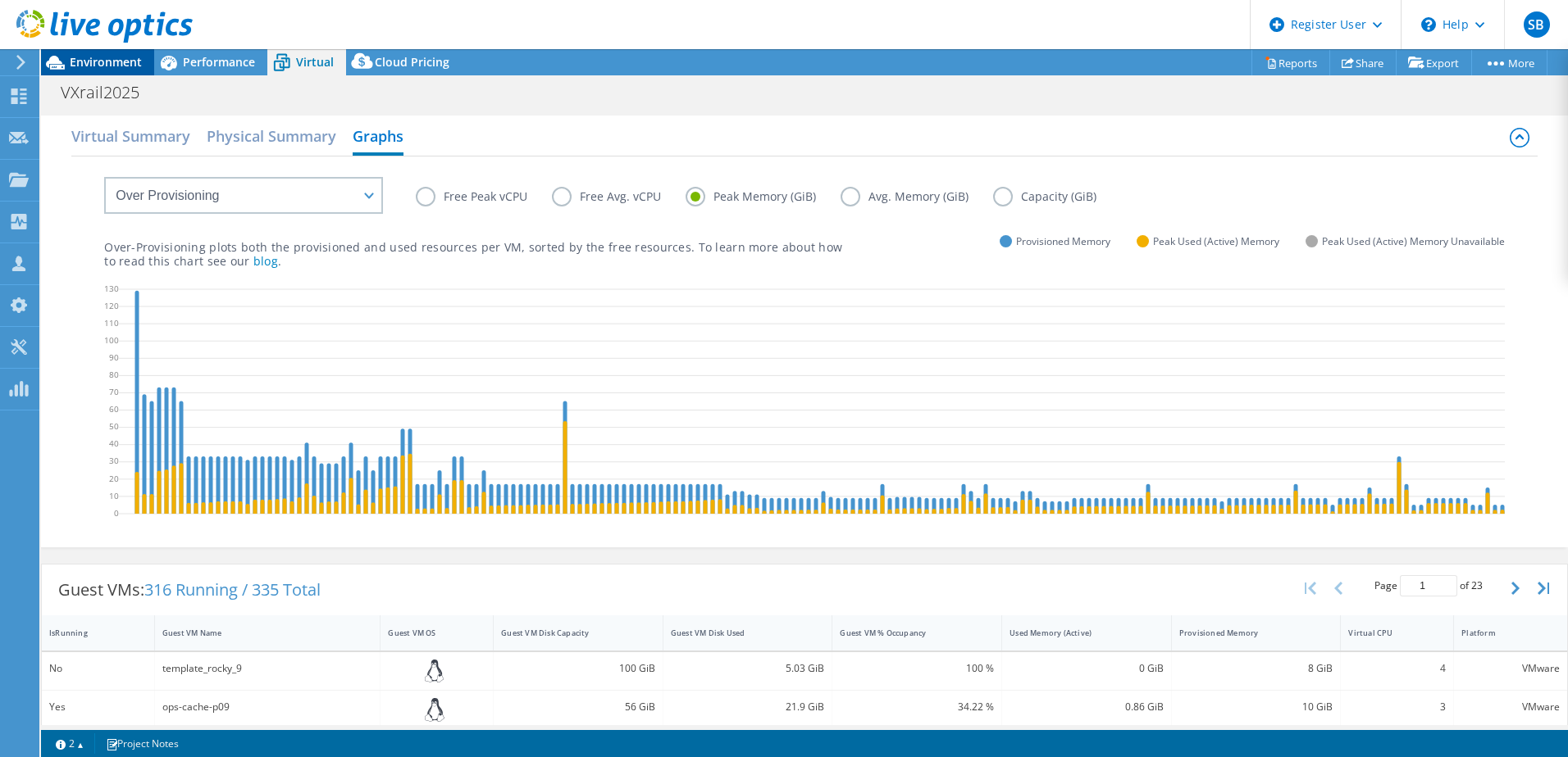
click at [118, 69] on span "Environment" at bounding box center [106, 61] width 72 height 15
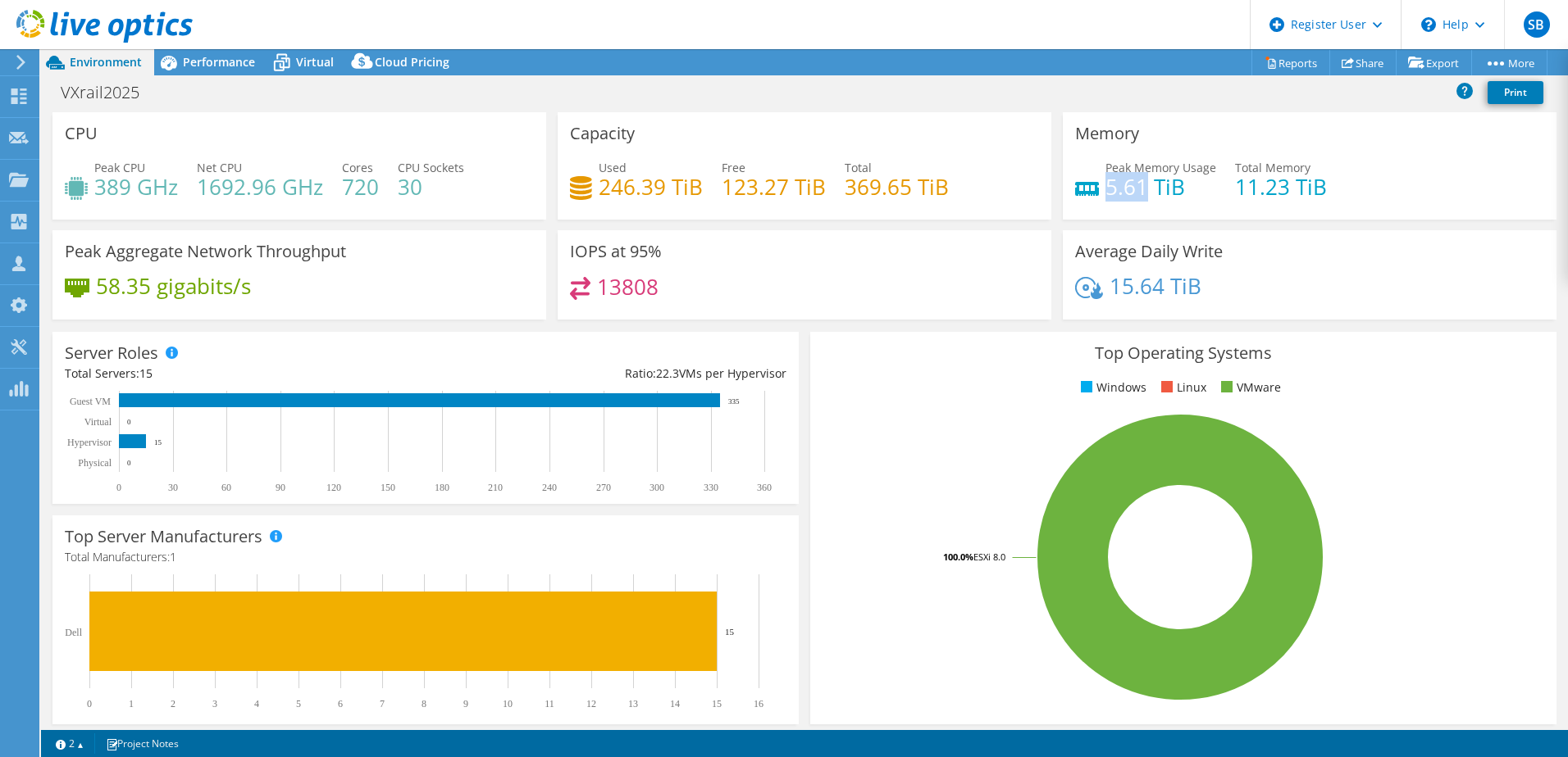
drag, startPoint x: 1103, startPoint y: 189, endPoint x: 1138, endPoint y: 190, distance: 35.0
click at [1138, 190] on h4 "5.61 TiB" at bounding box center [1160, 187] width 111 height 18
click at [223, 67] on span "Performance" at bounding box center [219, 61] width 72 height 15
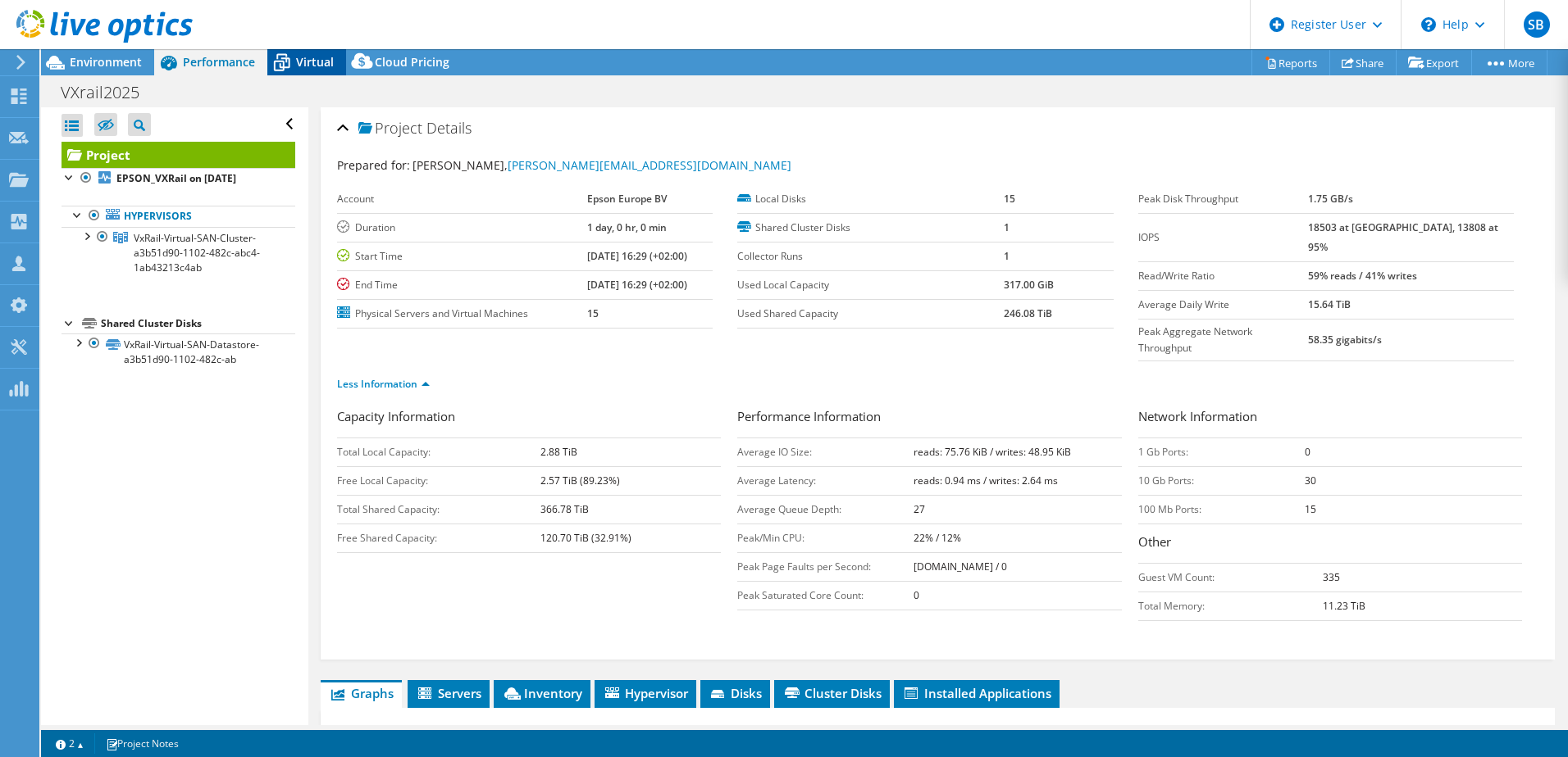
click at [296, 65] on icon at bounding box center [282, 63] width 29 height 29
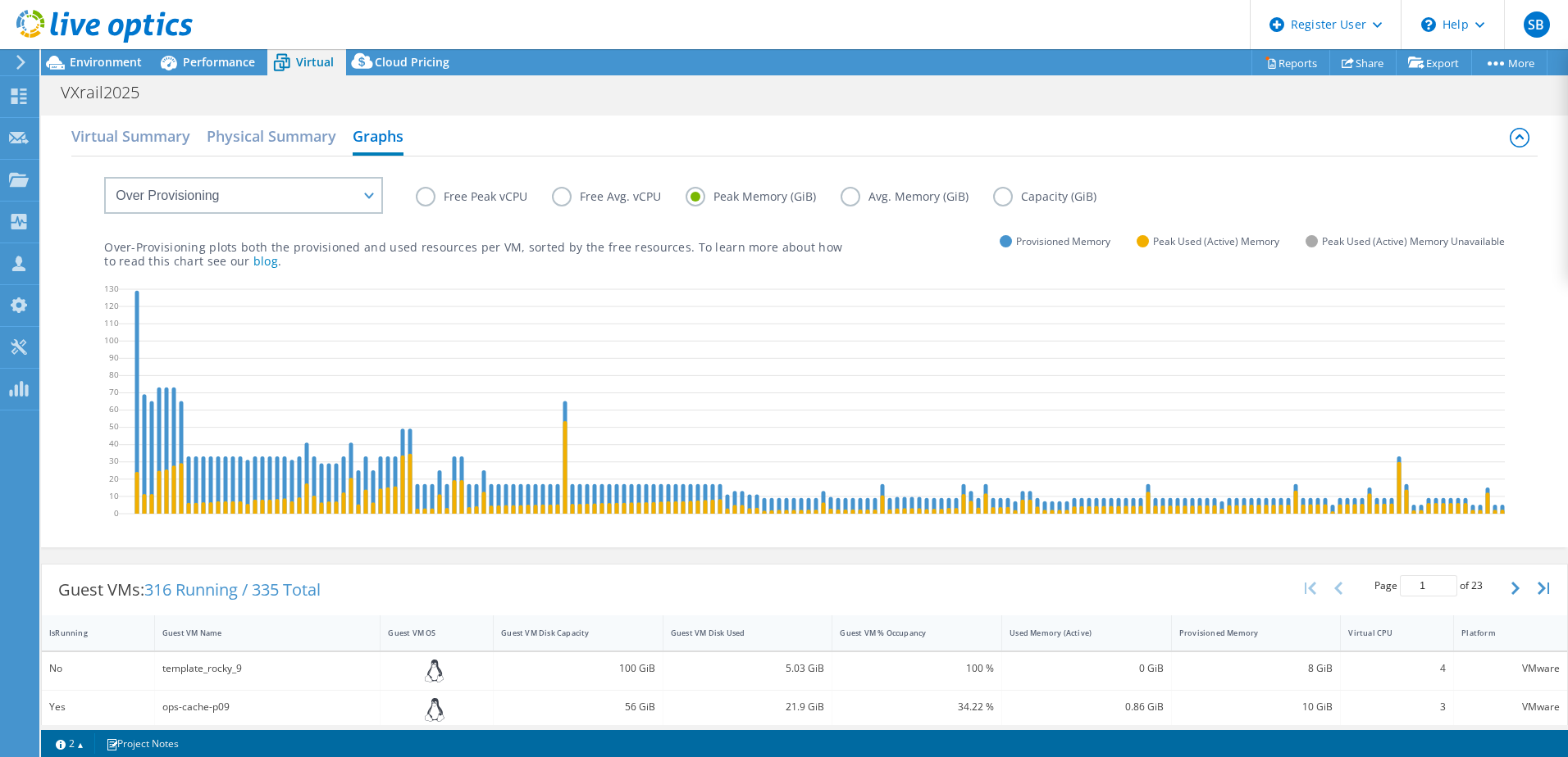
click at [997, 192] on label "Capacity (GiB)" at bounding box center [1057, 197] width 128 height 20
click at [0, 0] on input "Capacity (GiB)" at bounding box center [0, 0] width 0 height 0
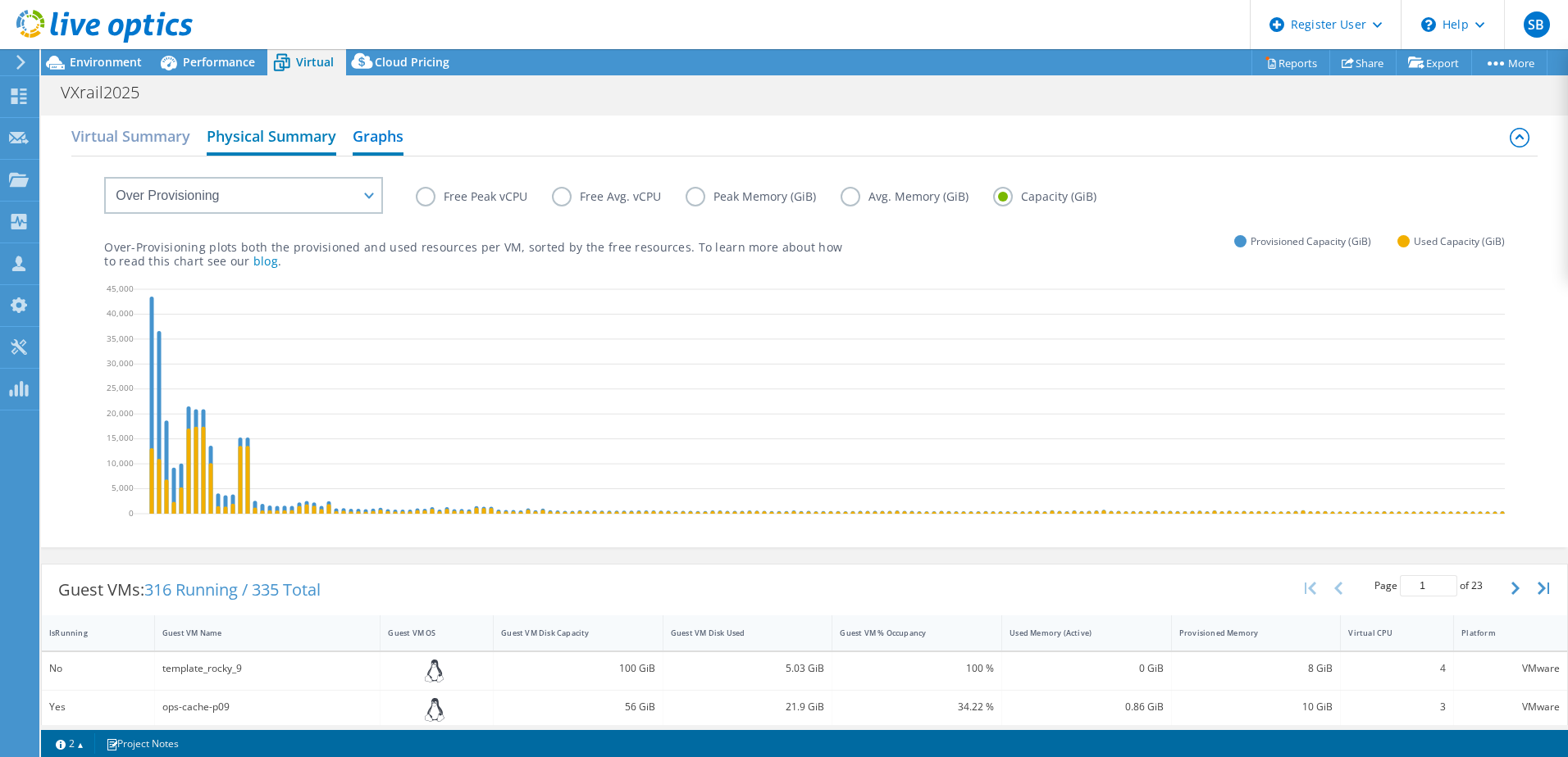
click at [268, 141] on h2 "Physical Summary" at bounding box center [271, 137] width 129 height 36
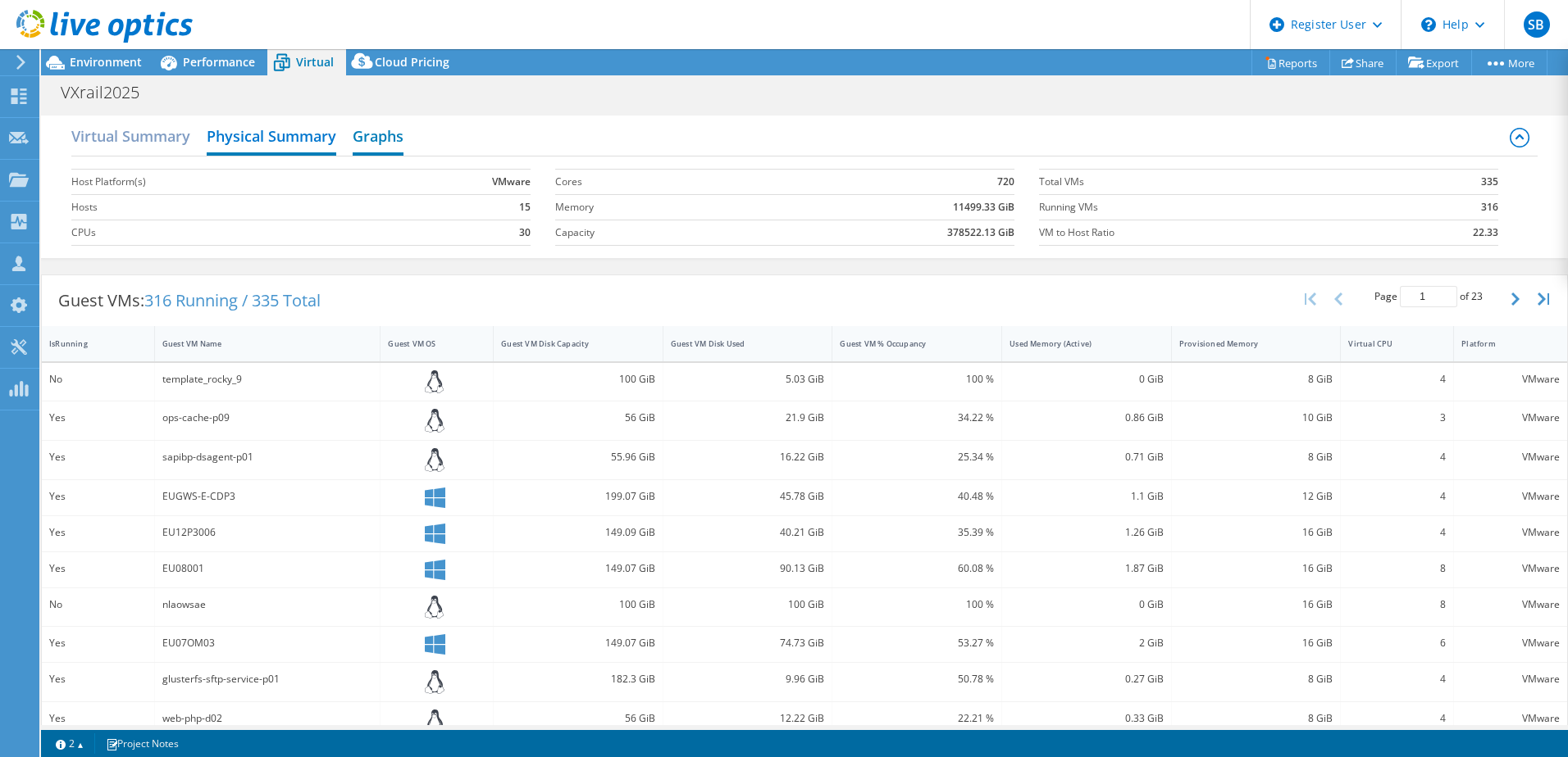
click at [384, 145] on h2 "Graphs" at bounding box center [377, 137] width 51 height 36
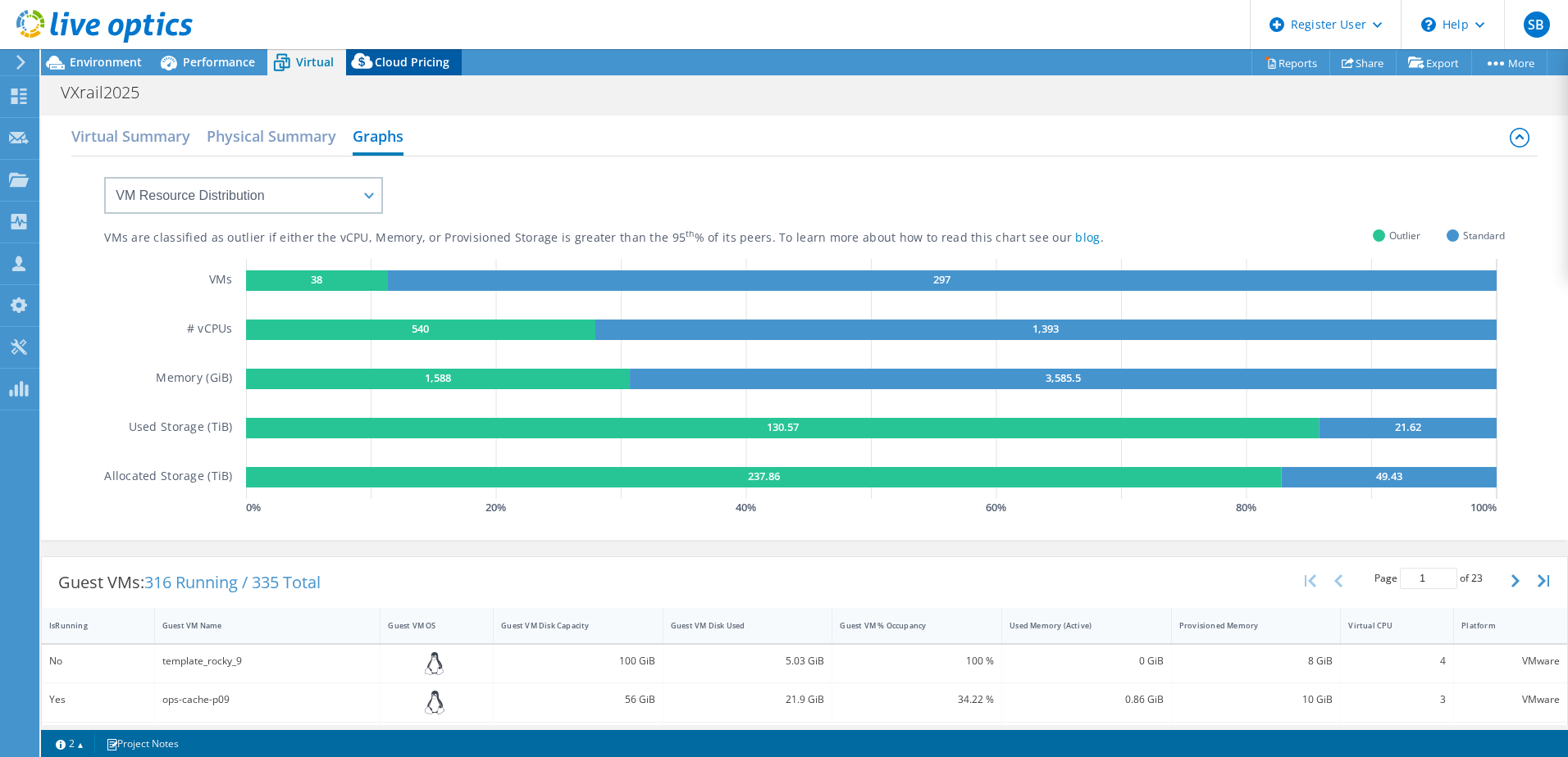
click at [417, 61] on span "Cloud Pricing" at bounding box center [412, 61] width 75 height 15
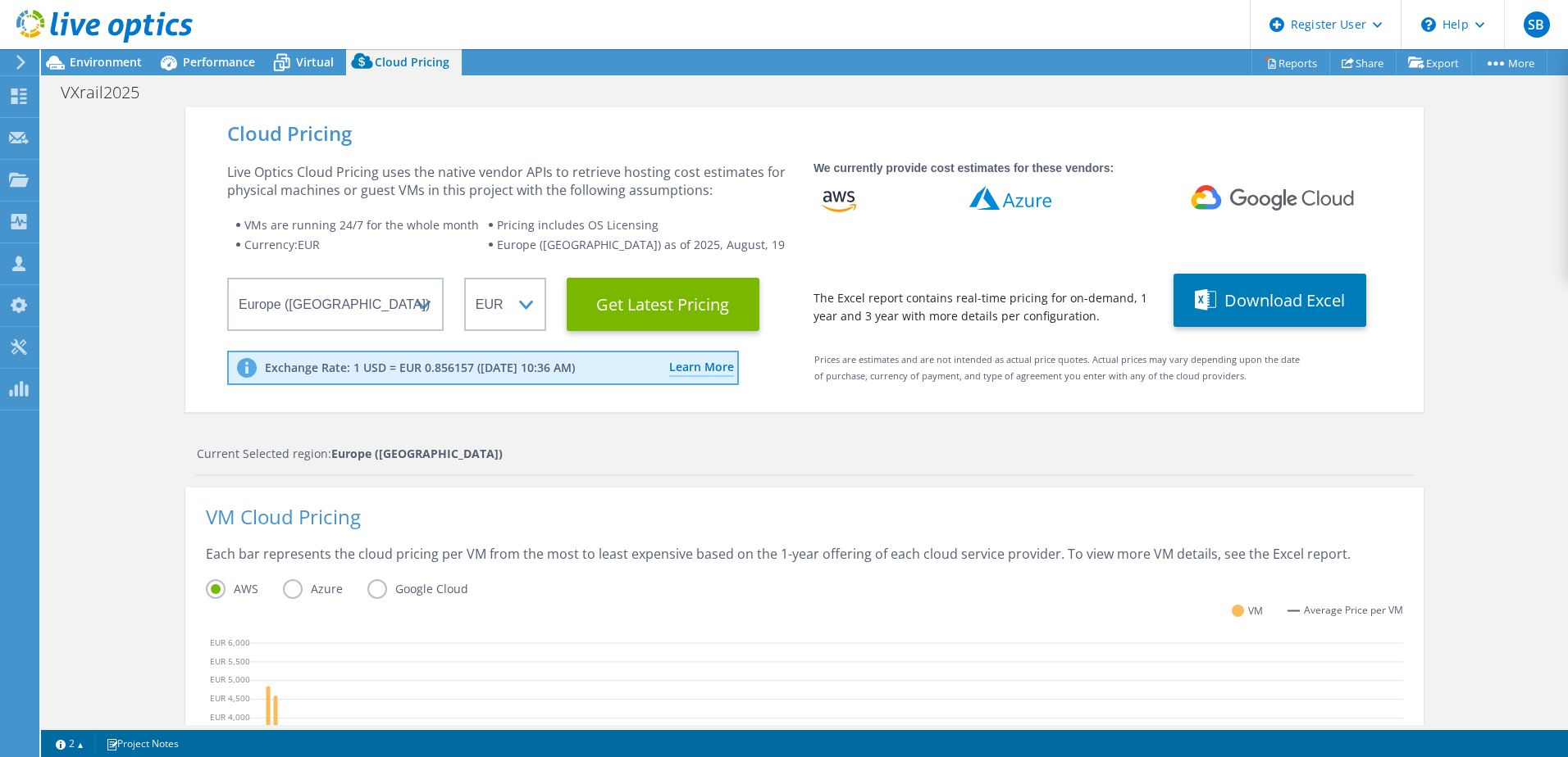
click at [461, 244] on li "Currency: EUR" at bounding box center [361, 245] width 252 height 20
click at [748, 258] on div "Live Optics Cloud Pricing uses the native vendor APIs to retrieve hosting cost …" at bounding box center [510, 247] width 566 height 168
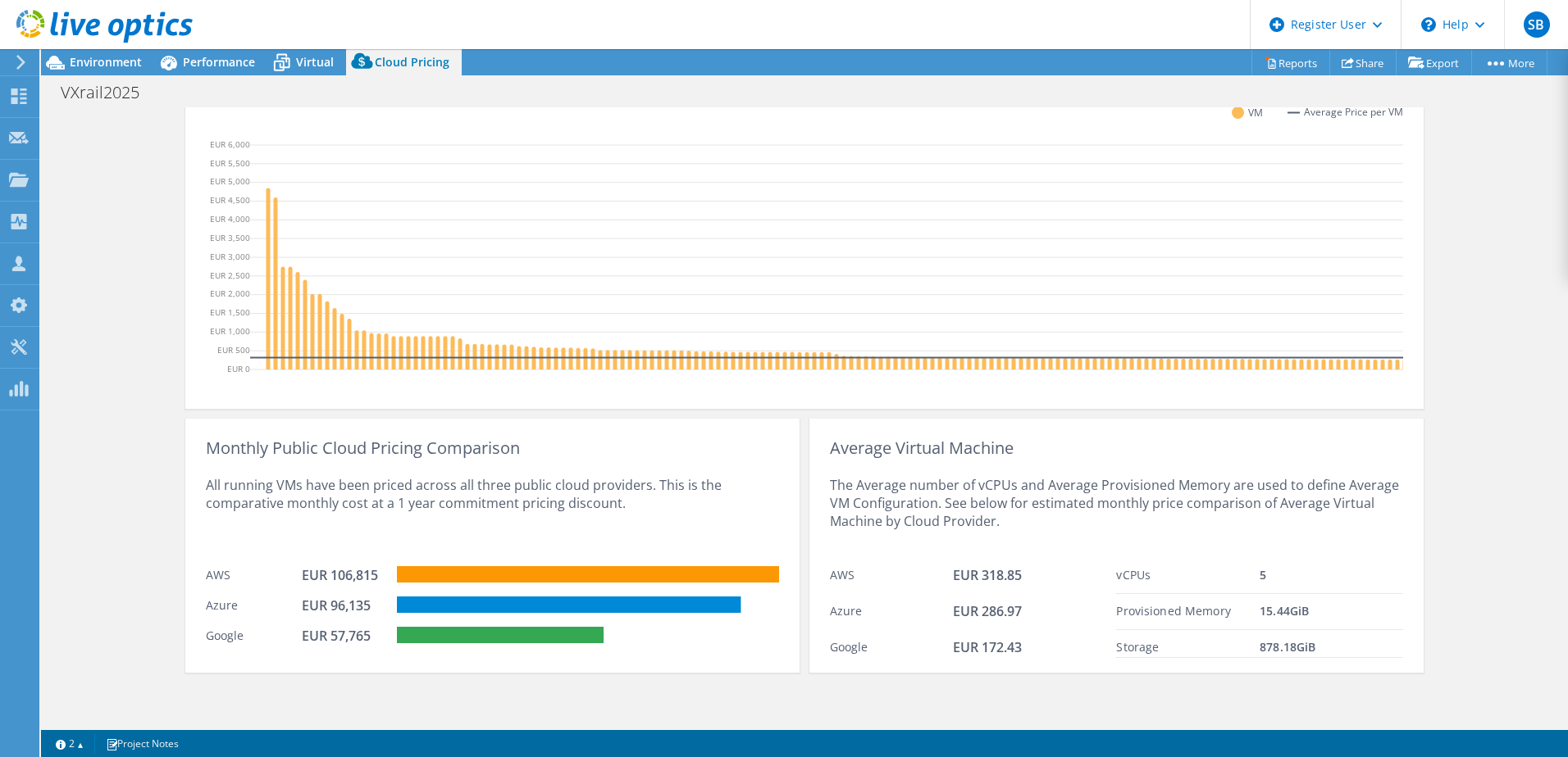
scroll to position [511, 0]
drag, startPoint x: 389, startPoint y: 505, endPoint x: 631, endPoint y: 520, distance: 242.5
click at [631, 520] on div "All running VMs have been priced across all three public cloud providers. This …" at bounding box center [492, 507] width 573 height 101
drag, startPoint x: 629, startPoint y: 520, endPoint x: 593, endPoint y: 530, distance: 37.4
click at [593, 530] on div "All running VMs have been priced across all three public cloud providers. This …" at bounding box center [492, 507] width 573 height 101
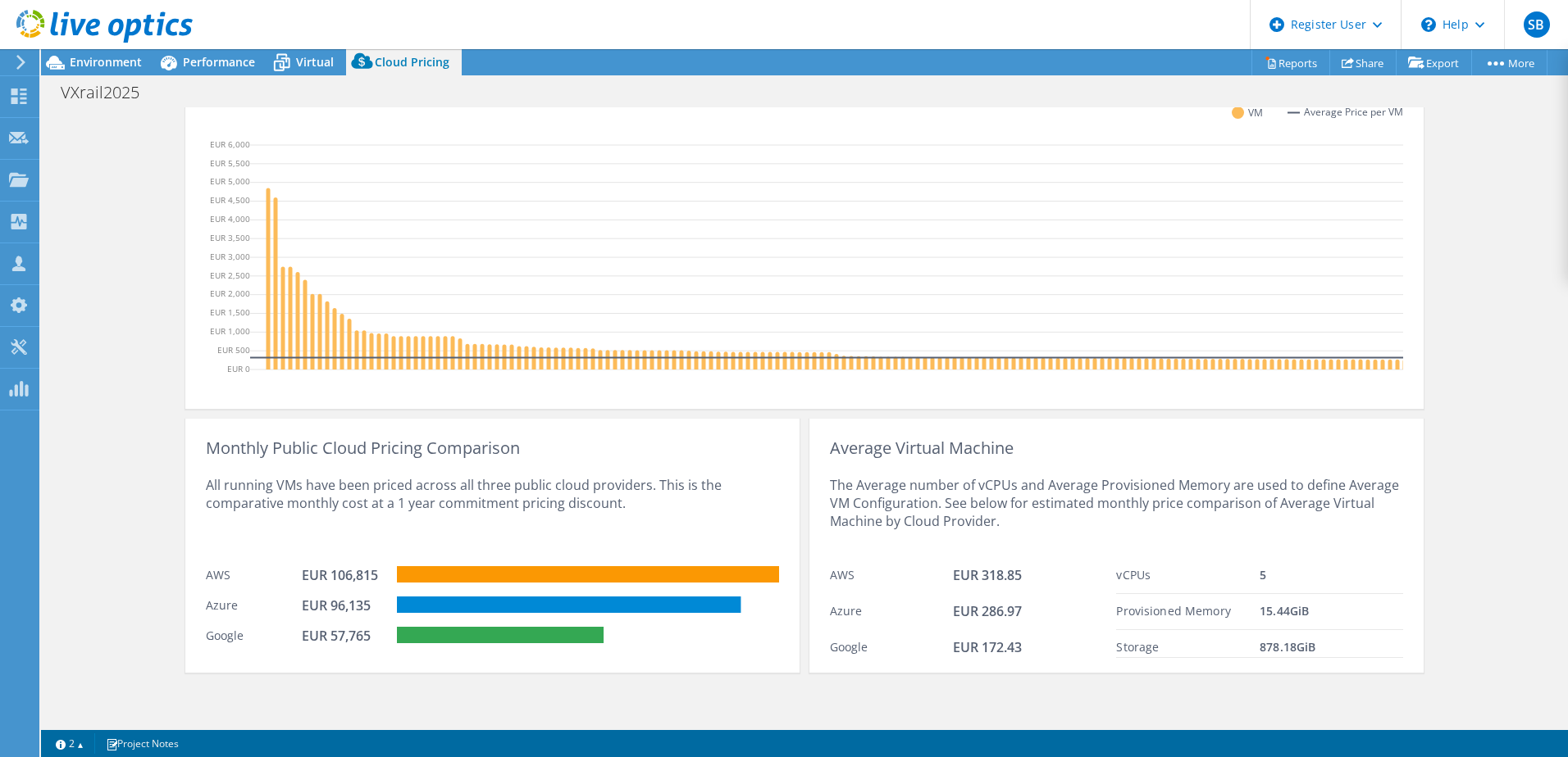
click at [620, 502] on div "All running VMs have been priced across all three public cloud providers. This …" at bounding box center [492, 507] width 573 height 101
drag, startPoint x: 323, startPoint y: 605, endPoint x: 336, endPoint y: 604, distance: 13.0
click at [336, 604] on div "EUR 96,135" at bounding box center [342, 605] width 82 height 18
click at [645, 464] on div "All running VMs have been priced across all three public cloud providers. This …" at bounding box center [492, 507] width 573 height 101
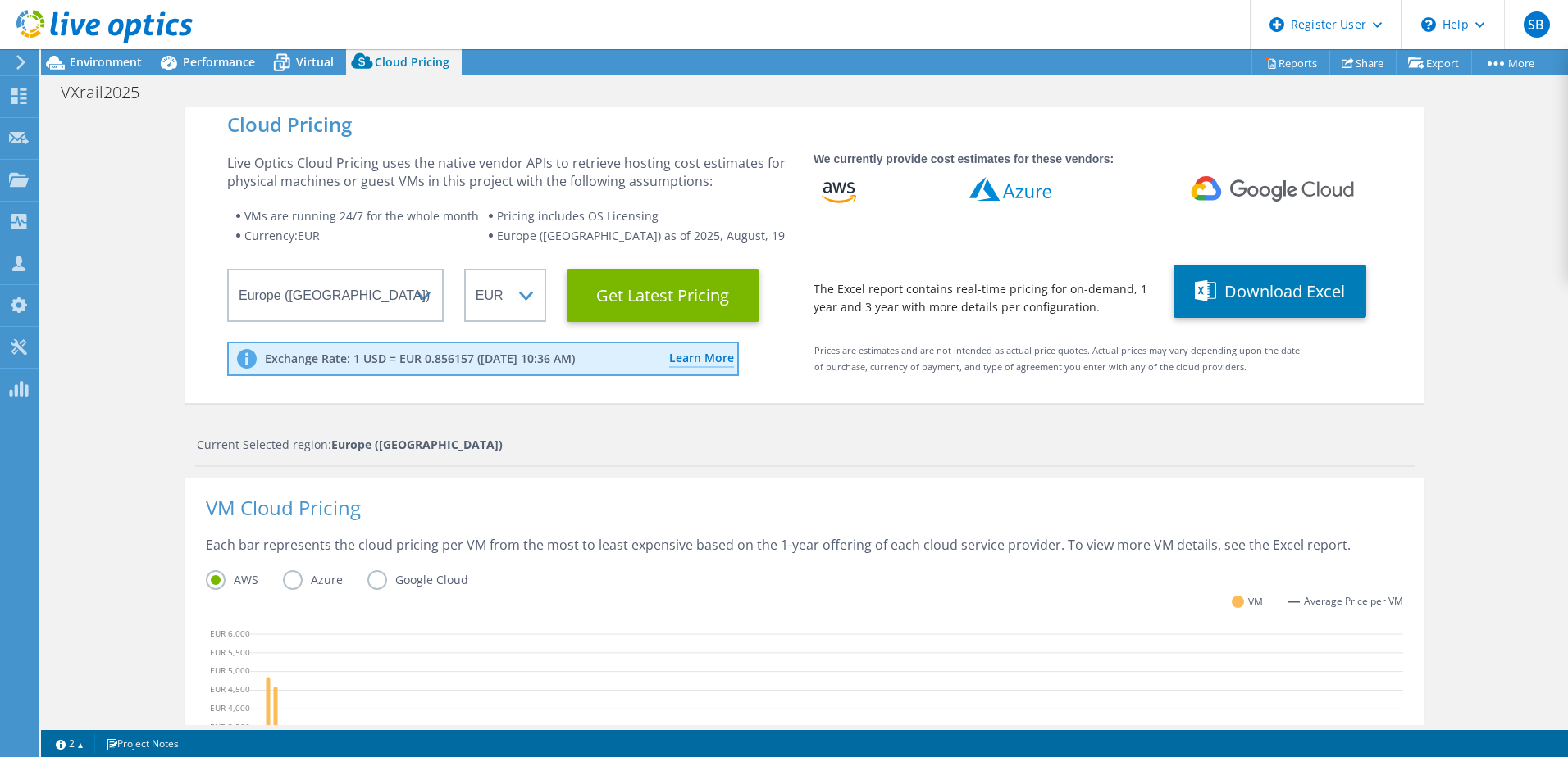
scroll to position [0, 0]
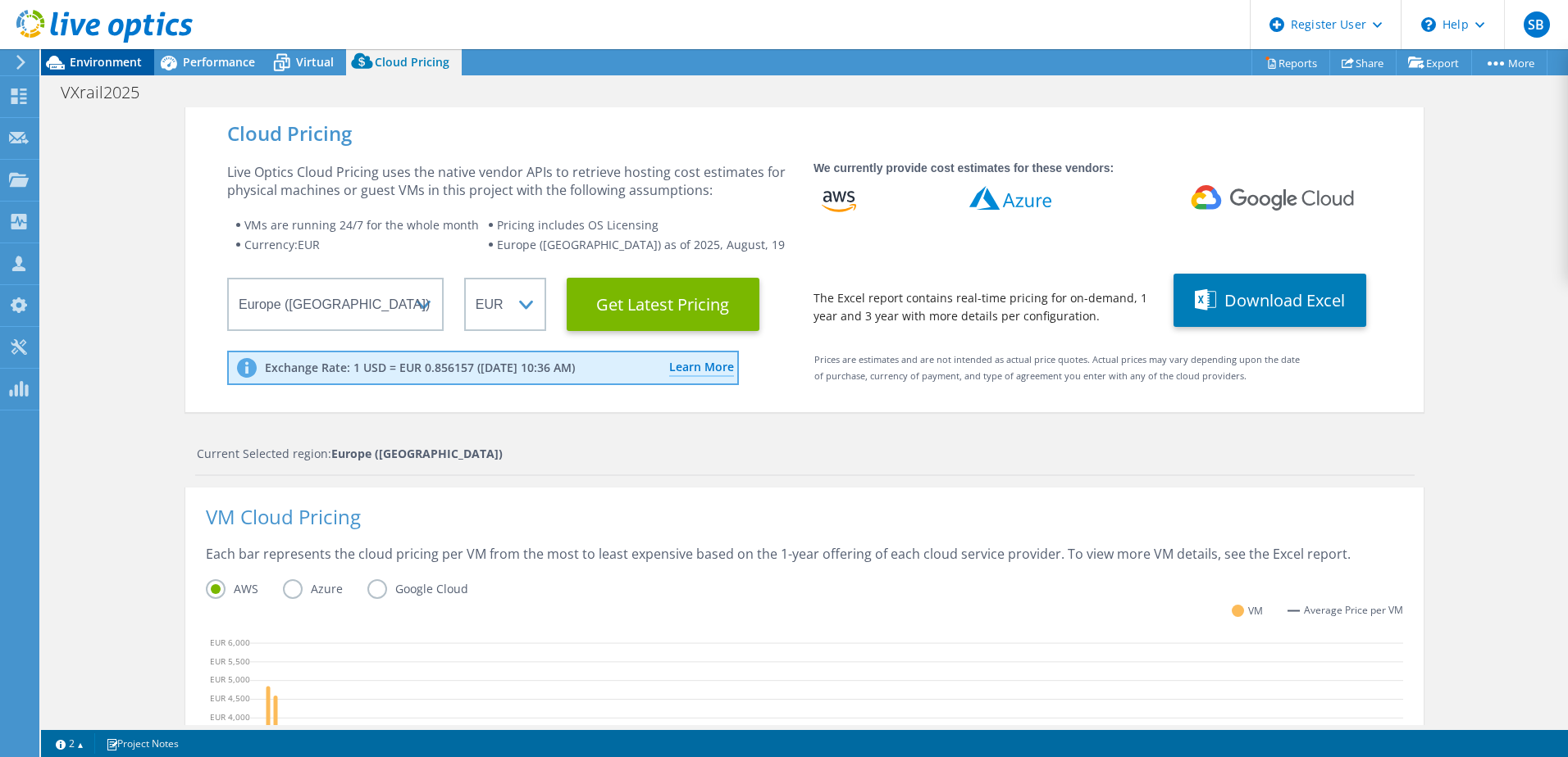
click at [63, 66] on icon at bounding box center [55, 63] width 19 height 14
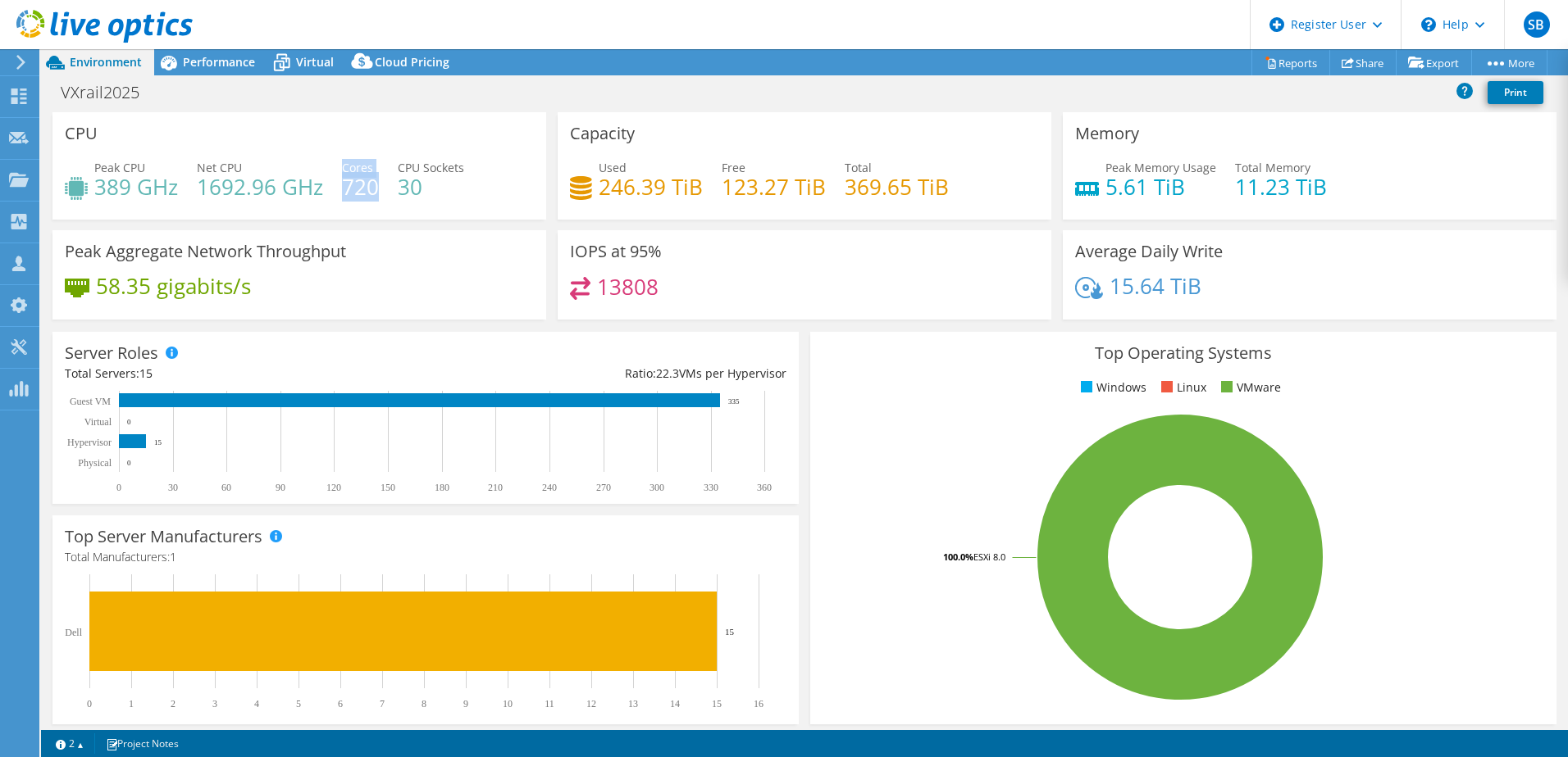
drag, startPoint x: 341, startPoint y: 190, endPoint x: 376, endPoint y: 194, distance: 35.2
click at [376, 194] on div "Peak CPU 389 GHz Net CPU 1692.96 GHz Cores 720 CPU Sockets 30" at bounding box center [299, 185] width 469 height 53
drag, startPoint x: 376, startPoint y: 194, endPoint x: 445, endPoint y: 200, distance: 69.3
click at [445, 200] on div "Peak CPU 389 GHz Net CPU 1692.96 GHz Cores 720 CPU Sockets 30" at bounding box center [299, 185] width 469 height 53
drag, startPoint x: 596, startPoint y: 189, endPoint x: 657, endPoint y: 193, distance: 61.1
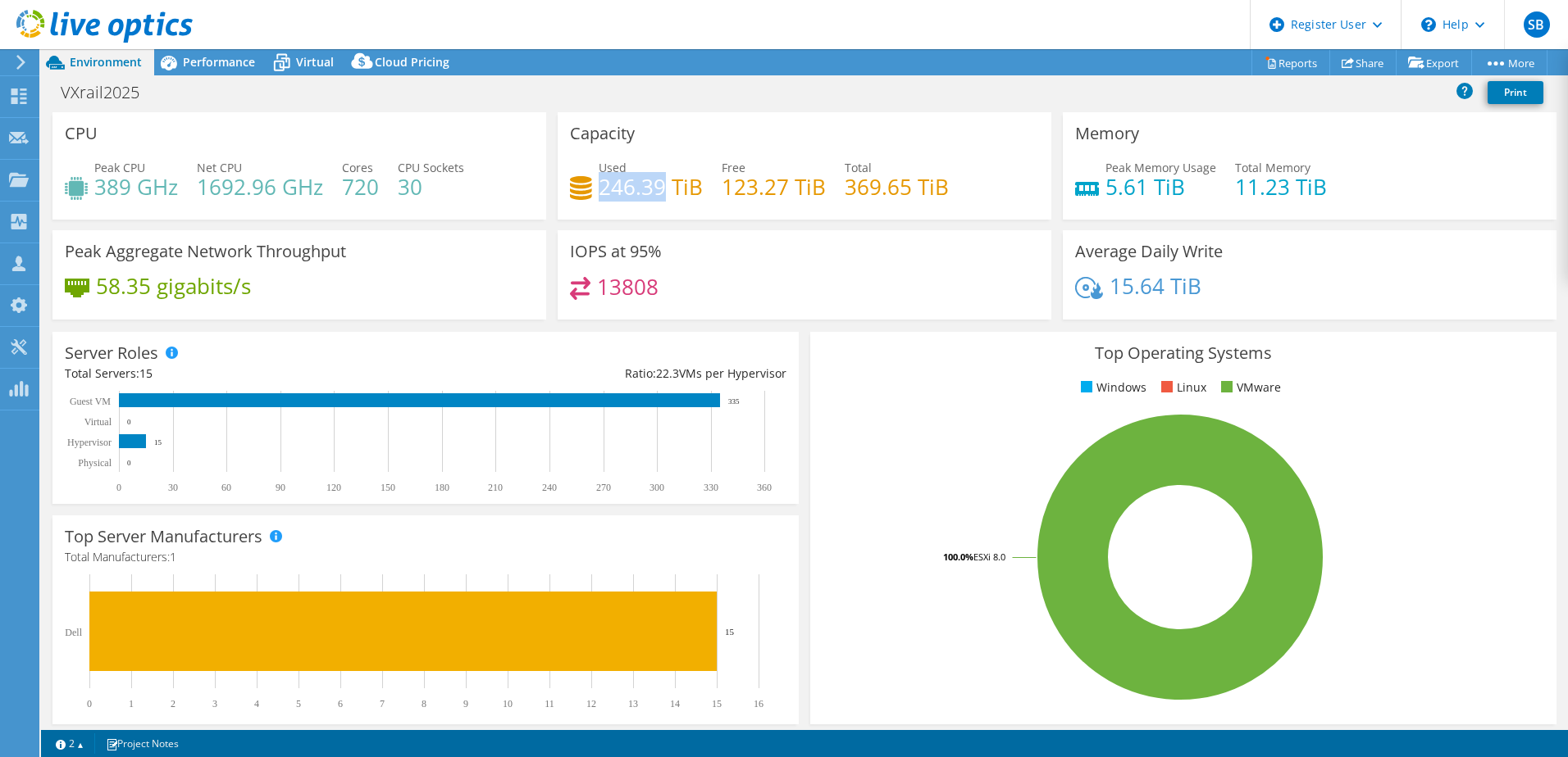
click at [657, 193] on h4 "246.39 TiB" at bounding box center [651, 187] width 104 height 18
drag, startPoint x: 657, startPoint y: 193, endPoint x: 543, endPoint y: 189, distance: 114.1
click at [543, 189] on div "CPU Peak CPU 389 GHz Net CPU 1692.96 GHz Cores 720 CPU Sockets 30" at bounding box center [299, 166] width 505 height 108
drag, startPoint x: 596, startPoint y: 192, endPoint x: 661, endPoint y: 197, distance: 65.2
click at [661, 196] on h4 "246.39 TiB" at bounding box center [651, 187] width 104 height 18
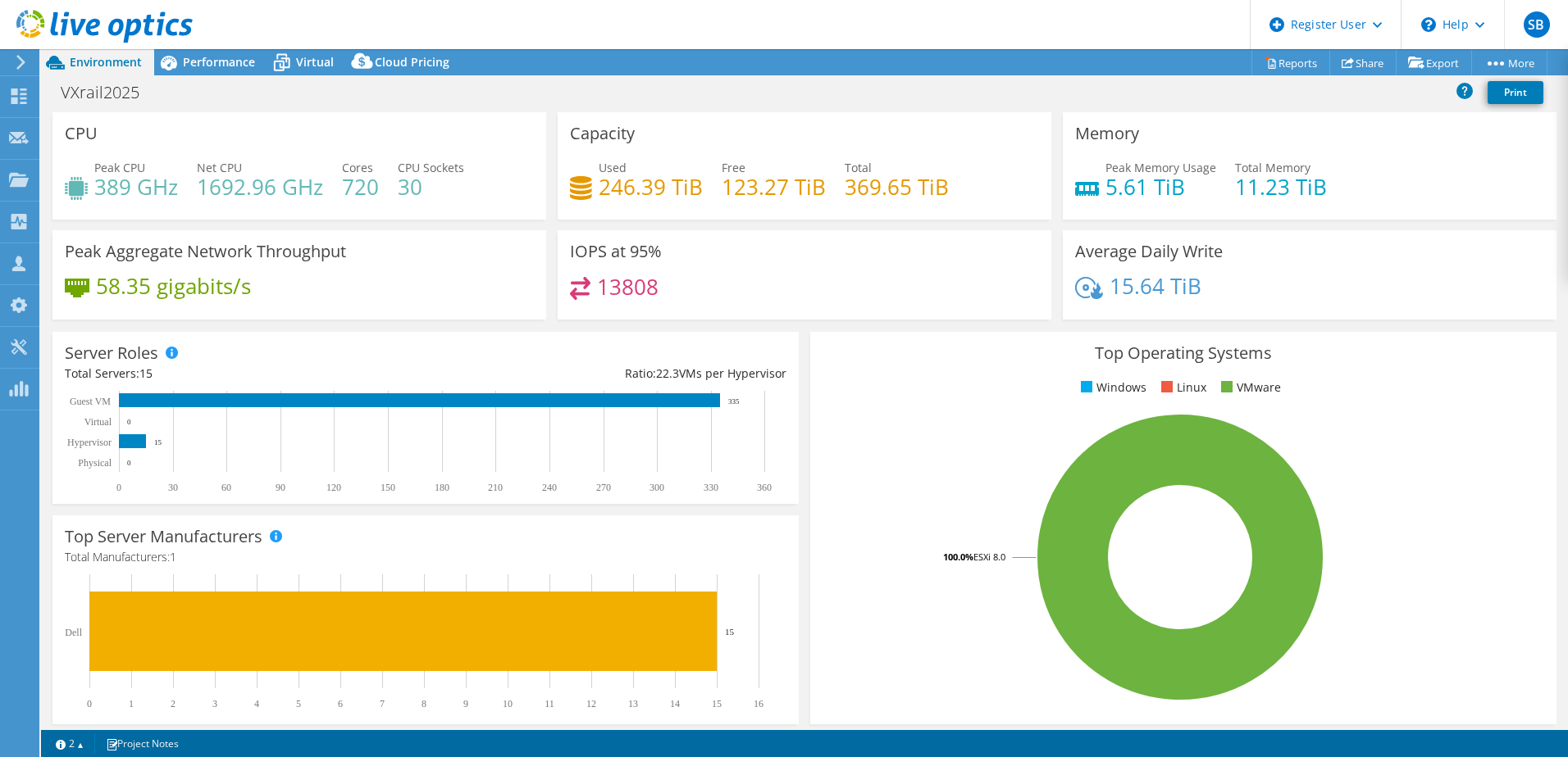
drag, startPoint x: 661, startPoint y: 197, endPoint x: 630, endPoint y: 202, distance: 31.4
click at [630, 202] on div "Used 246.39 TiB Free 123.27 TiB Total 369.65 TiB" at bounding box center [804, 185] width 469 height 53
drag, startPoint x: 599, startPoint y: 190, endPoint x: 660, endPoint y: 192, distance: 61.0
click at [660, 192] on h4 "246.39 TiB" at bounding box center [651, 187] width 104 height 18
drag, startPoint x: 660, startPoint y: 192, endPoint x: 619, endPoint y: 202, distance: 42.2
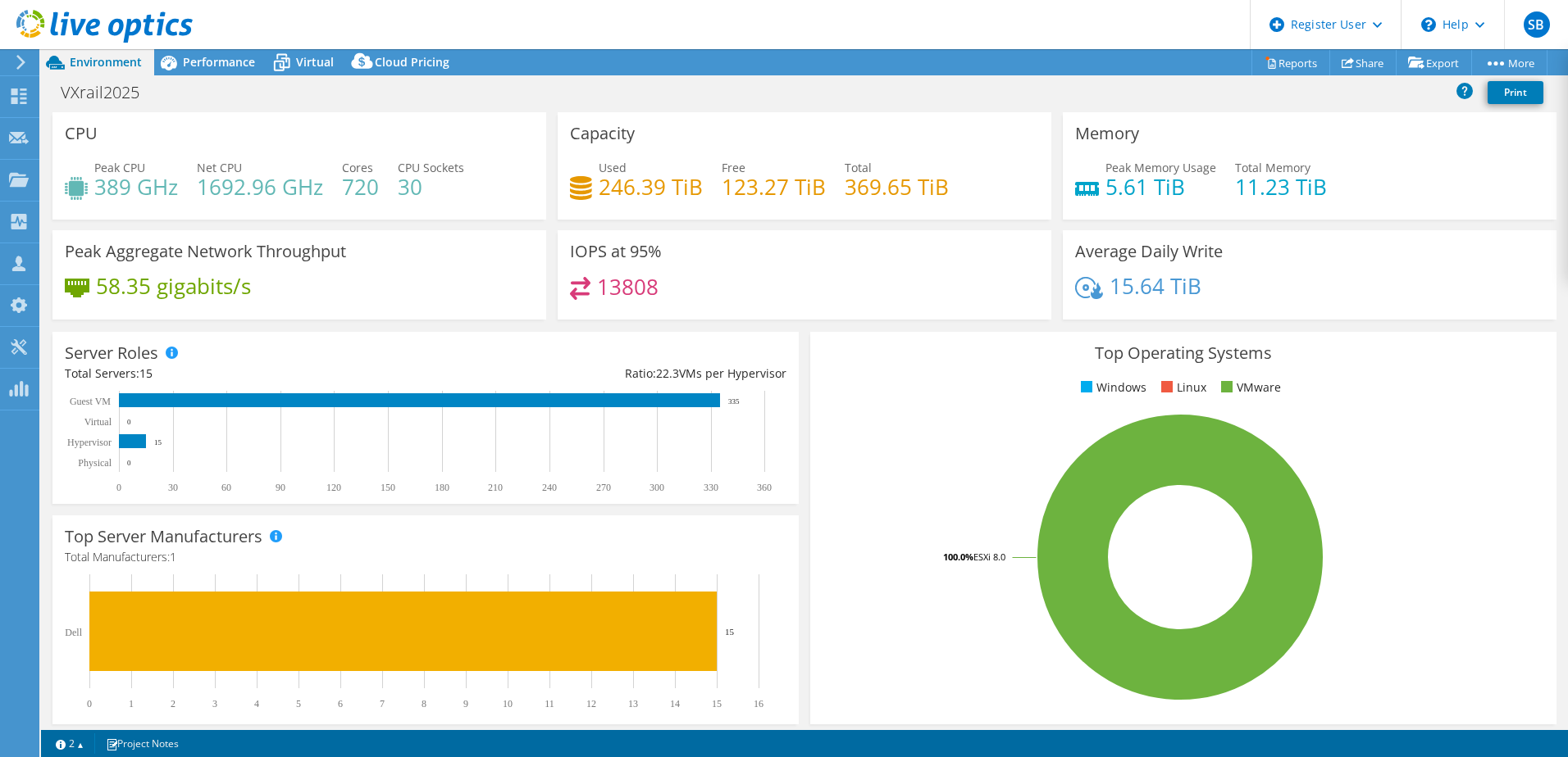
click at [623, 202] on div "Used 246.39 TiB Free 123.27 TiB Total 369.65 TiB" at bounding box center [804, 185] width 469 height 53
drag, startPoint x: 598, startPoint y: 190, endPoint x: 660, endPoint y: 192, distance: 62.0
click at [660, 192] on h4 "246.39 TiB" at bounding box center [651, 187] width 104 height 18
click at [616, 196] on h4 "246.39 TiB" at bounding box center [651, 187] width 104 height 18
click at [600, 191] on h4 "246.39 TiB" at bounding box center [651, 187] width 104 height 18
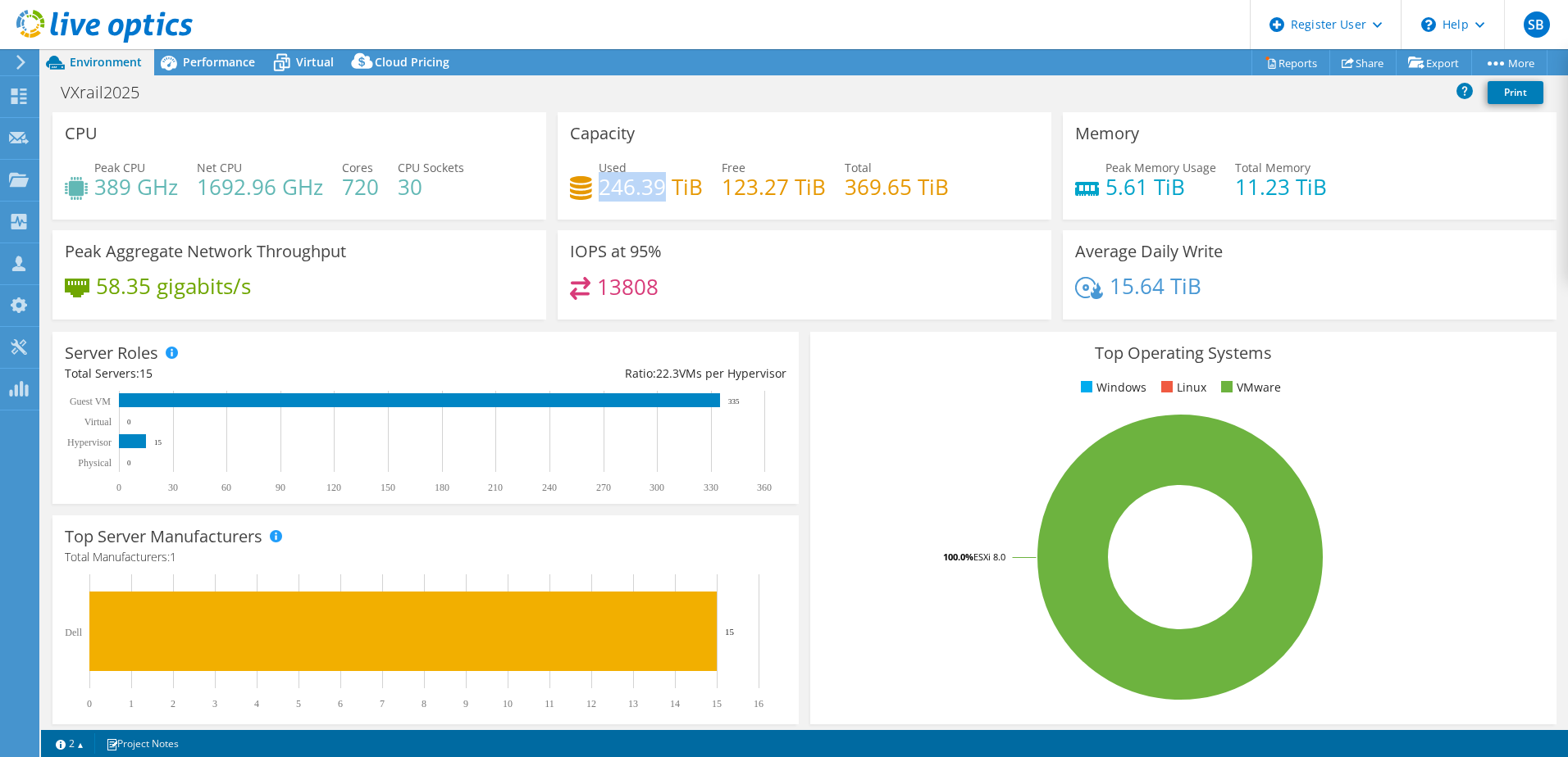
click at [600, 196] on h4 "246.39 TiB" at bounding box center [651, 187] width 104 height 18
click at [679, 210] on div "Used 246.39 TiB Free 123.27 TiB Total 369.65 TiB" at bounding box center [804, 185] width 469 height 53
drag, startPoint x: 598, startPoint y: 189, endPoint x: 660, endPoint y: 191, distance: 62.0
click at [660, 191] on h4 "246.39 TiB" at bounding box center [651, 187] width 104 height 18
drag, startPoint x: 660, startPoint y: 191, endPoint x: 724, endPoint y: 206, distance: 65.7
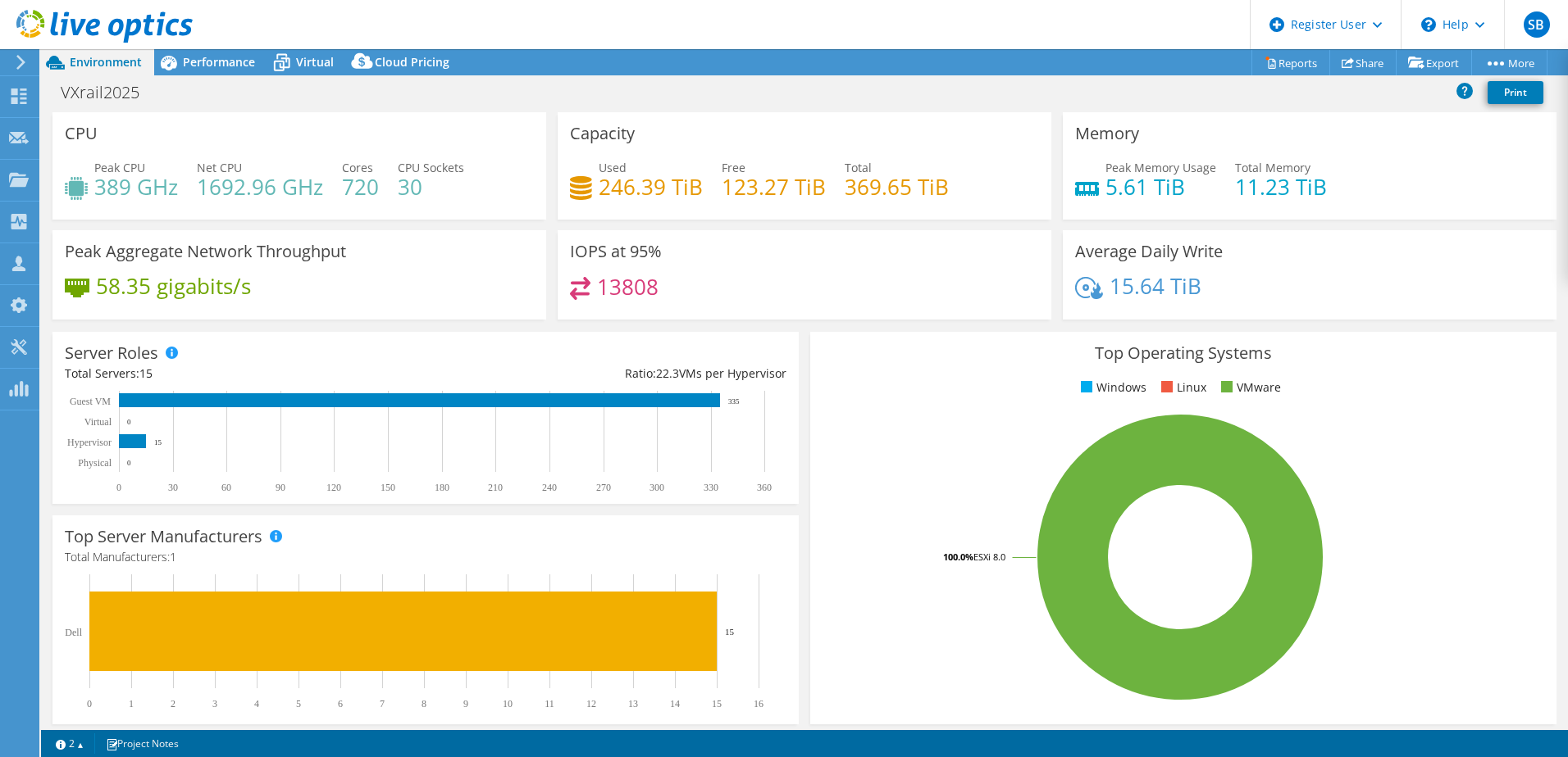
click at [724, 206] on div "Used 246.39 TiB Free 123.27 TiB Total 369.65 TiB" at bounding box center [804, 185] width 469 height 53
drag, startPoint x: 839, startPoint y: 186, endPoint x: 903, endPoint y: 186, distance: 64.0
click at [903, 186] on h4 "369.65 TiB" at bounding box center [897, 187] width 104 height 18
drag, startPoint x: 903, startPoint y: 186, endPoint x: 864, endPoint y: 216, distance: 49.2
click at [864, 216] on div "Capacity Used 246.39 TiB Free 123.27 TiB Total 369.65 TiB" at bounding box center [804, 166] width 493 height 108
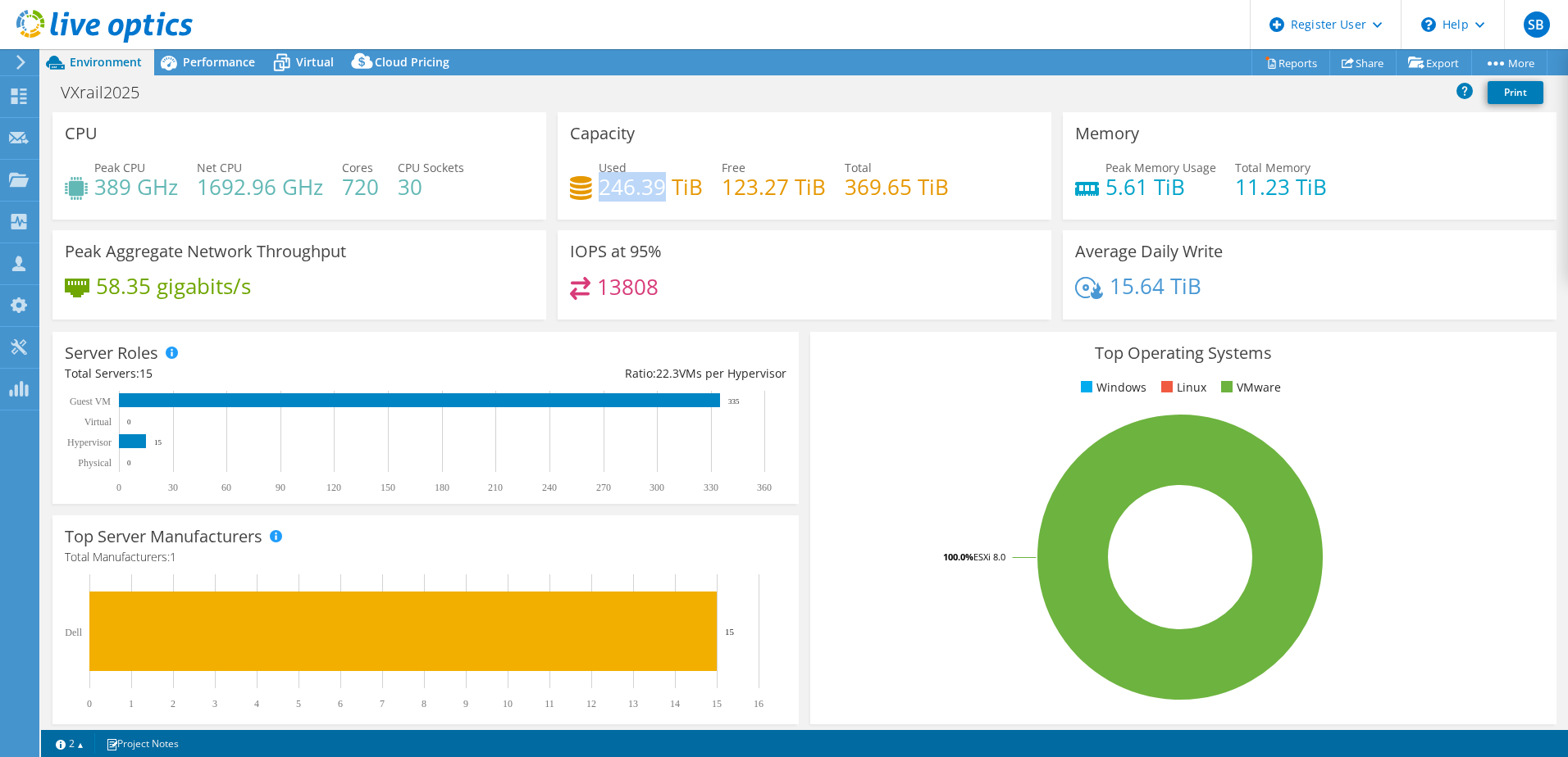
drag, startPoint x: 596, startPoint y: 190, endPoint x: 660, endPoint y: 193, distance: 64.1
click at [660, 193] on h4 "246.39 TiB" at bounding box center [651, 187] width 104 height 18
click at [701, 218] on div "Capacity Used 246.39 TiB Free 123.27 TiB Total 369.65 TiB" at bounding box center [804, 166] width 493 height 108
drag, startPoint x: 98, startPoint y: 184, endPoint x: 131, endPoint y: 189, distance: 33.4
click at [131, 189] on h4 "389 GHz" at bounding box center [136, 187] width 84 height 18
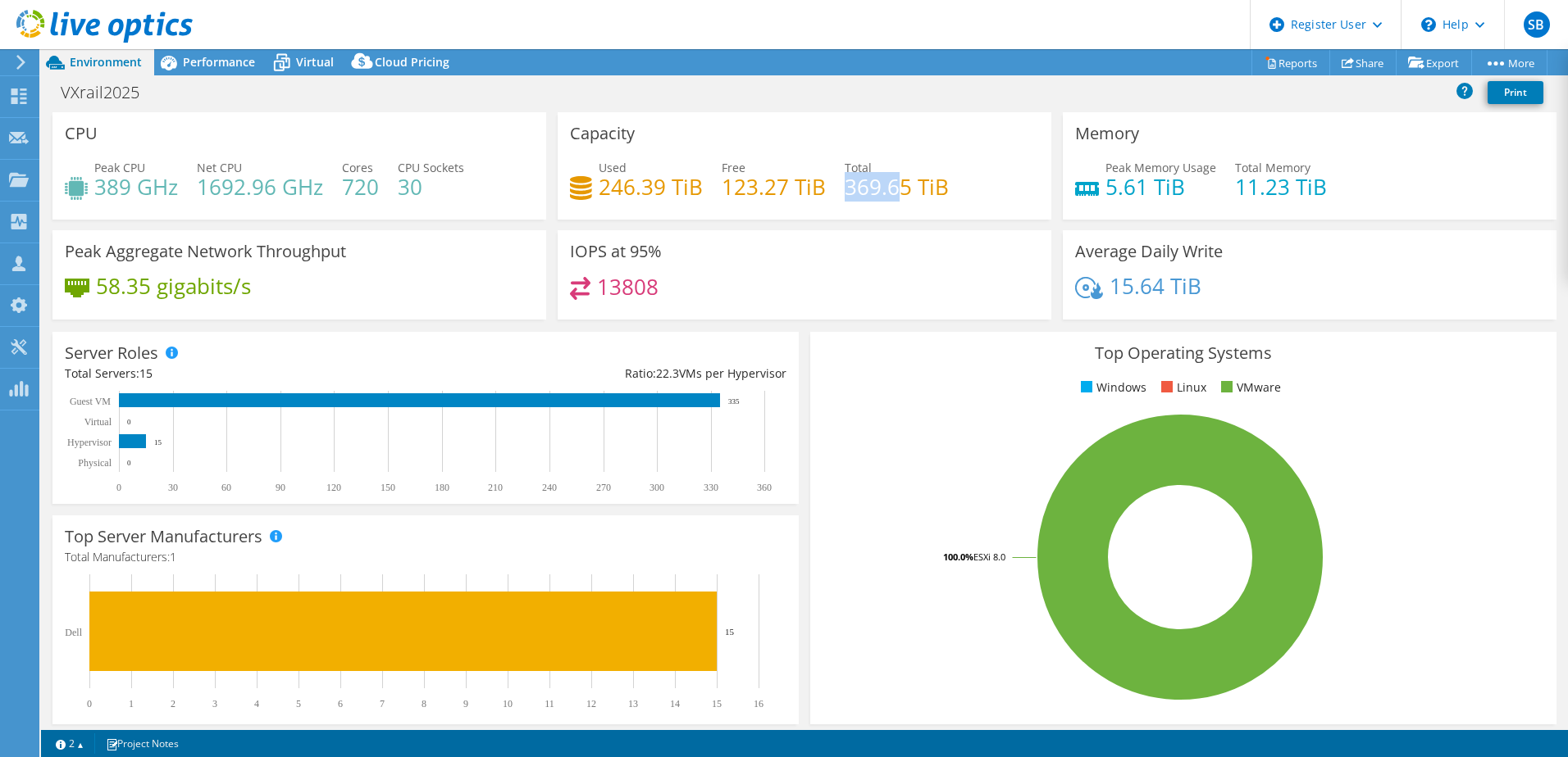
drag, startPoint x: 841, startPoint y: 187, endPoint x: 890, endPoint y: 195, distance: 49.6
click at [890, 195] on h4 "369.65 TiB" at bounding box center [897, 187] width 104 height 18
drag, startPoint x: 890, startPoint y: 195, endPoint x: 882, endPoint y: 201, distance: 10.0
click at [882, 196] on h4 "369.65 TiB" at bounding box center [897, 187] width 104 height 18
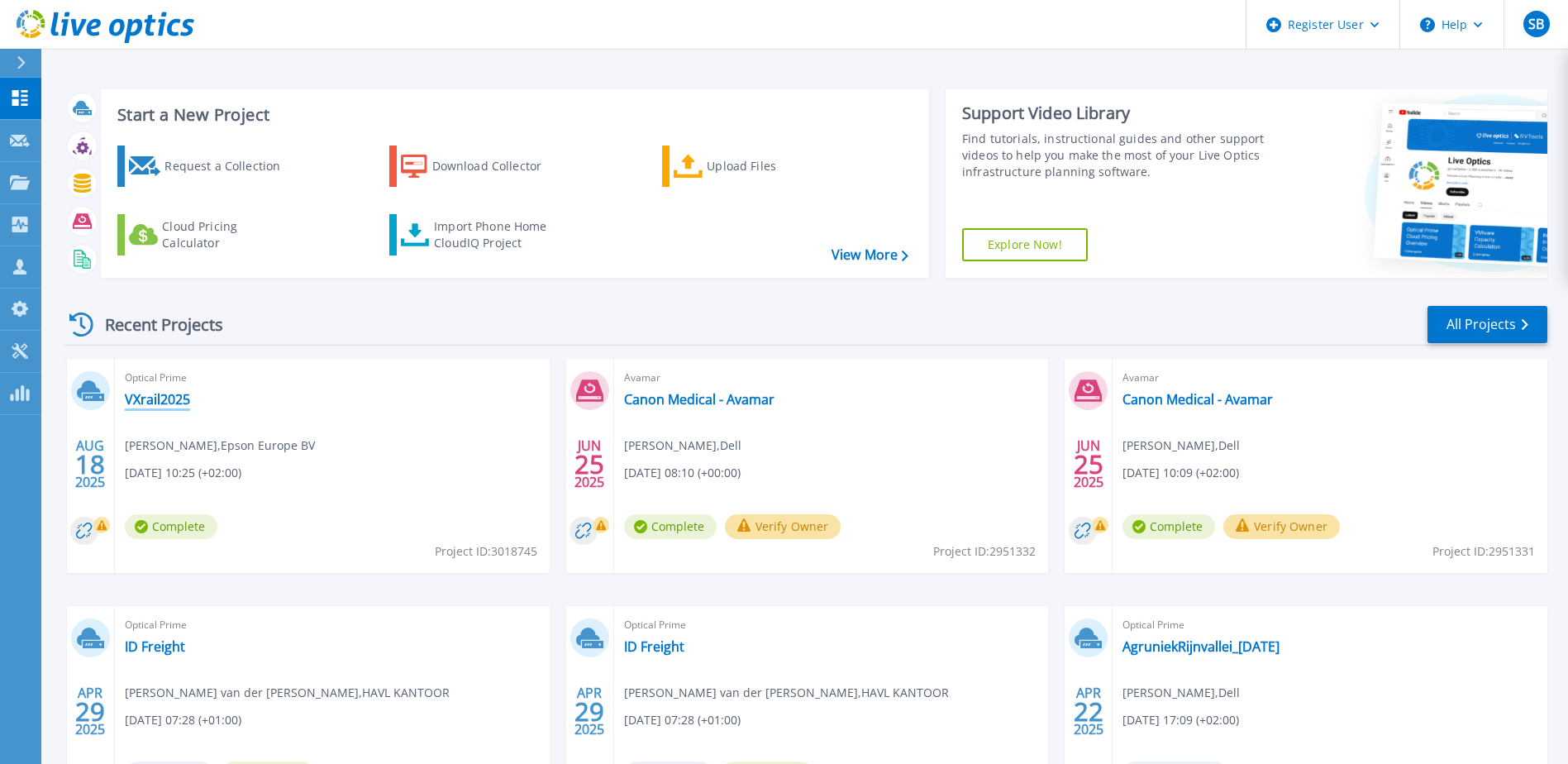
click at [161, 401] on link "VXrail2025" at bounding box center [158, 400] width 65 height 16
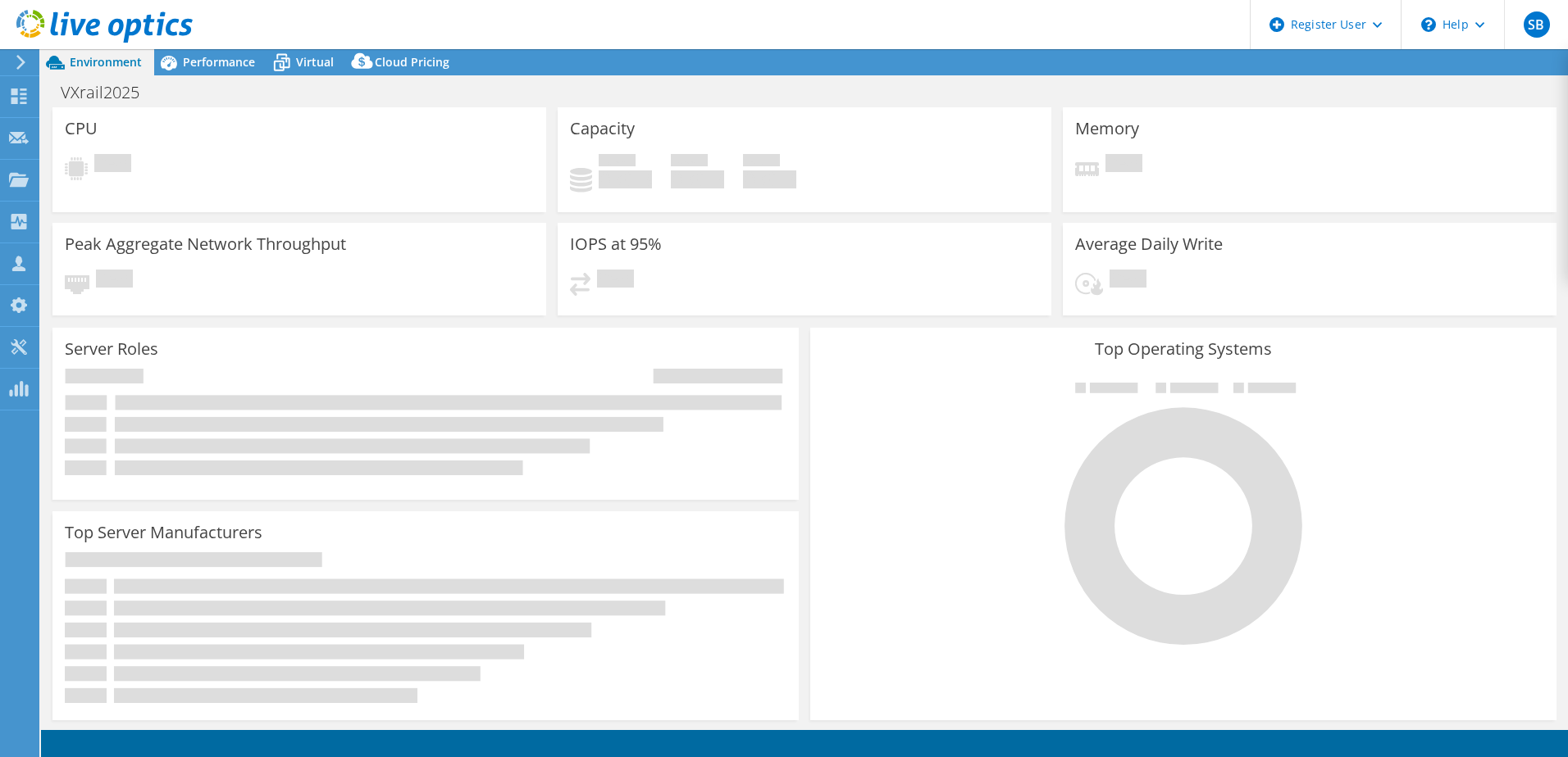
select select "EUFrankfurt"
select select "EUR"
